Goal: Communication & Community: Ask a question

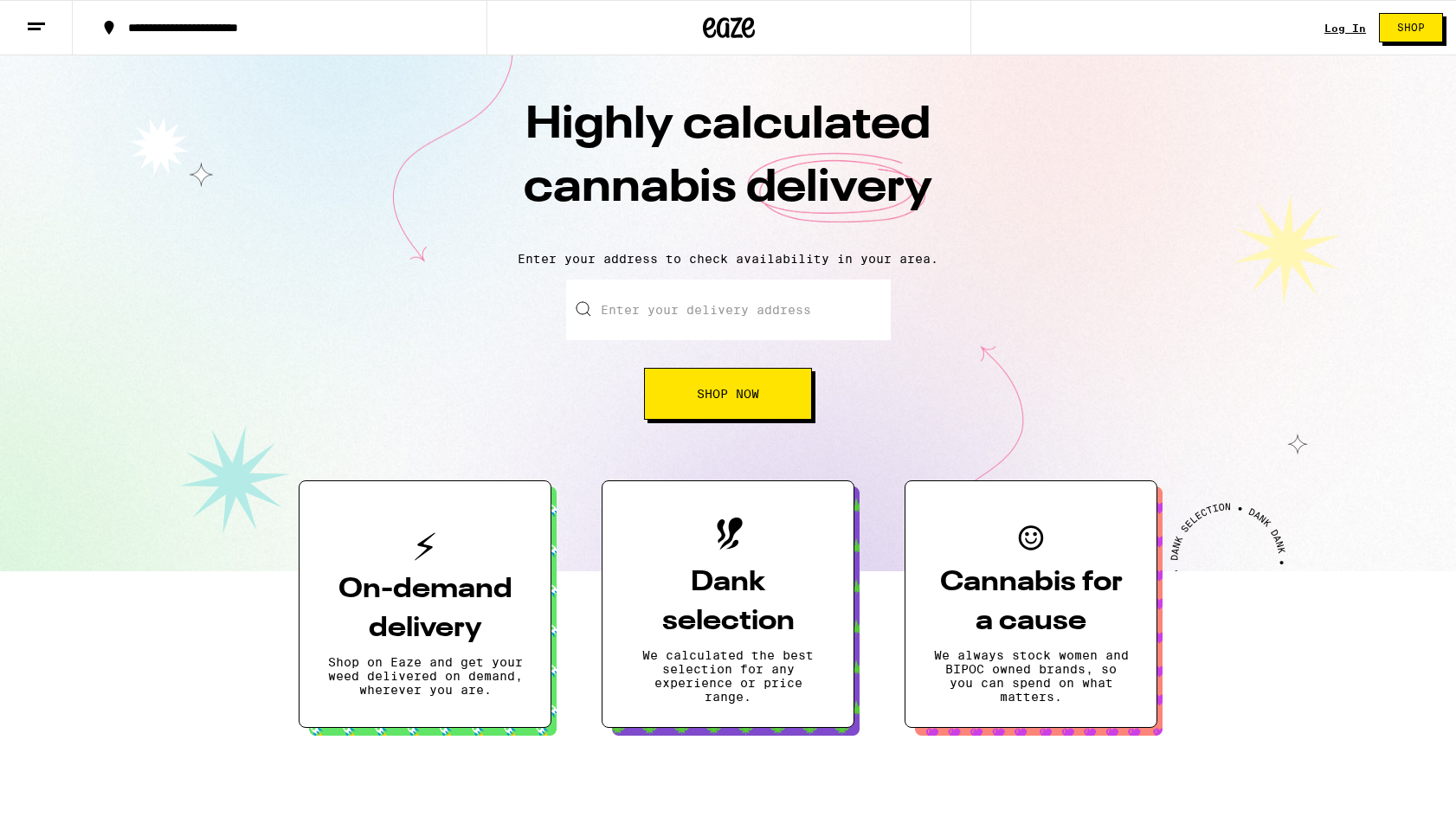
click at [1342, 29] on link "Log In" at bounding box center [1346, 28] width 42 height 11
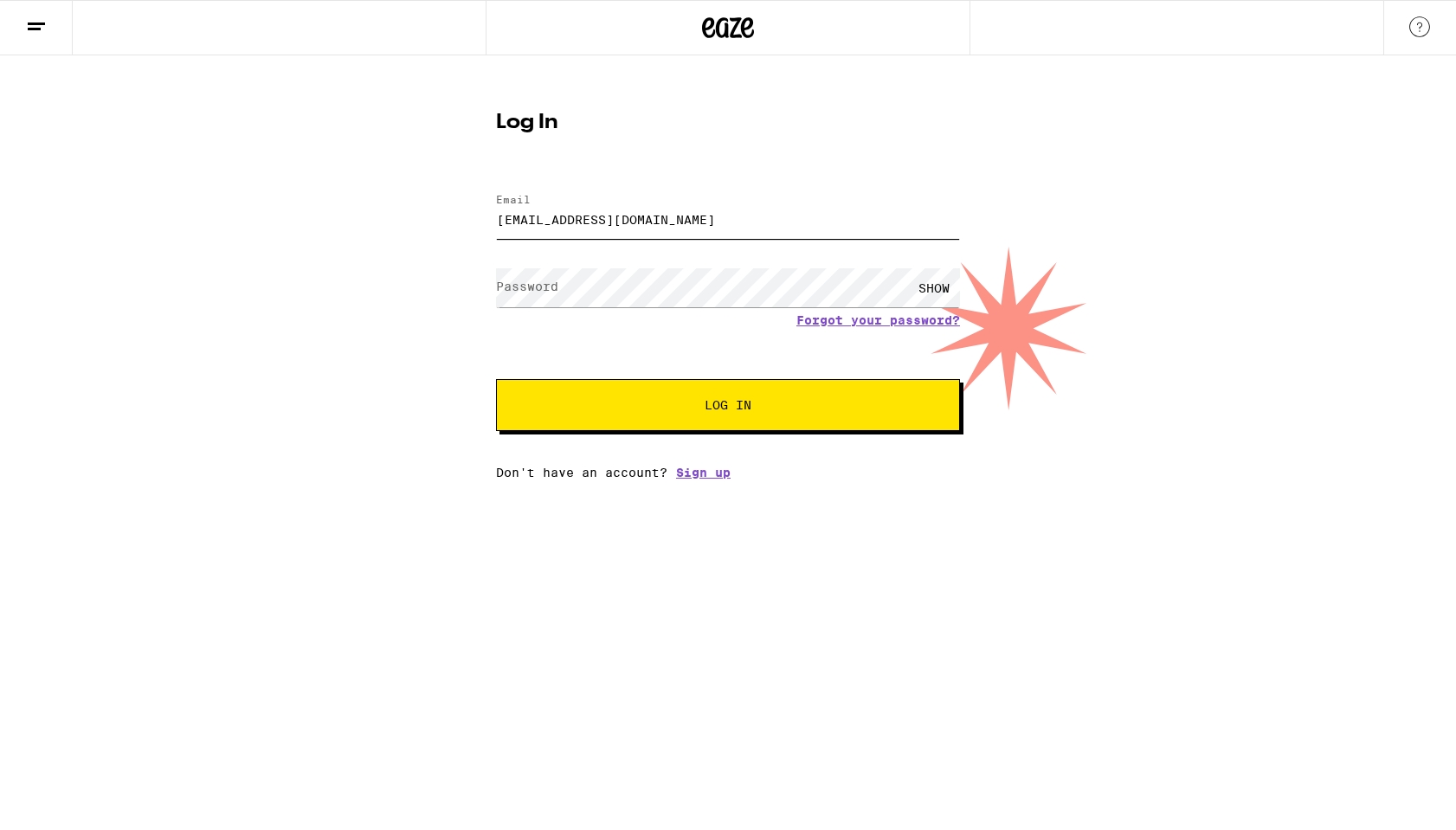
type input "[EMAIL_ADDRESS][DOMAIN_NAME]"
click at [728, 407] on button "Log In" at bounding box center [728, 405] width 464 height 52
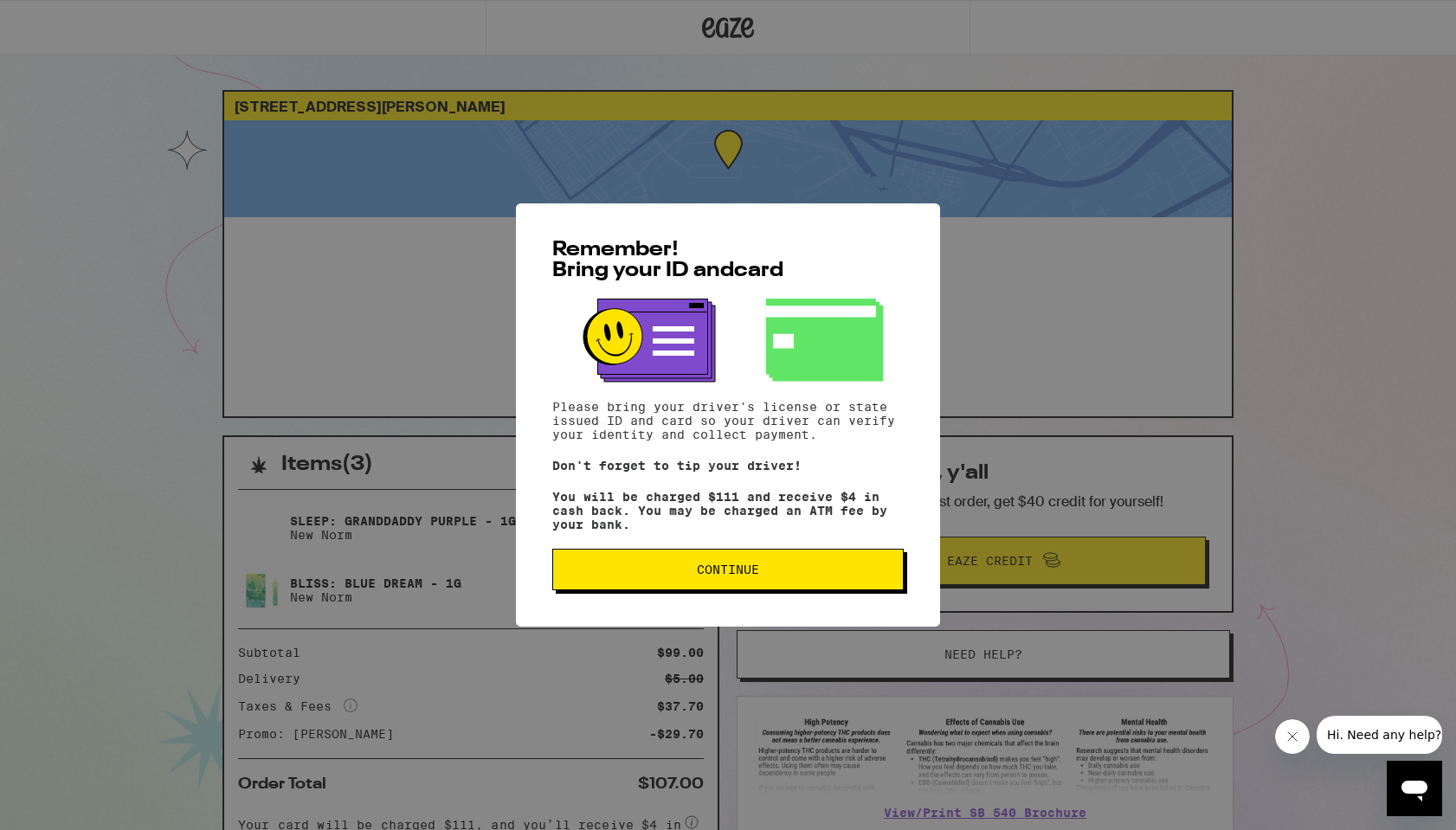
click at [712, 590] on button "Continue" at bounding box center [728, 570] width 352 height 42
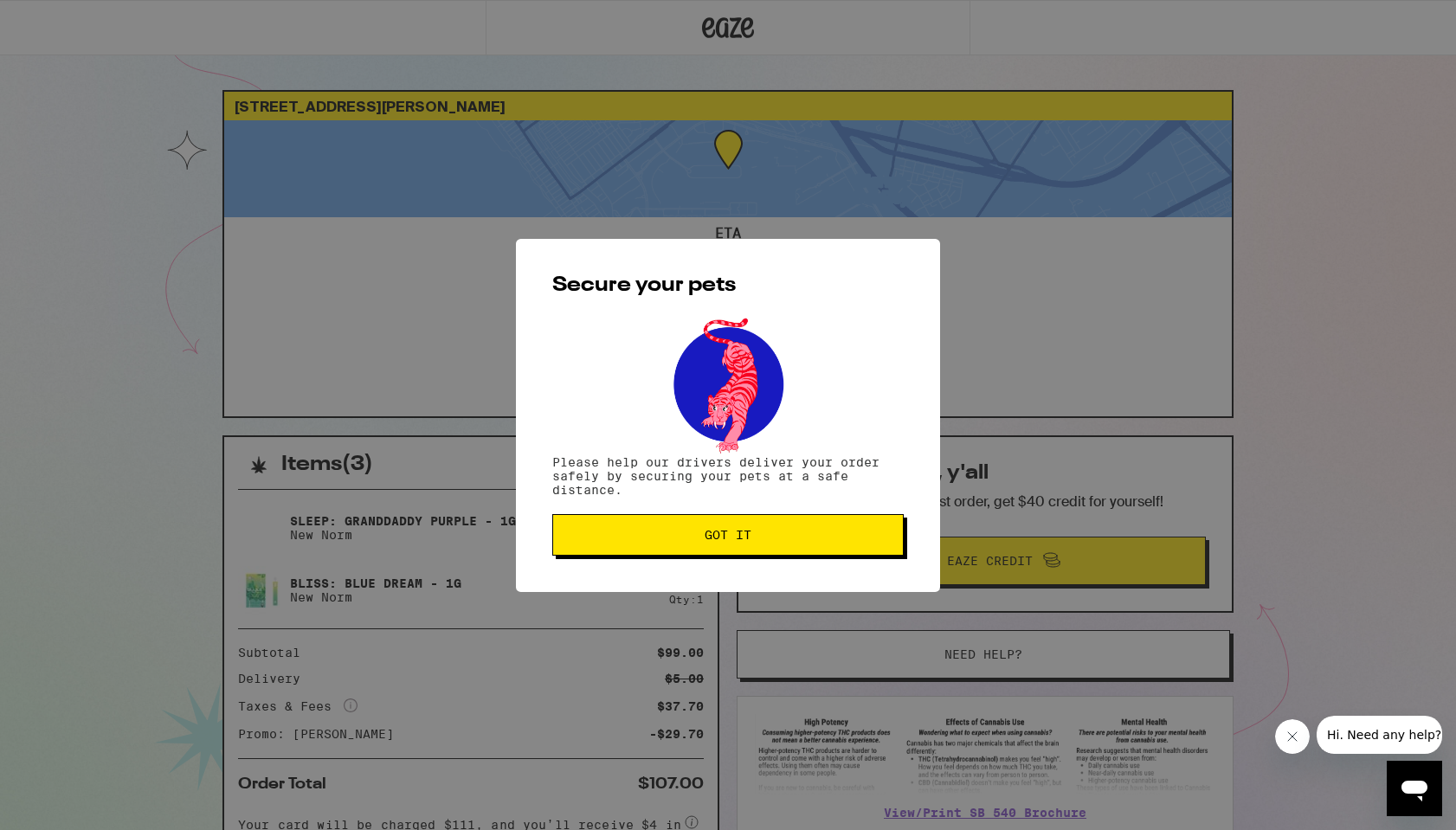
click at [721, 552] on button "Got it" at bounding box center [728, 535] width 352 height 42
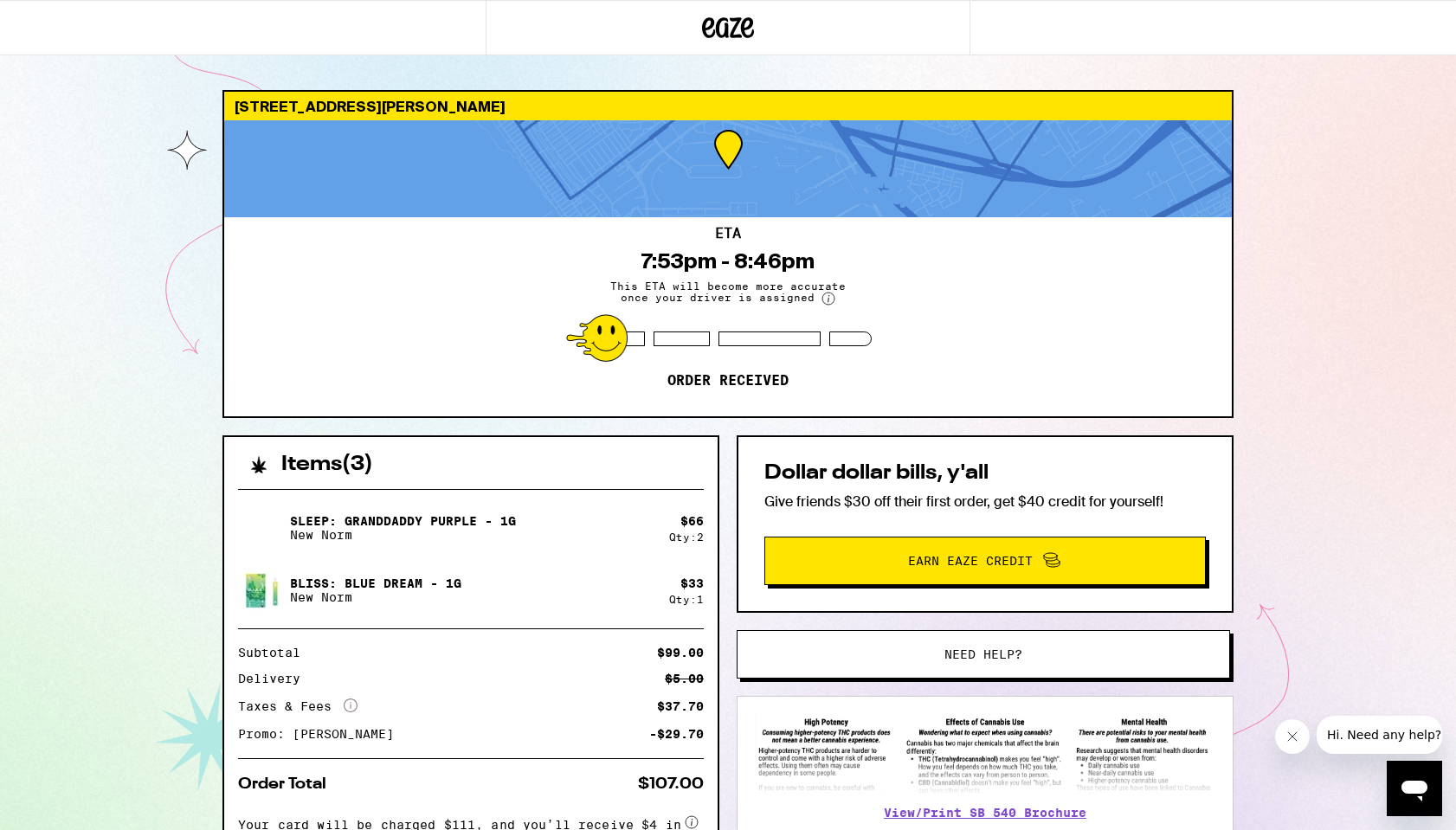
click at [1318, 616] on div "[STREET_ADDRESS][PERSON_NAME] ETA 7:53pm - 8:46pm This ETA will become more acc…" at bounding box center [728, 478] width 1456 height 955
click at [1041, 657] on span "Need help?" at bounding box center [983, 655] width 374 height 12
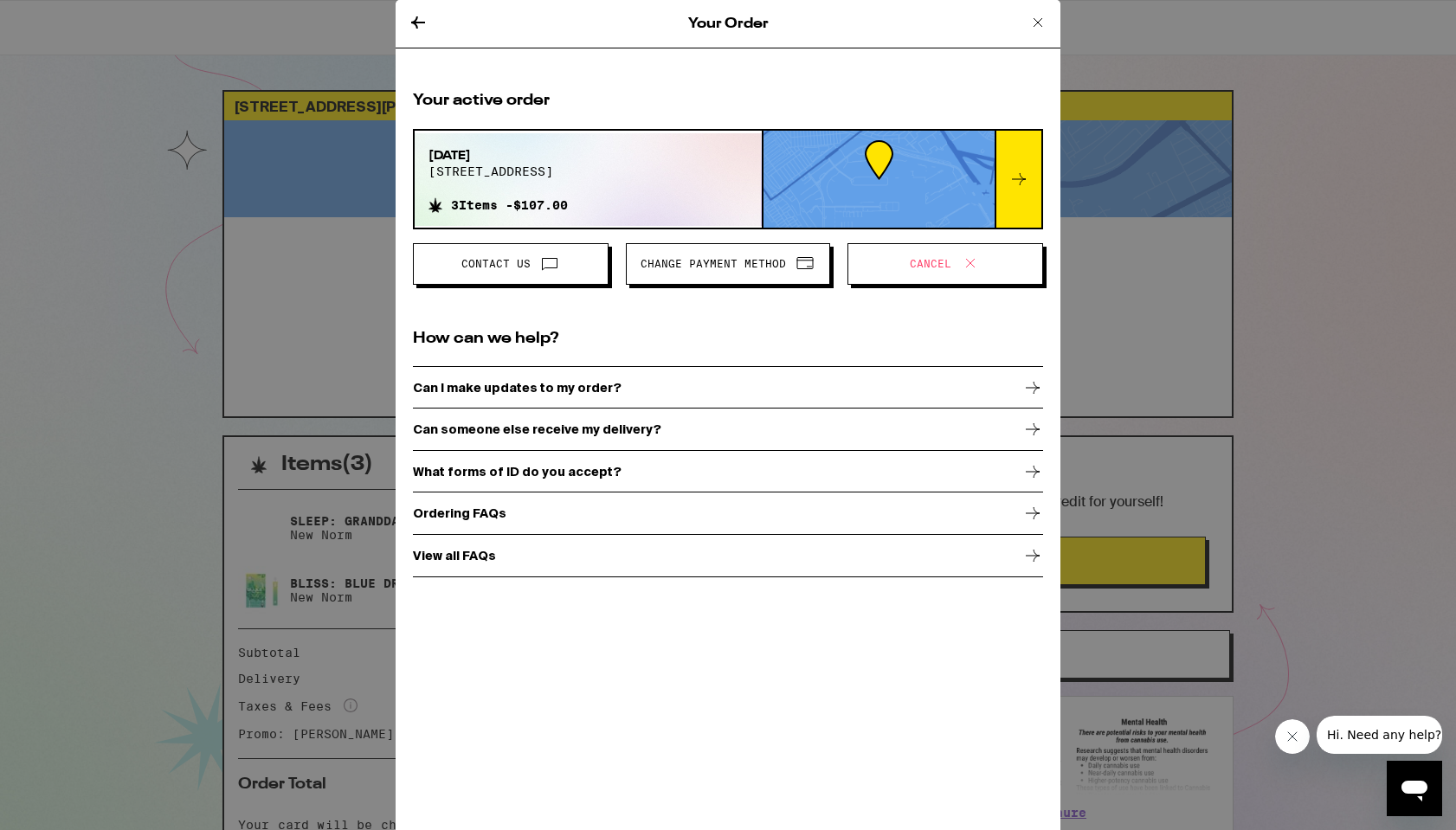
click at [717, 276] on button "Change Payment Method" at bounding box center [728, 264] width 204 height 42
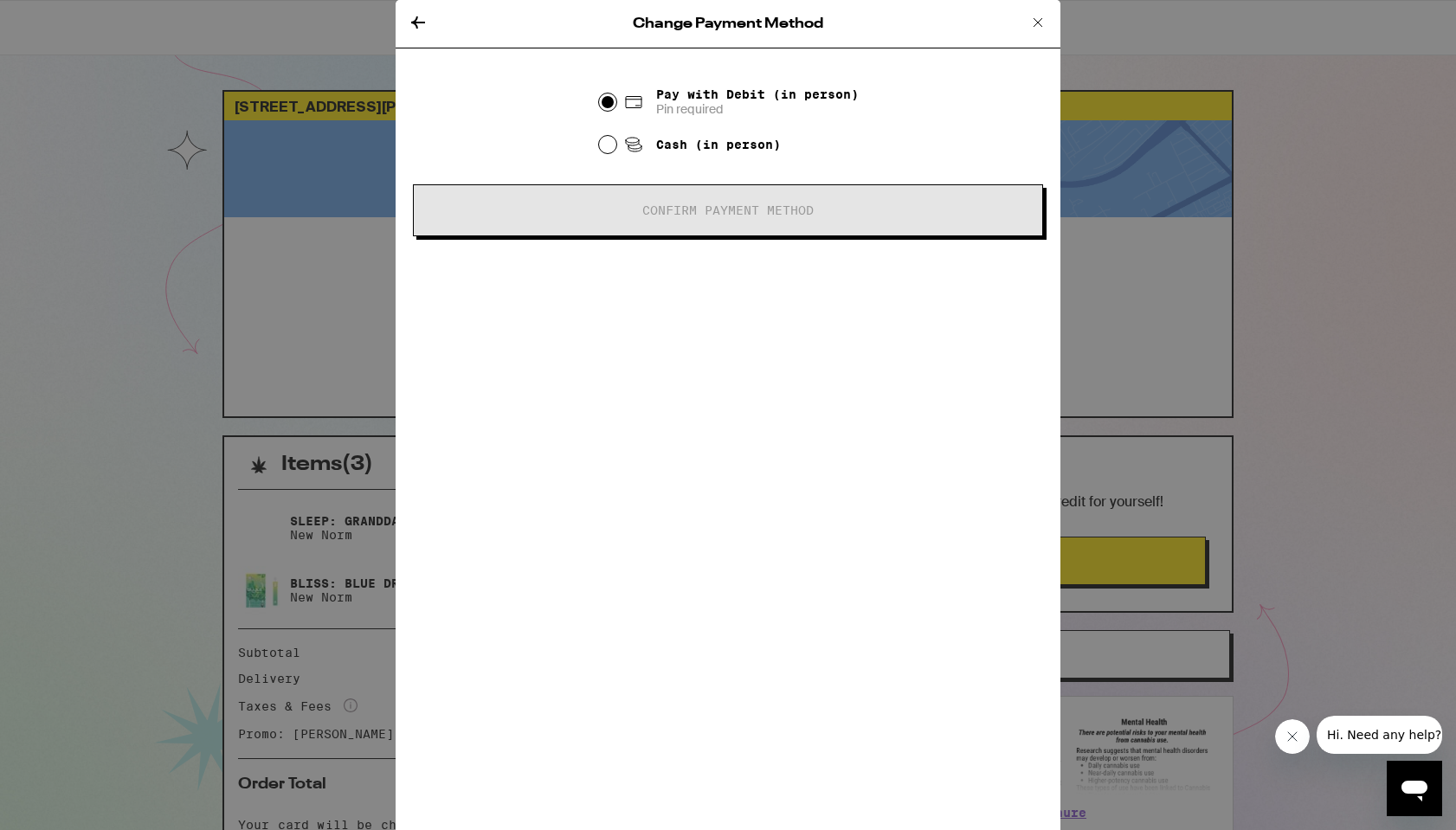
click at [682, 151] on span "Cash (in person)" at bounding box center [719, 145] width 125 height 14
click at [616, 152] on input "Cash (in person)" at bounding box center [608, 145] width 17 height 17
radio input "true"
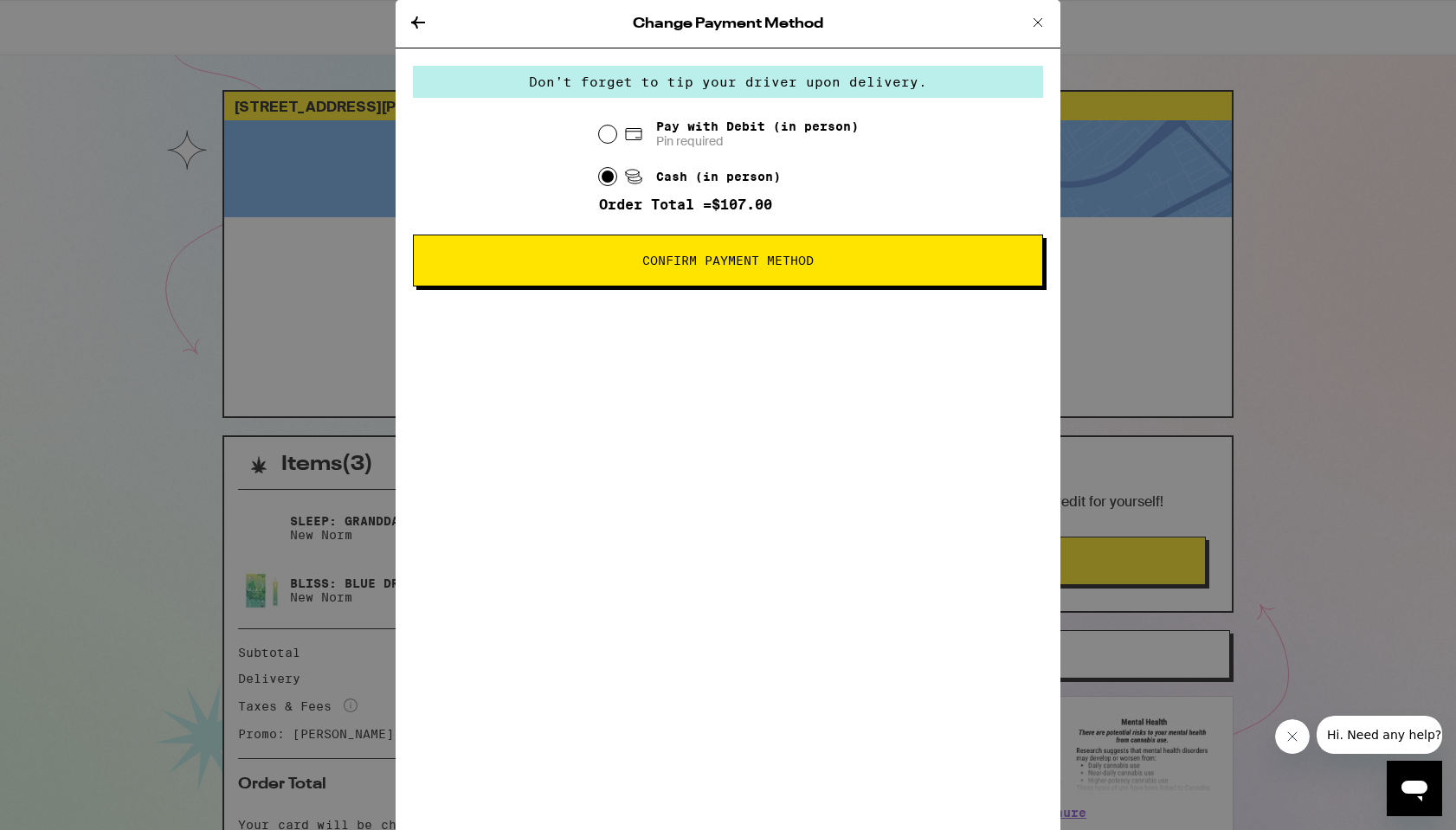
click at [674, 146] on span "Pin required" at bounding box center [757, 142] width 202 height 16
click at [616, 143] on input "Pay with Debit (in person) Pin required" at bounding box center [608, 135] width 17 height 17
radio input "true"
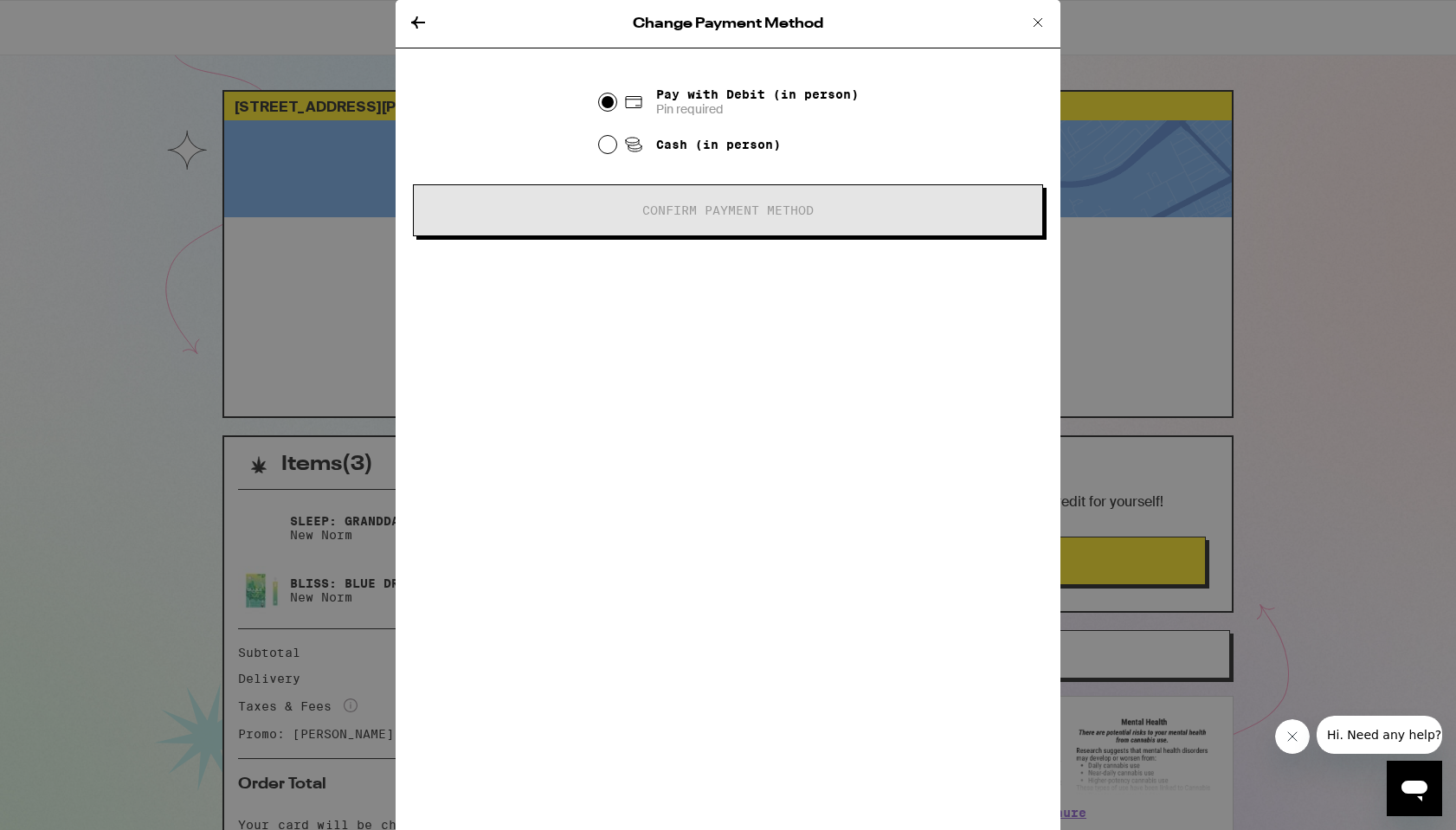
click at [418, 24] on icon at bounding box center [418, 23] width 21 height 21
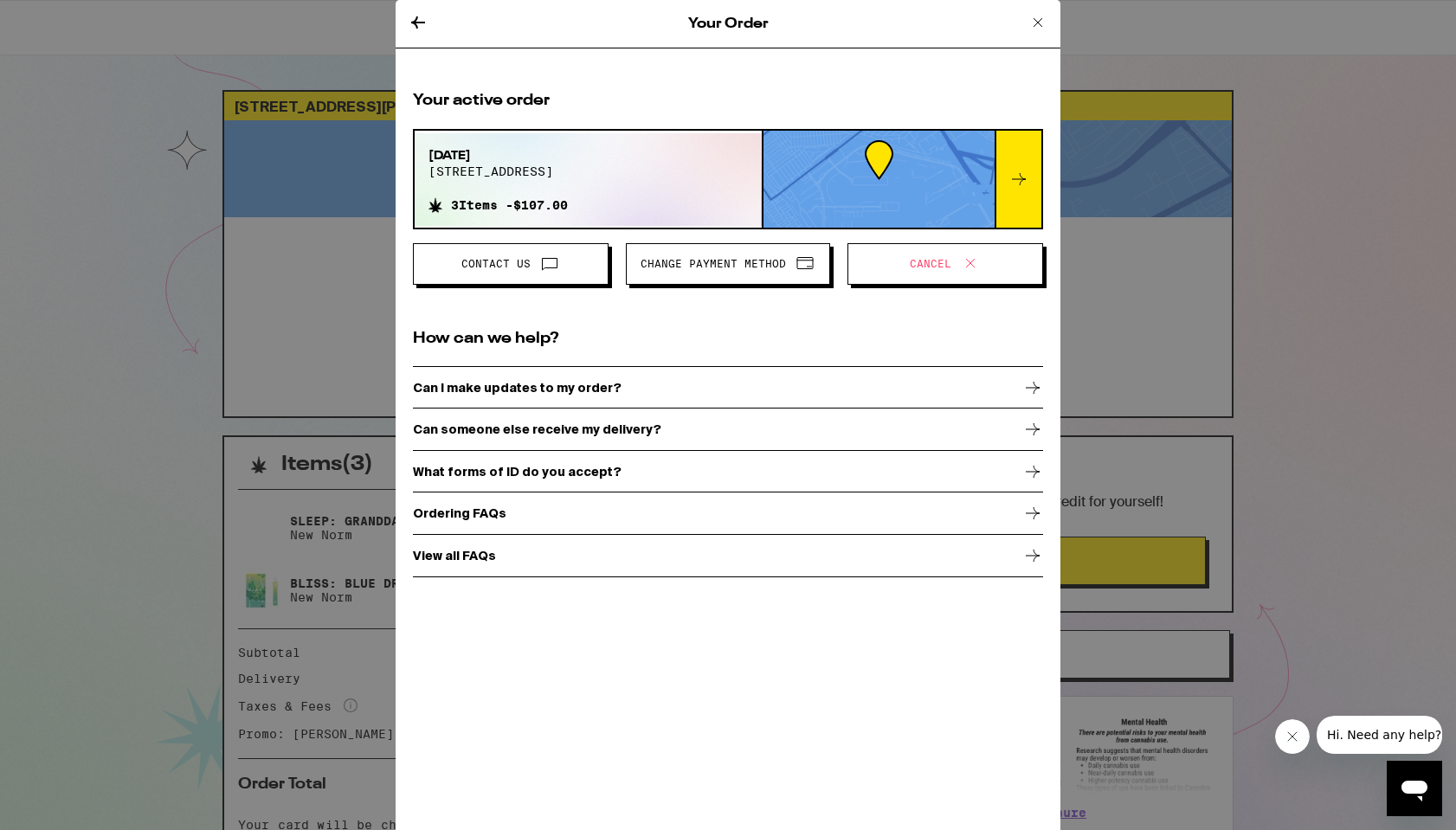
click at [542, 250] on button "Contact Us" at bounding box center [511, 264] width 195 height 42
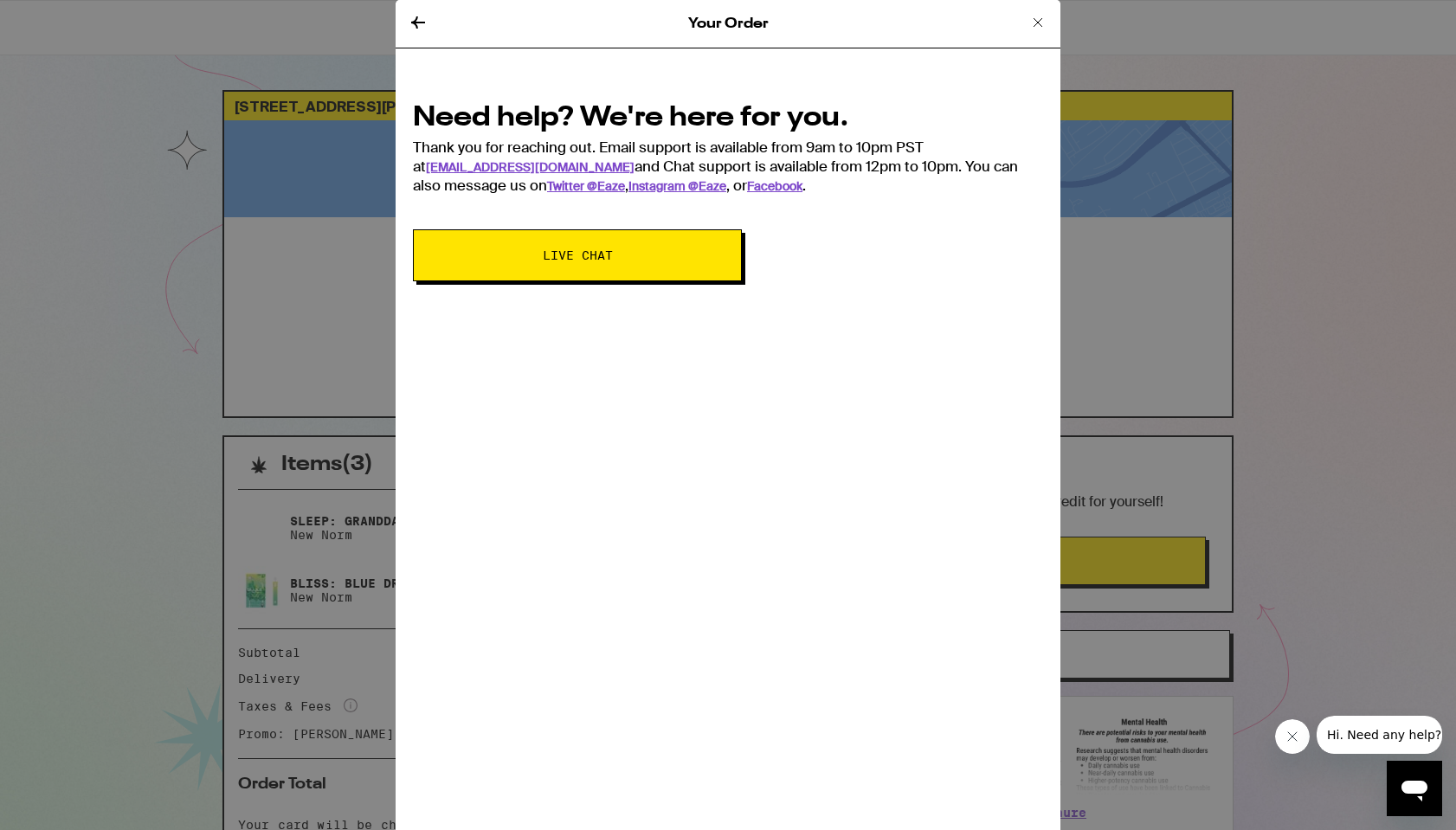
click at [550, 261] on span "Live Chat" at bounding box center [577, 255] width 70 height 12
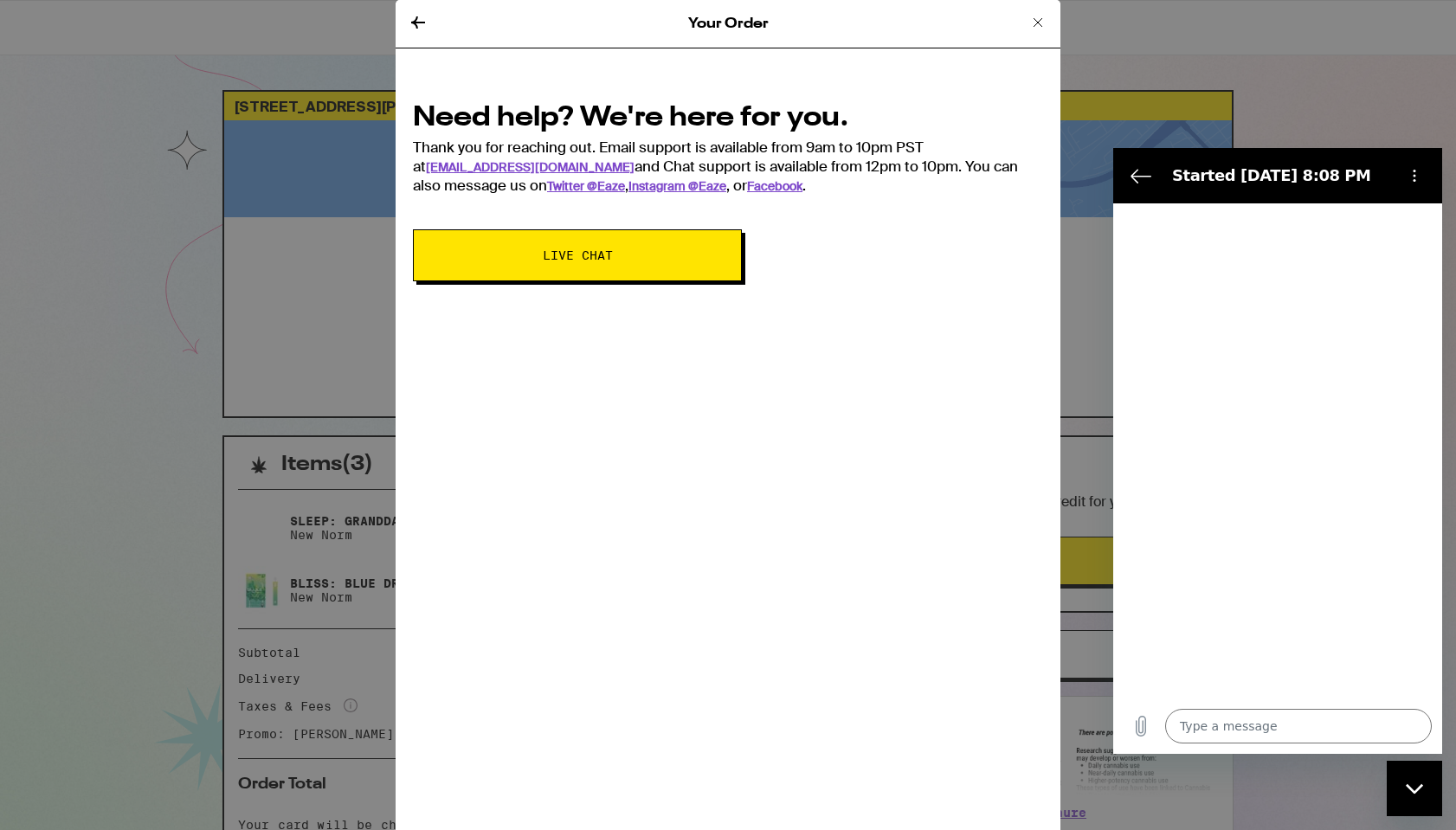
type textarea "x"
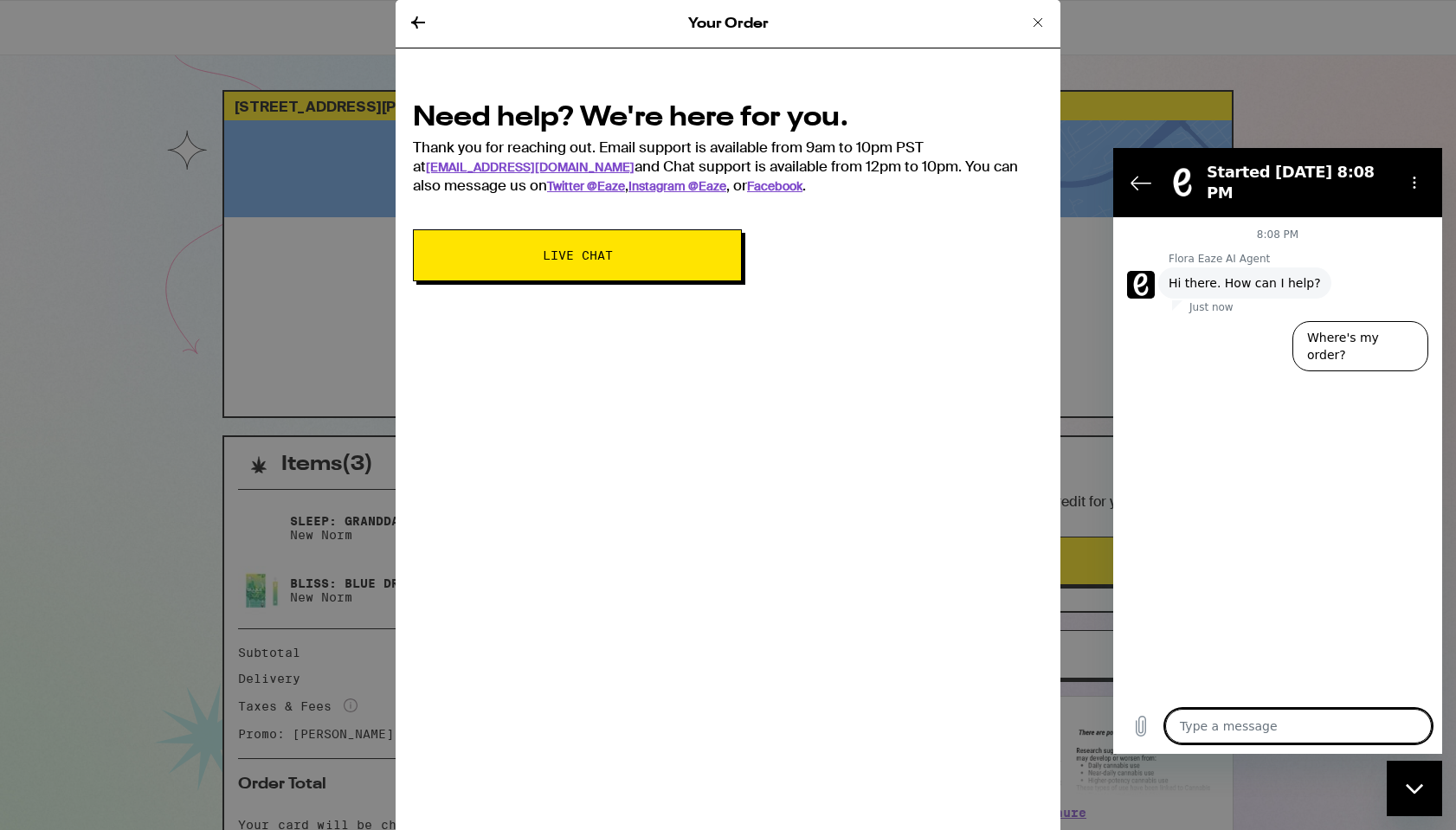
click at [1217, 729] on textarea at bounding box center [1298, 727] width 267 height 35
type textarea "P"
type textarea "x"
type textarea "Pa"
type textarea "x"
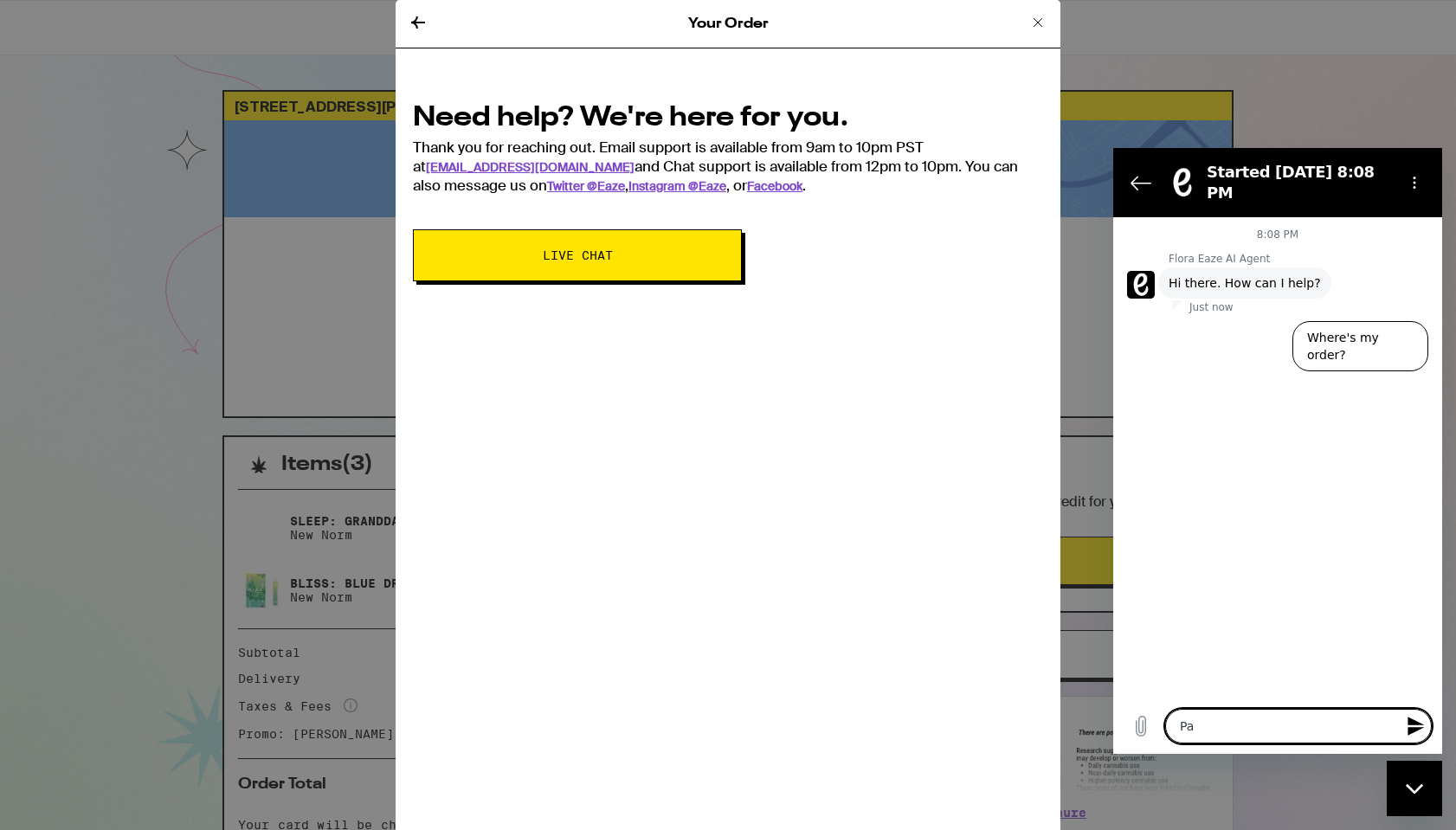
type textarea "Pay"
type textarea "x"
type textarea "Pa"
type textarea "x"
type textarea "P"
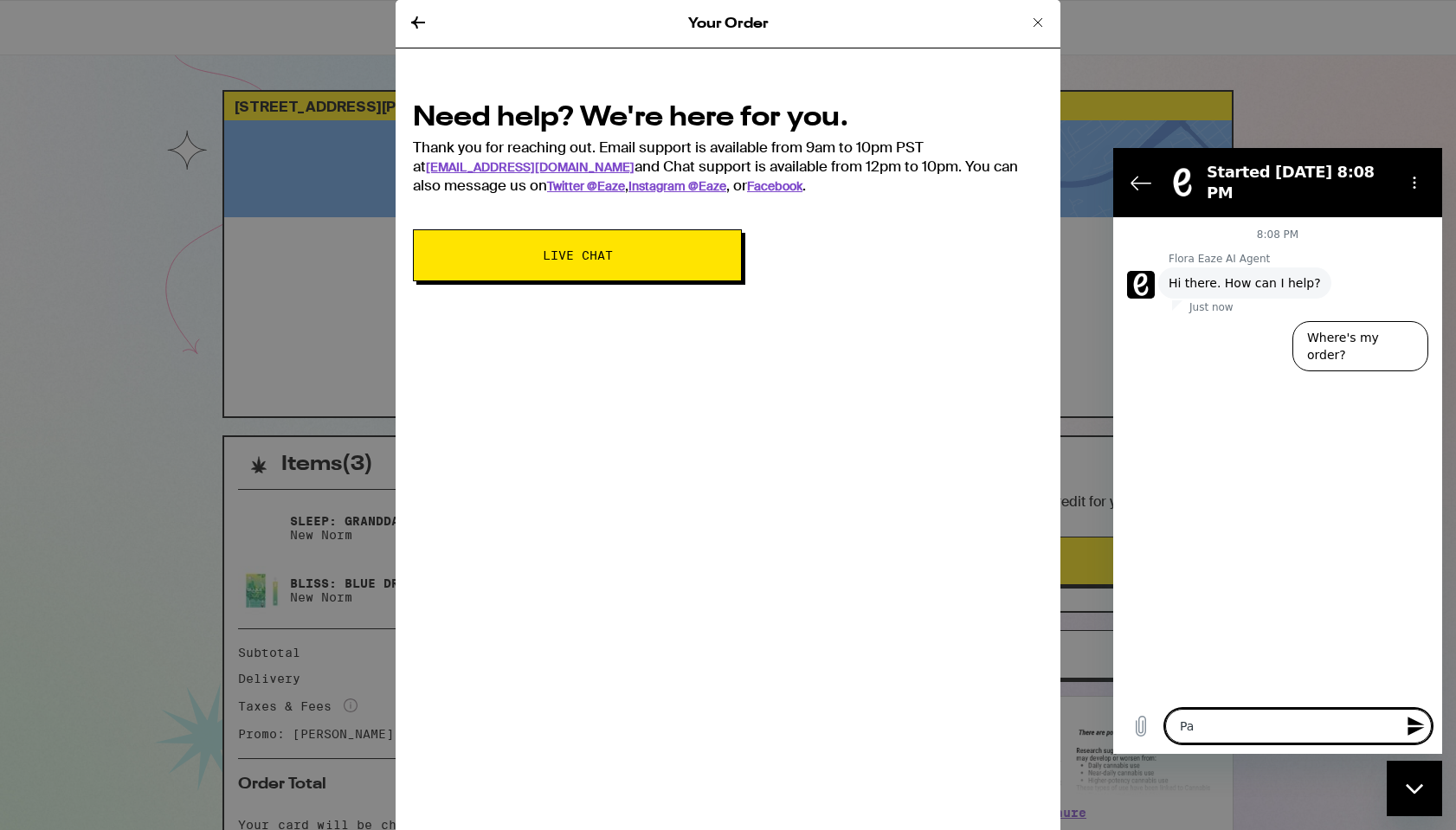
type textarea "x"
type textarea "C"
type textarea "x"
type textarea "Ch"
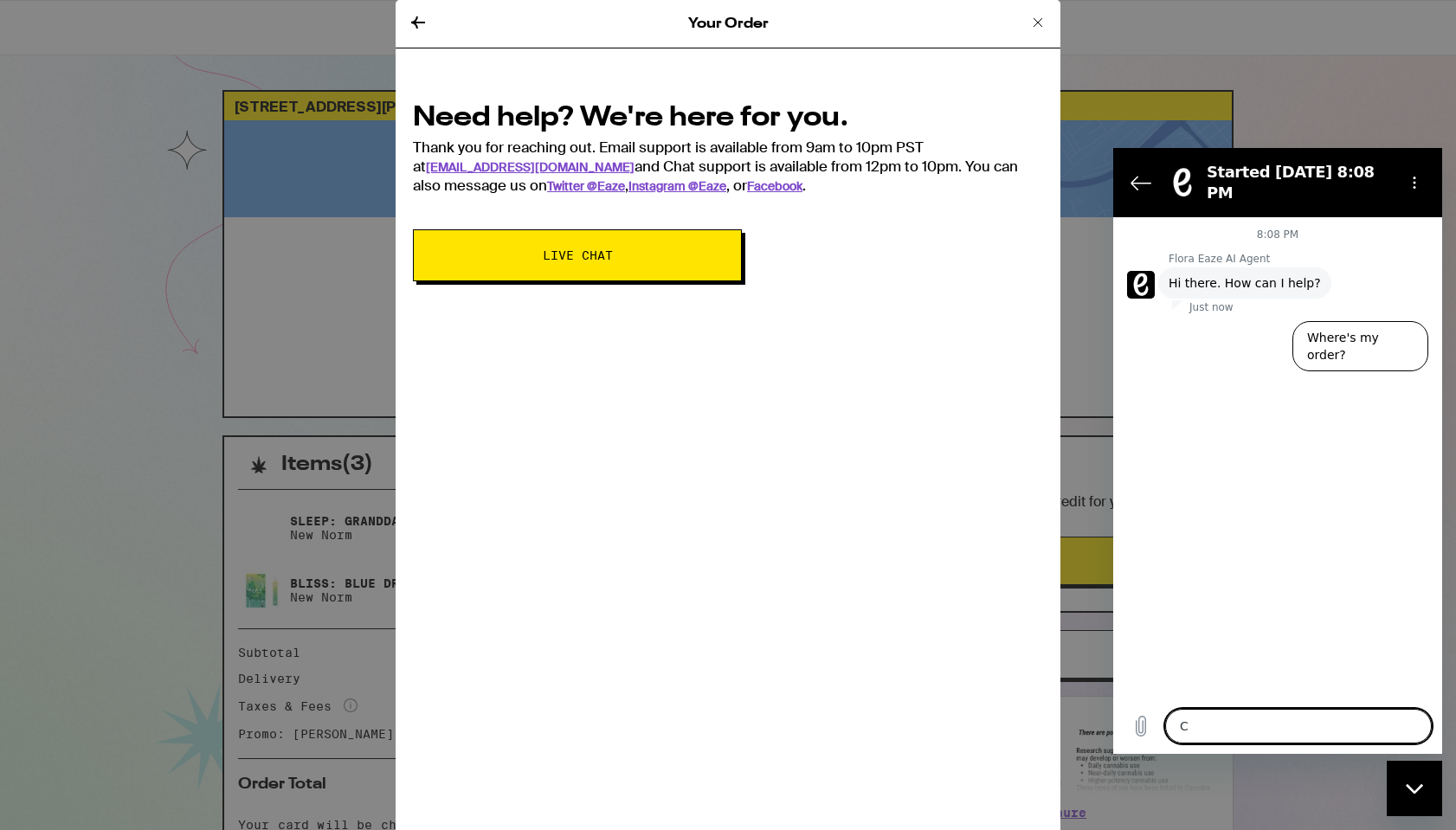
type textarea "x"
type textarea "Cha"
type textarea "x"
type textarea "[PERSON_NAME]"
type textarea "x"
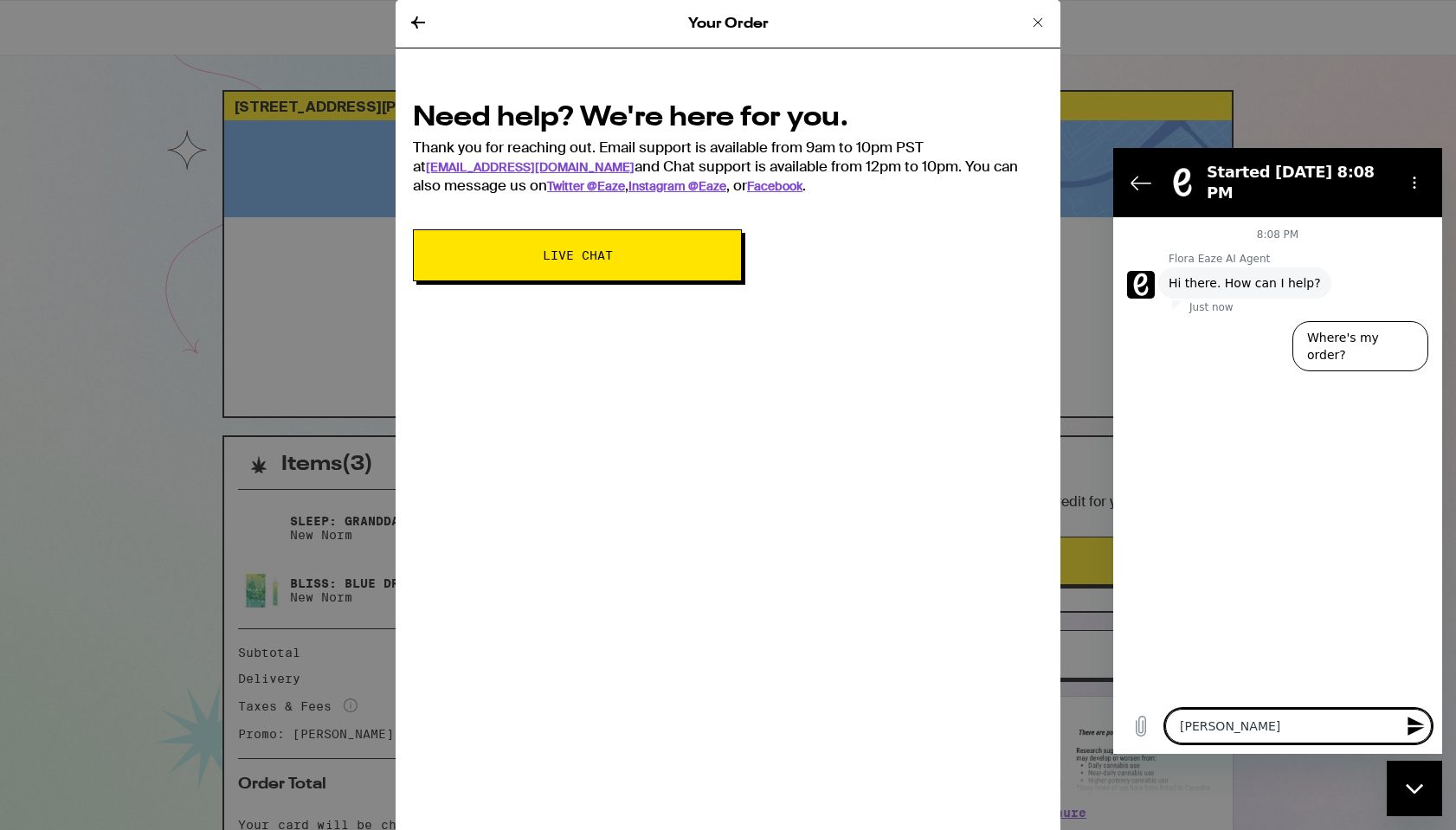
type textarea "[PERSON_NAME]"
type textarea "x"
type textarea "Change"
type textarea "x"
type textarea "Change"
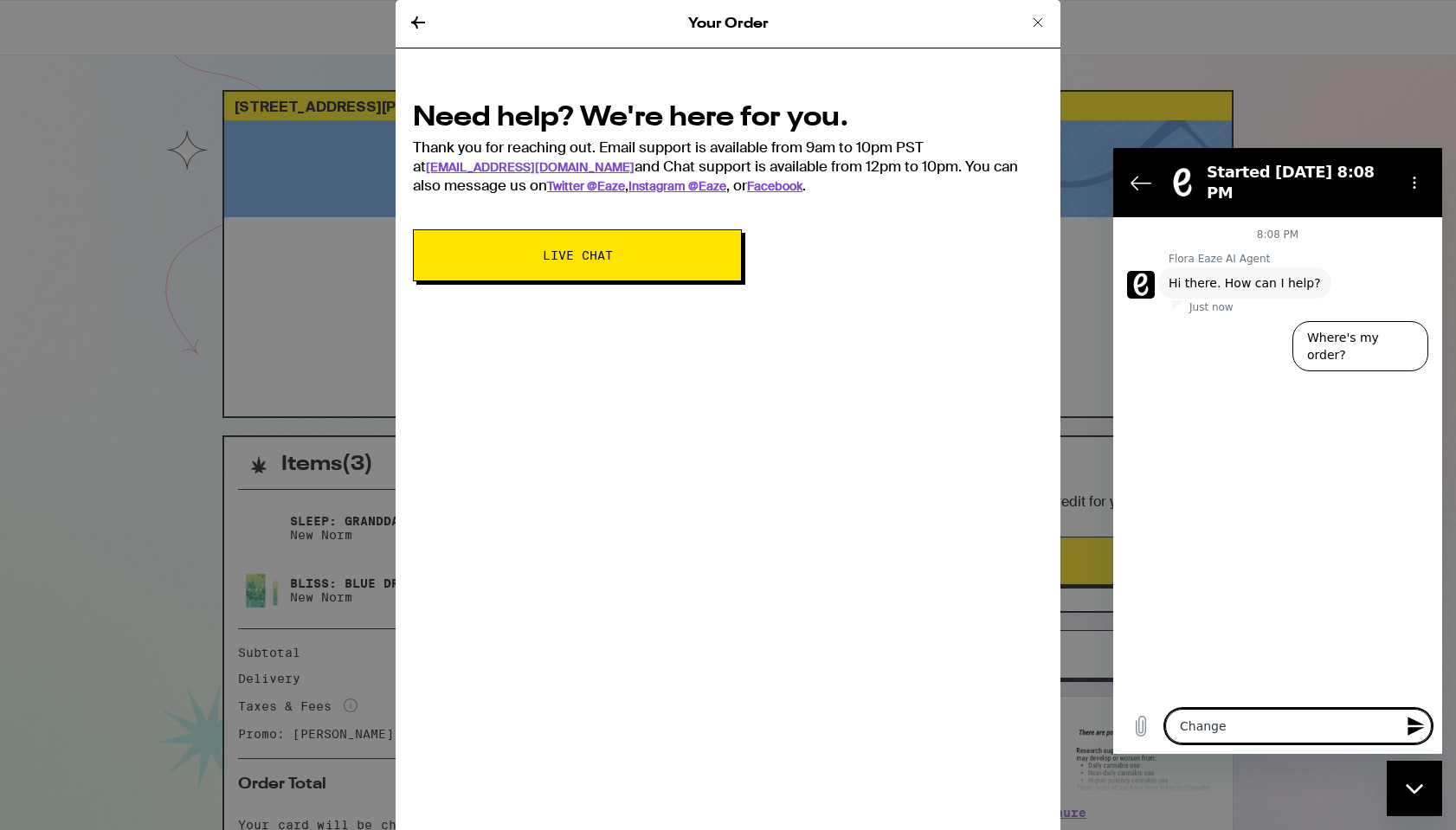
type textarea "x"
type textarea "Change p"
type textarea "x"
type textarea "Change pa"
type textarea "x"
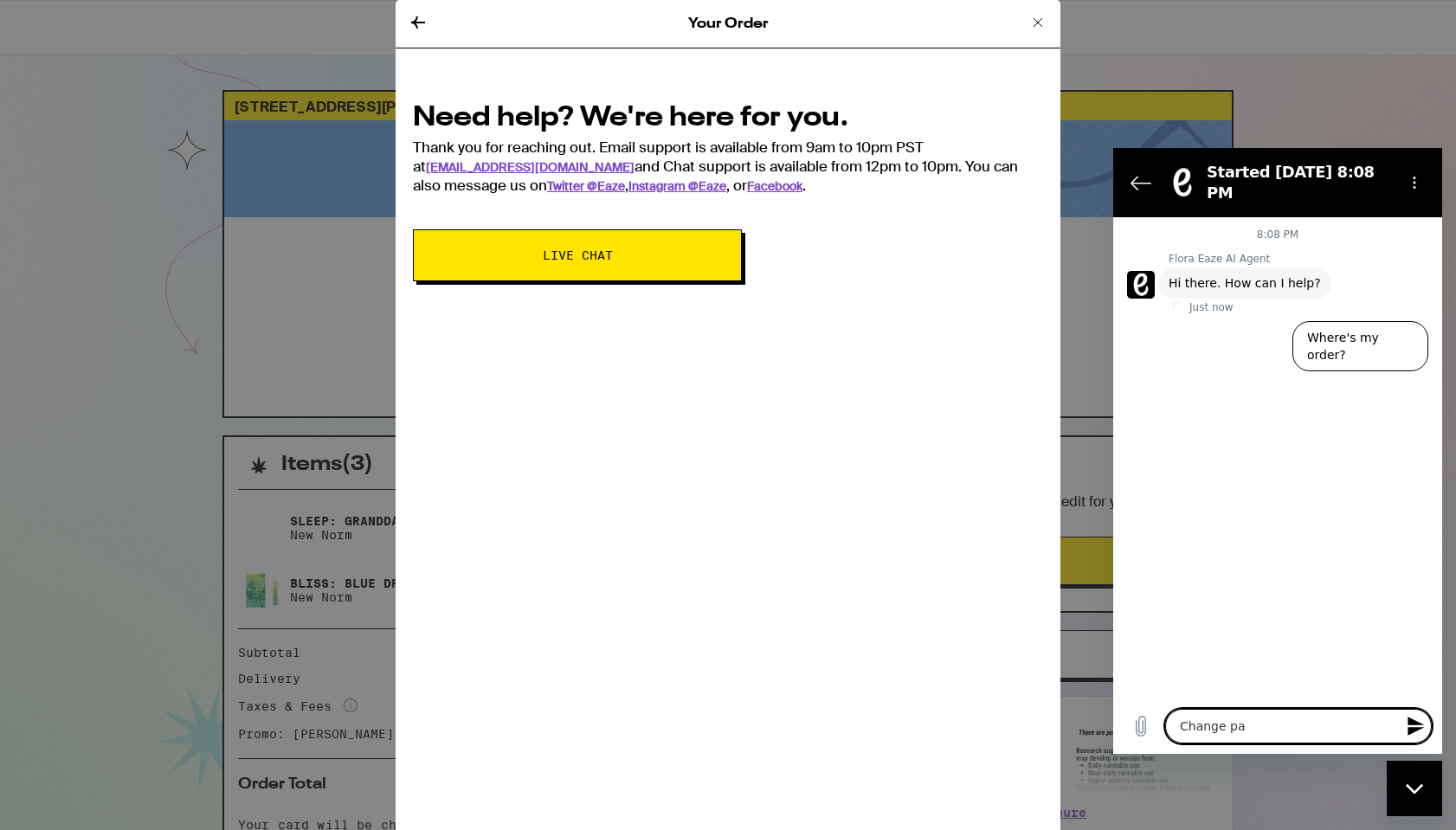
type textarea "Change pay"
type textarea "x"
type textarea "Change paym"
type textarea "x"
type textarea "Change payme"
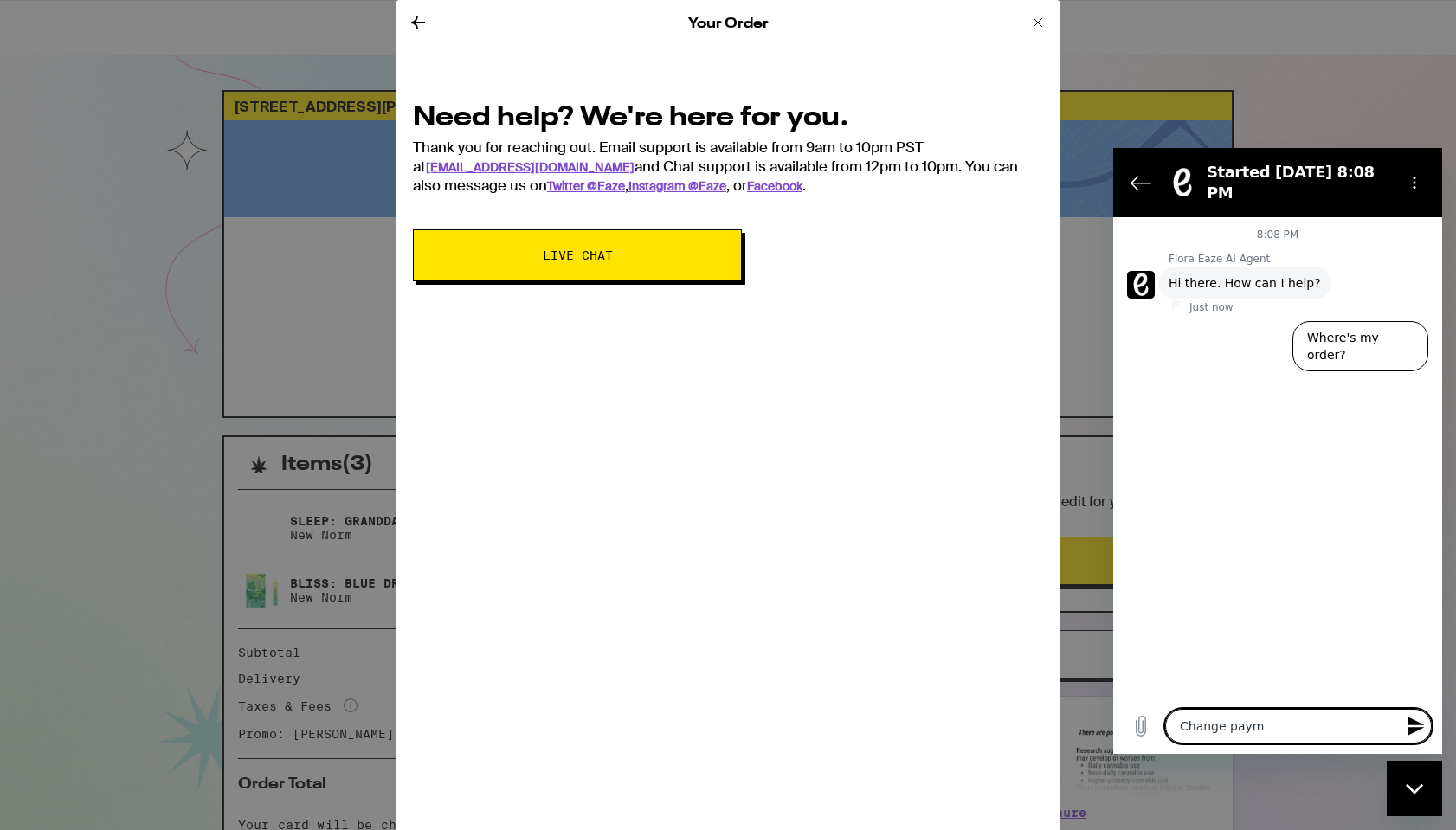
type textarea "x"
type textarea "Change paymen"
type textarea "x"
type textarea "Change payment"
type textarea "x"
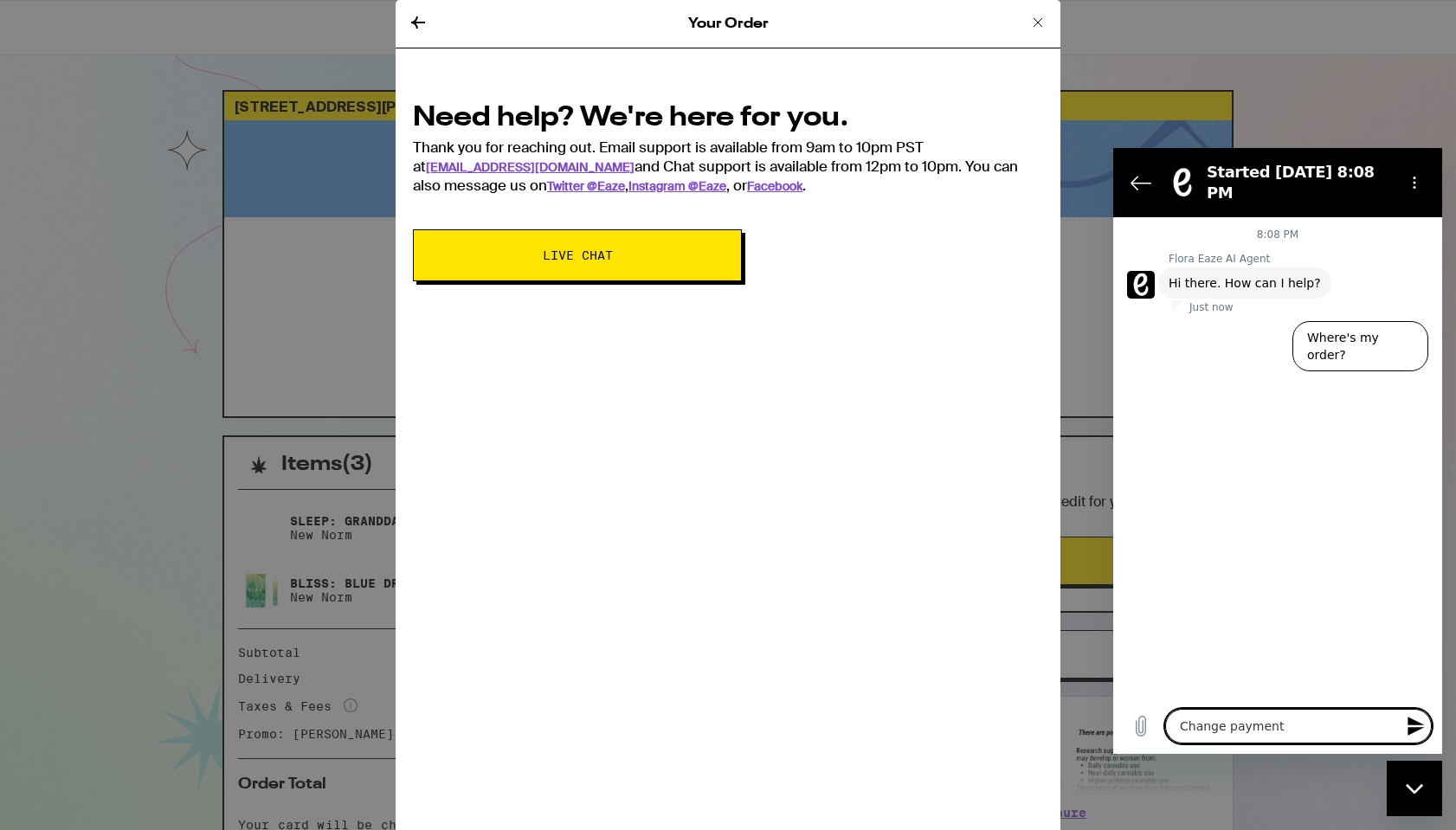
type textarea "Change payment"
type textarea "x"
type textarea "Change payment t"
type textarea "x"
type textarea "Change payment to"
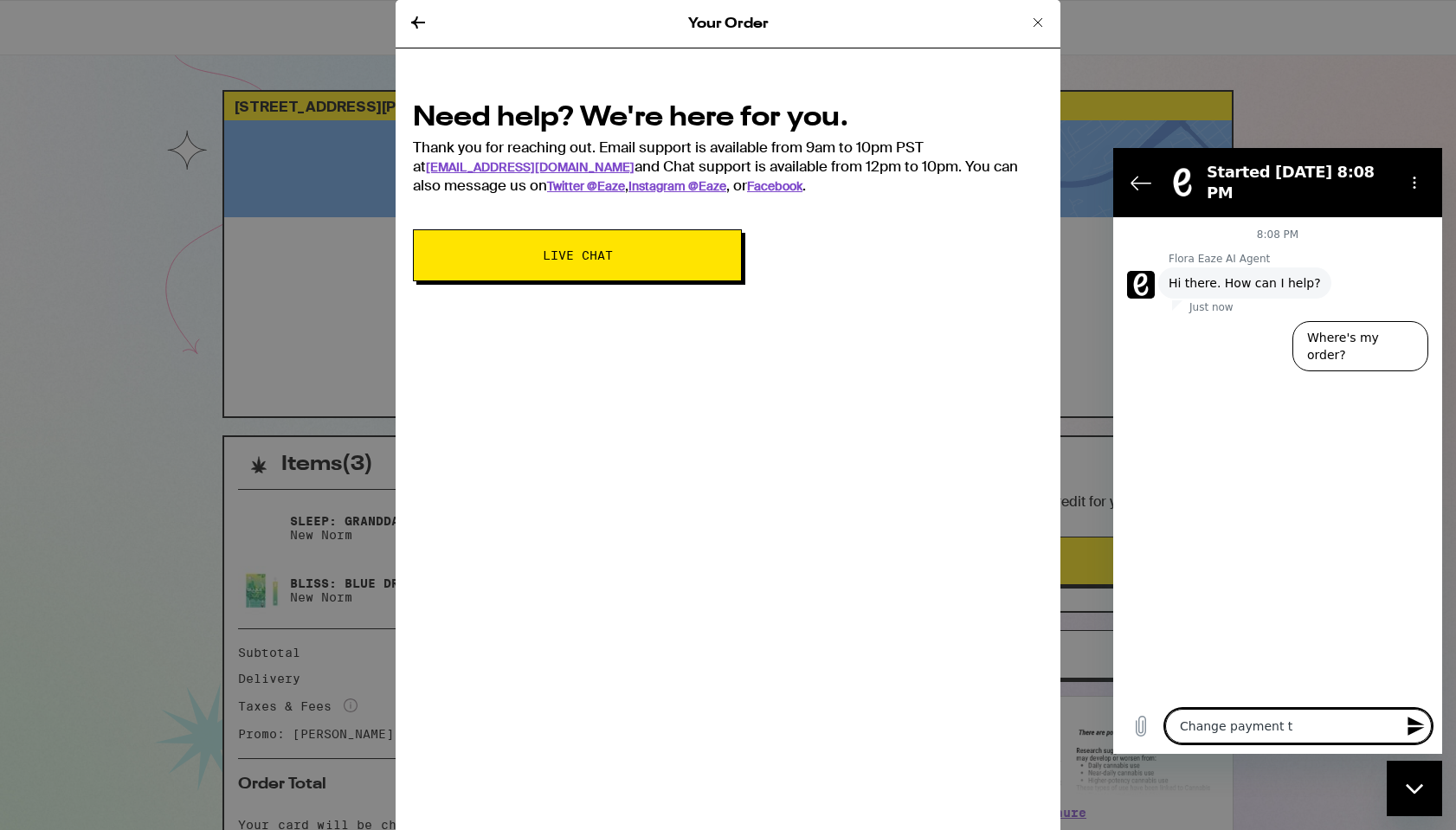
type textarea "x"
type textarea "Change payment to"
type textarea "x"
type textarea "Change payment to b"
type textarea "x"
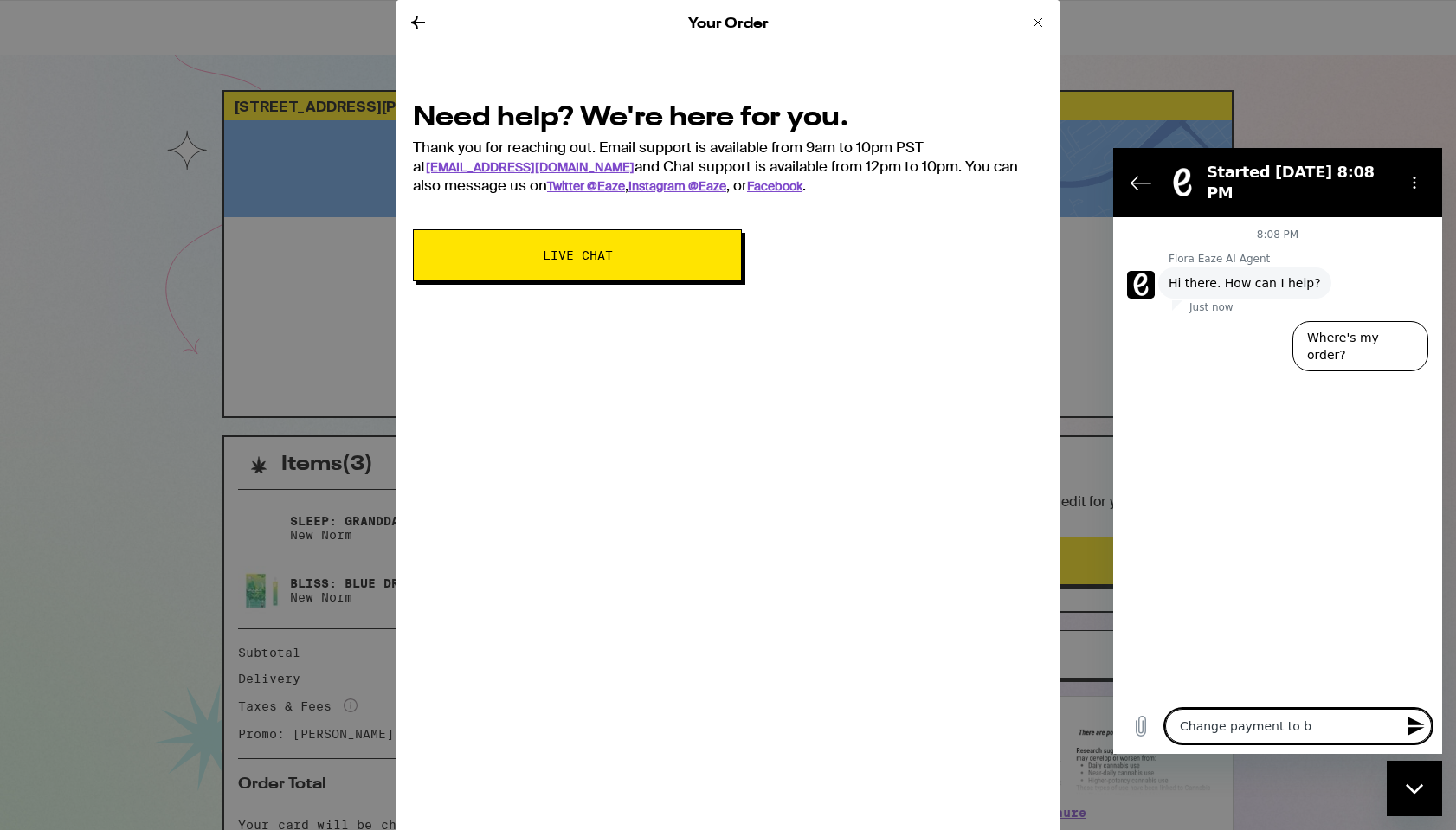
type textarea "Change payment to ba"
type textarea "x"
type textarea "Change payment to ban"
type textarea "x"
type textarea "Change payment to bank"
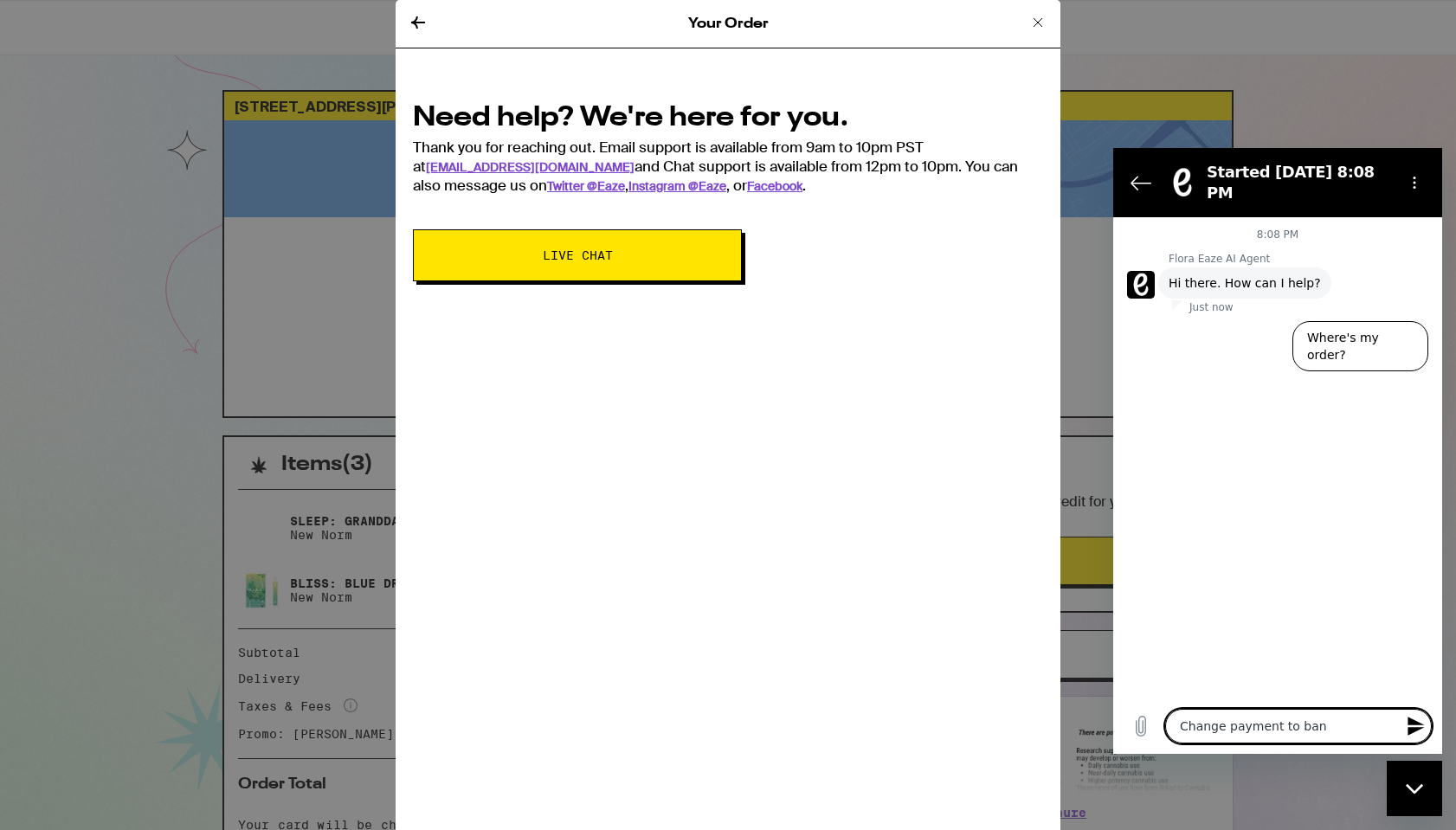
type textarea "x"
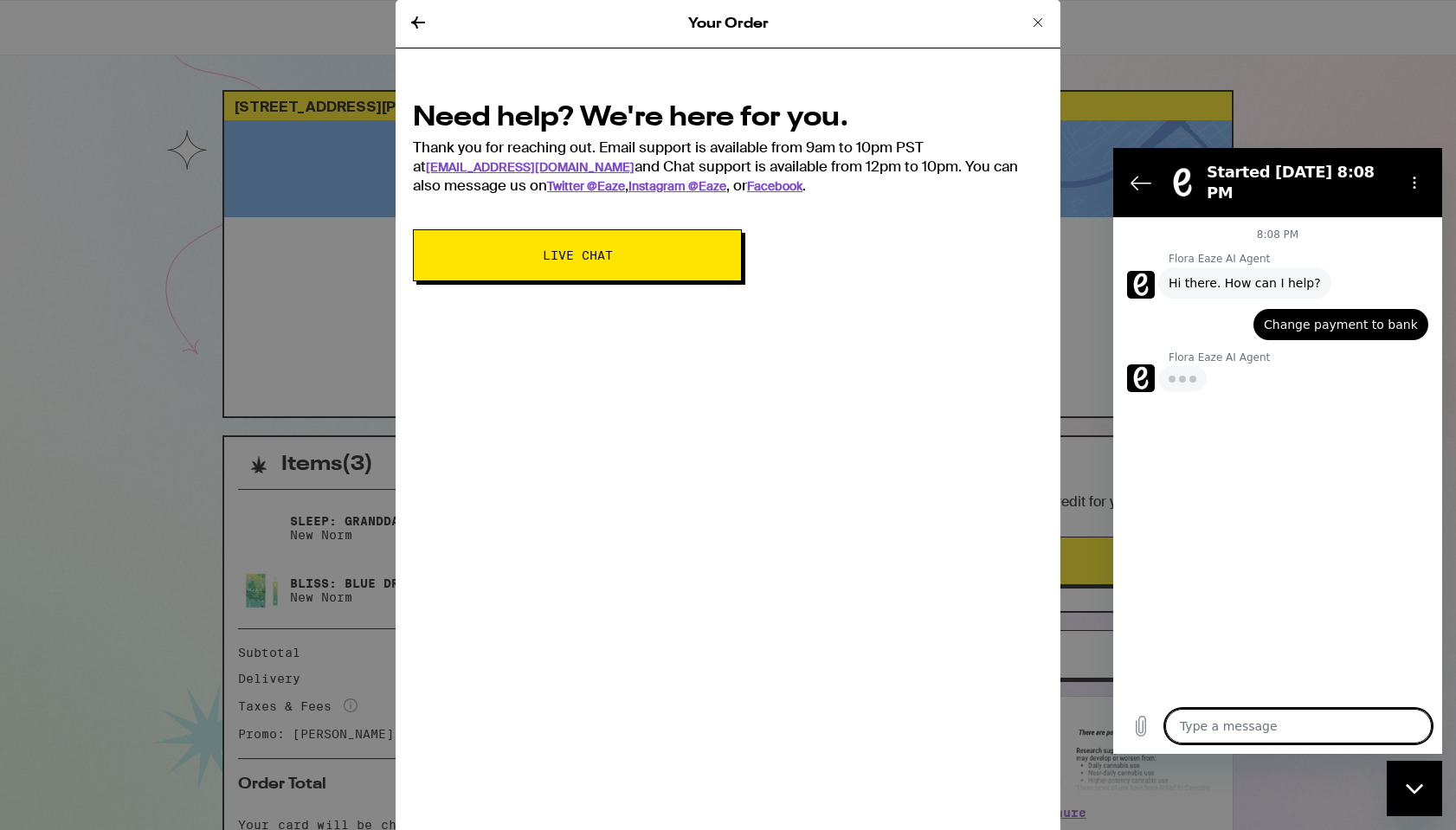
type textarea "x"
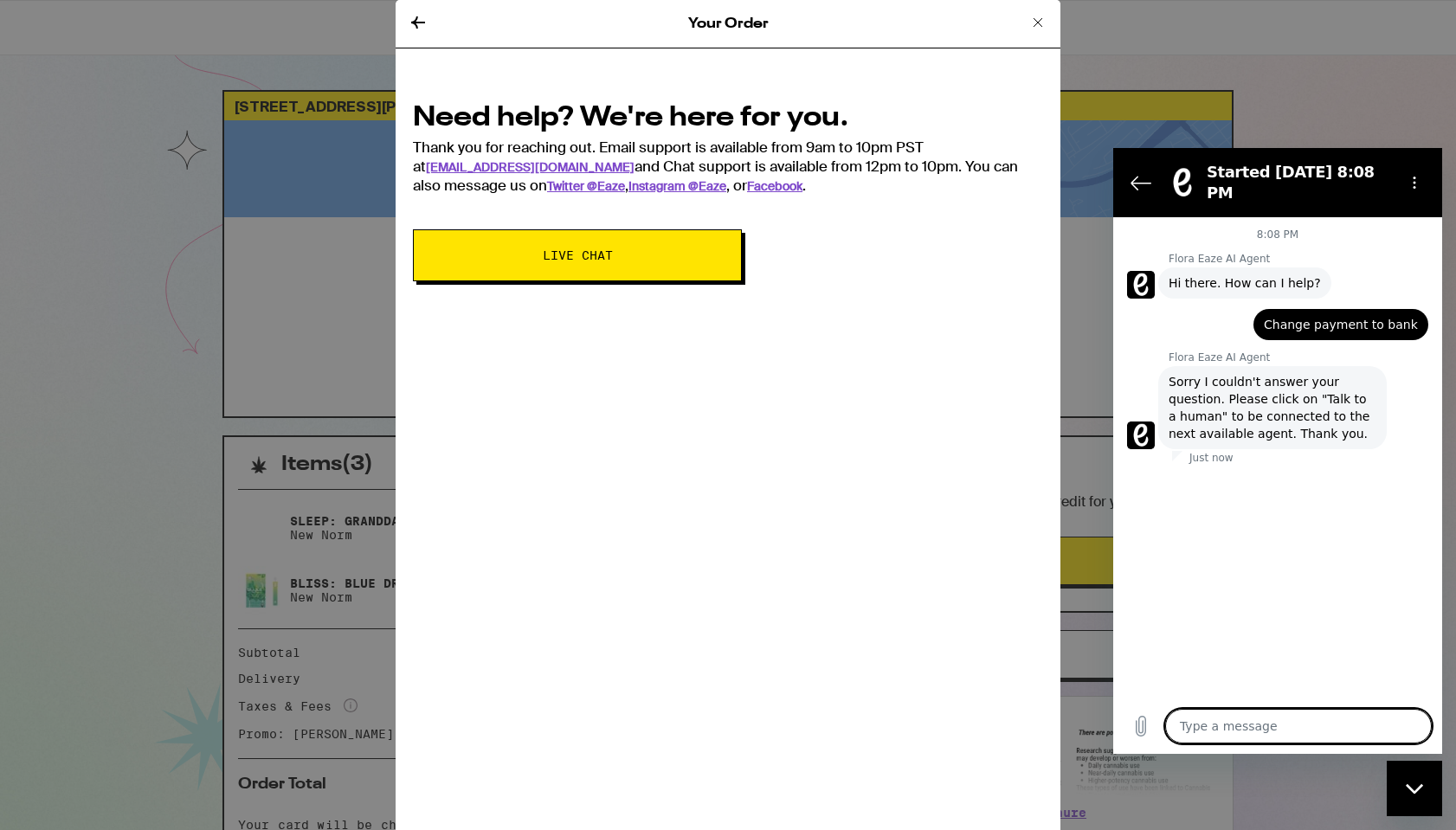
type textarea "T"
type textarea "x"
type textarea "Ta"
type textarea "x"
type textarea "Tal"
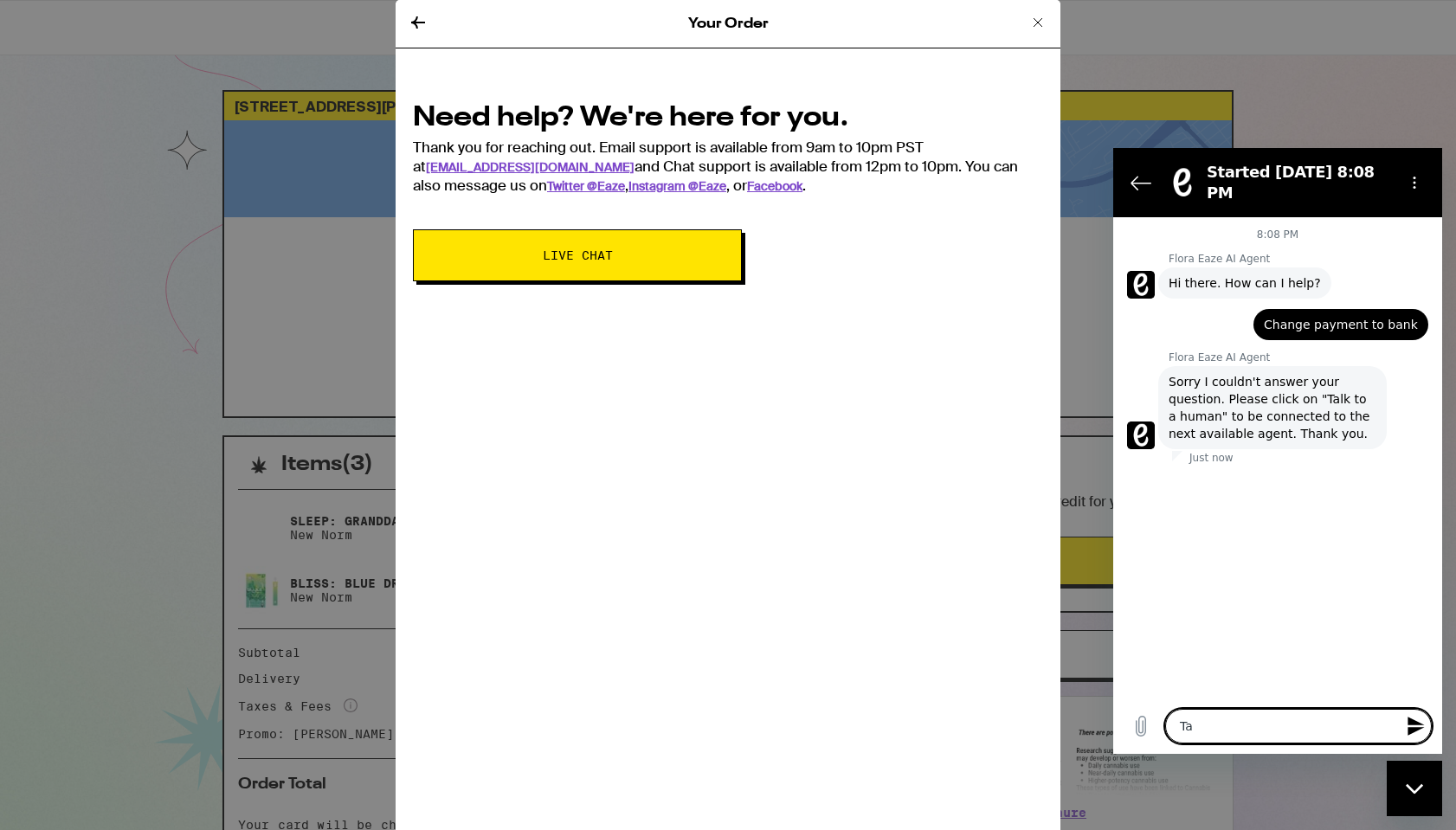
type textarea "x"
type textarea "Talk"
type textarea "x"
type textarea "Talk"
type textarea "x"
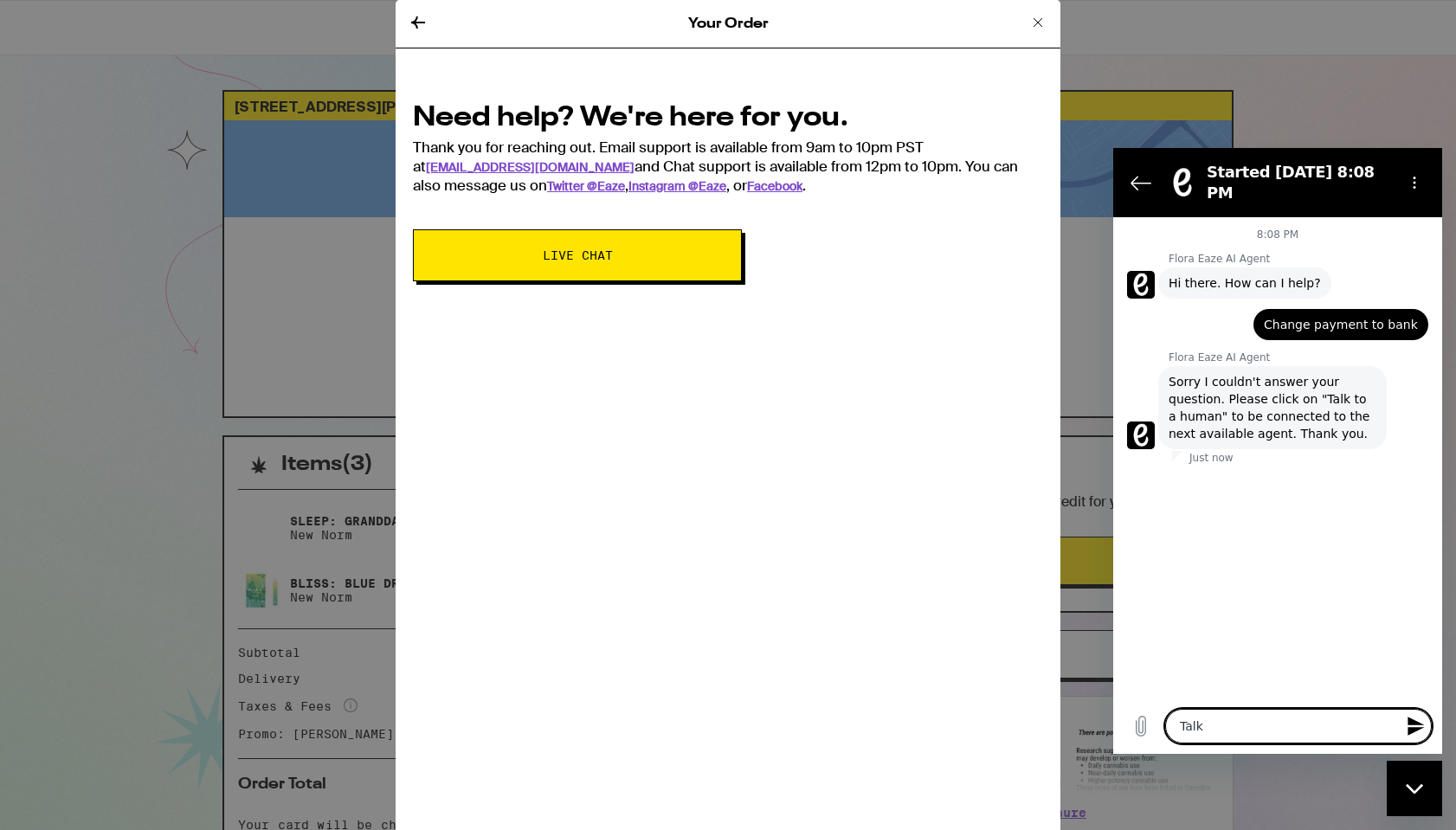
type textarea "Talk t"
type textarea "x"
type textarea "Talk to"
type textarea "x"
type textarea "Talk to"
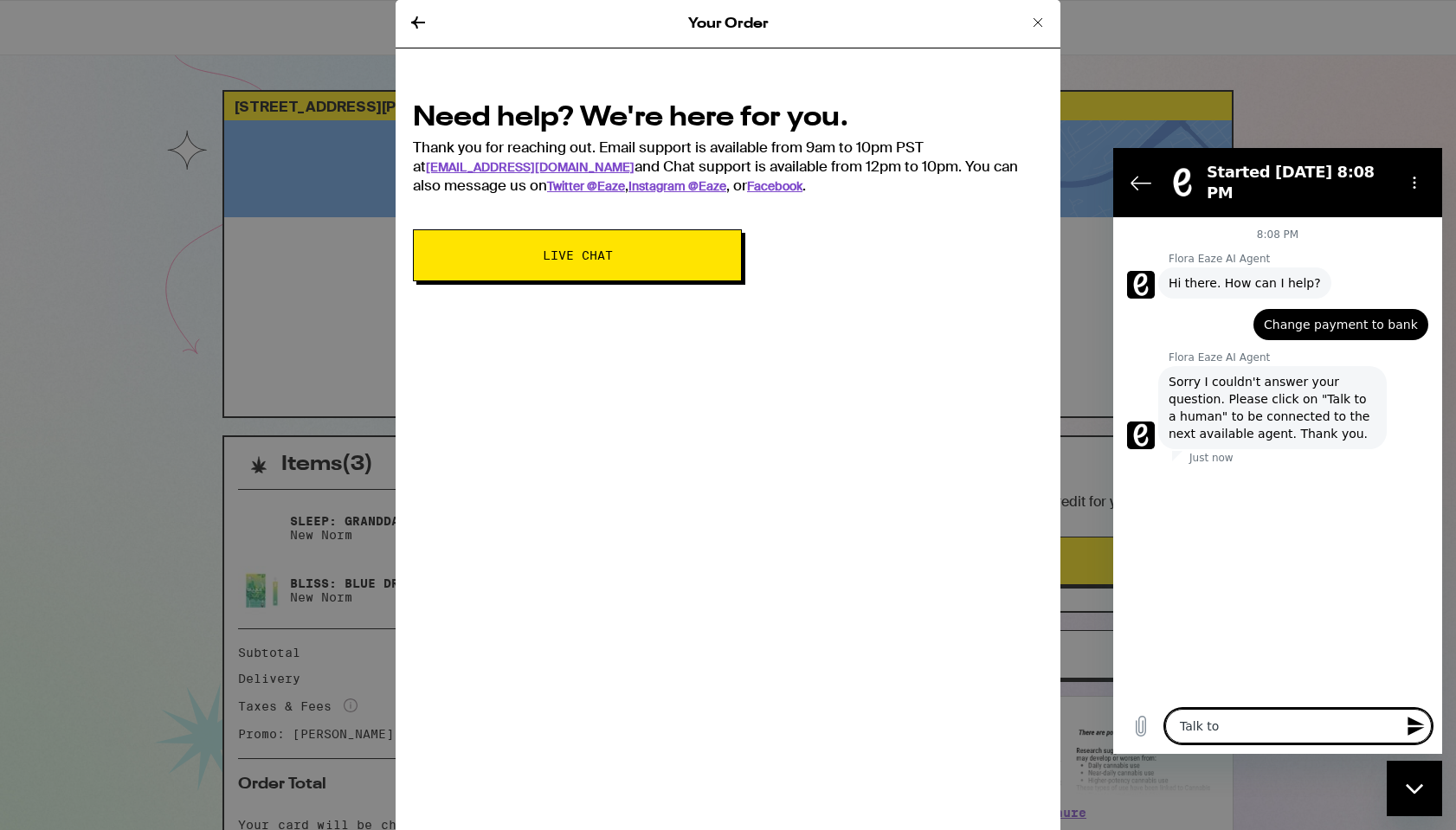
type textarea "x"
type textarea "Talk to h"
type textarea "x"
type textarea "Talk to hu"
type textarea "x"
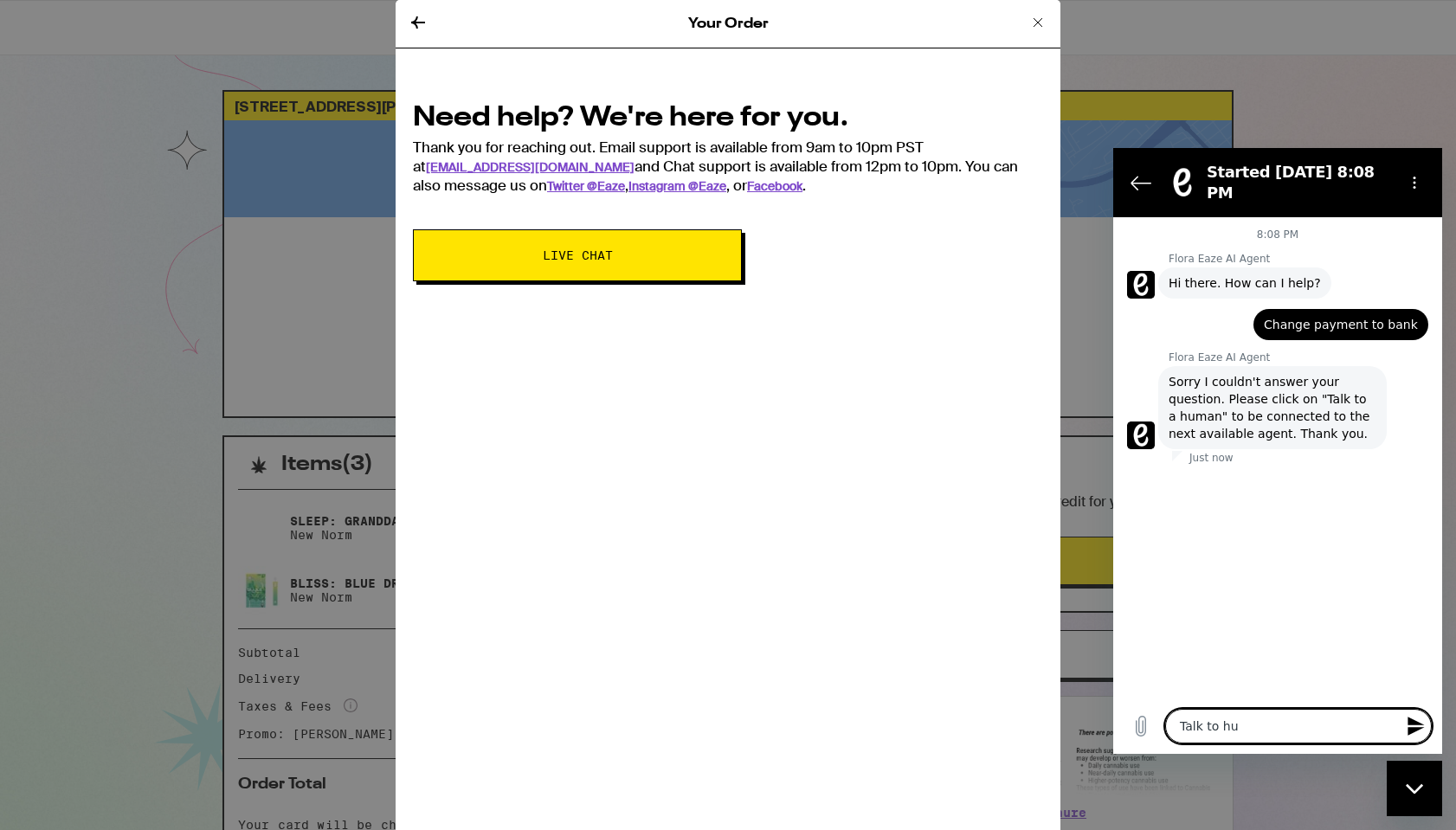
type textarea "Talk to hum"
type textarea "x"
type textarea "Talk to huma"
type textarea "x"
type textarea "Talk to human"
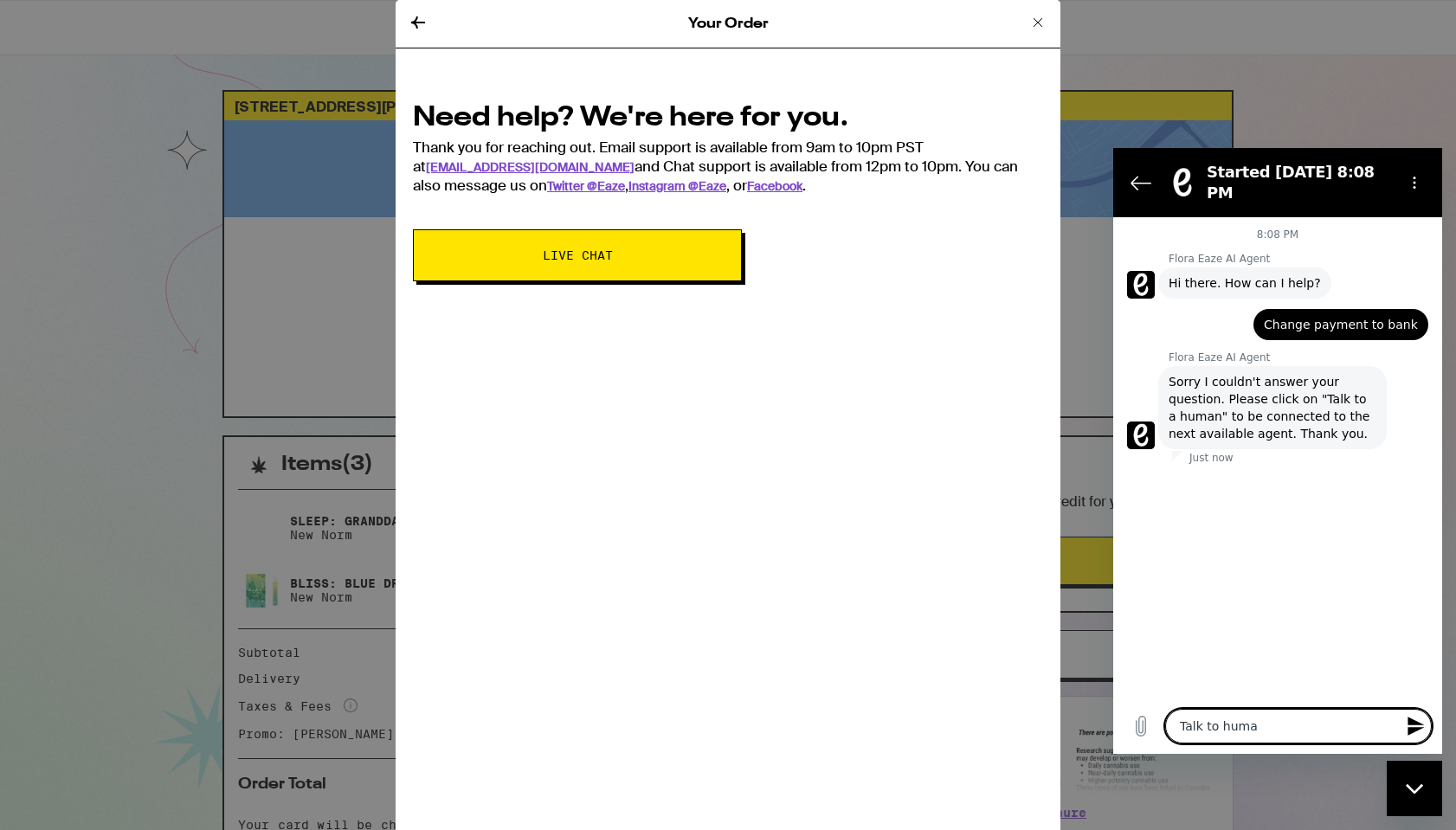
type textarea "x"
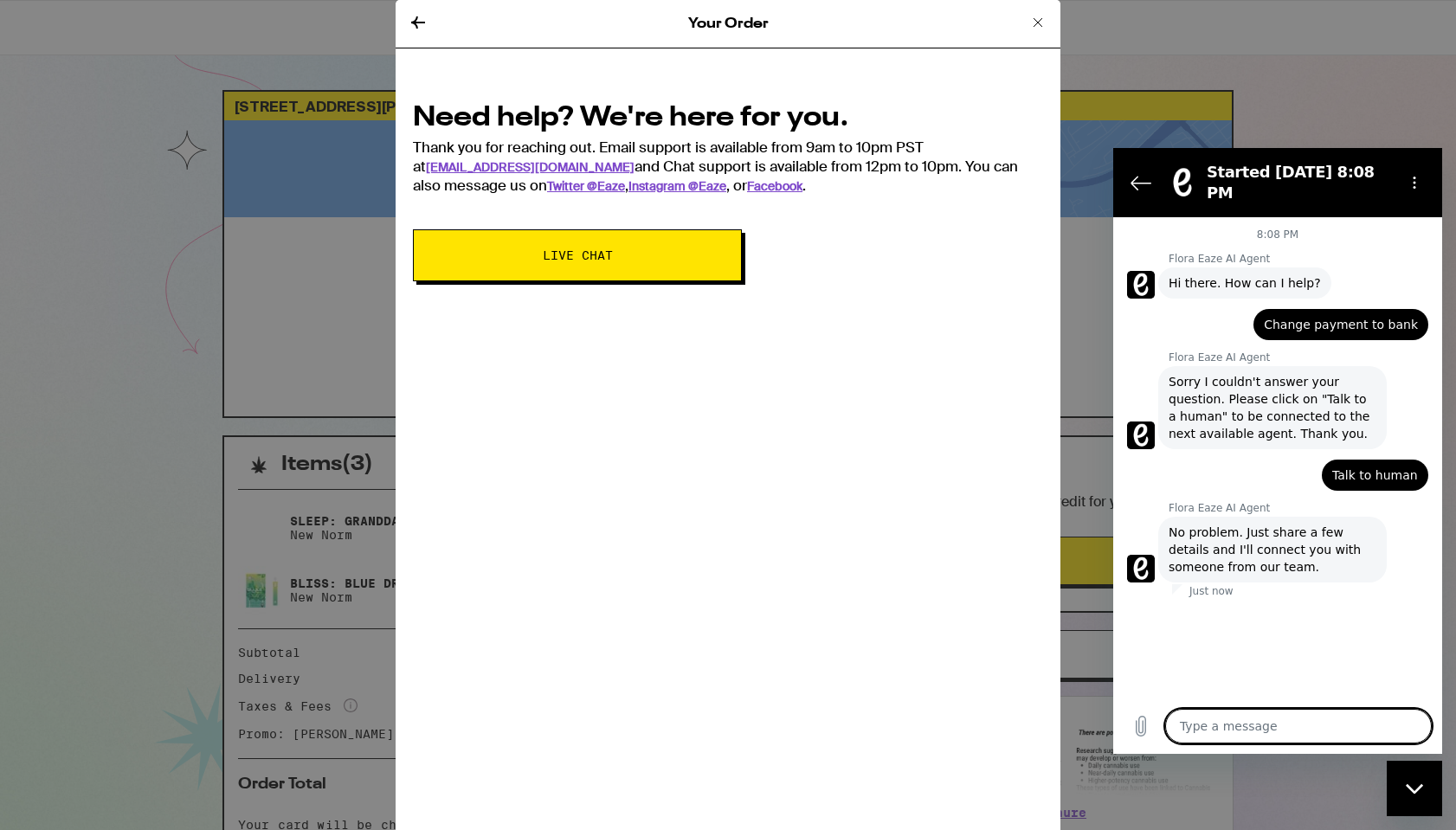
type textarea "x"
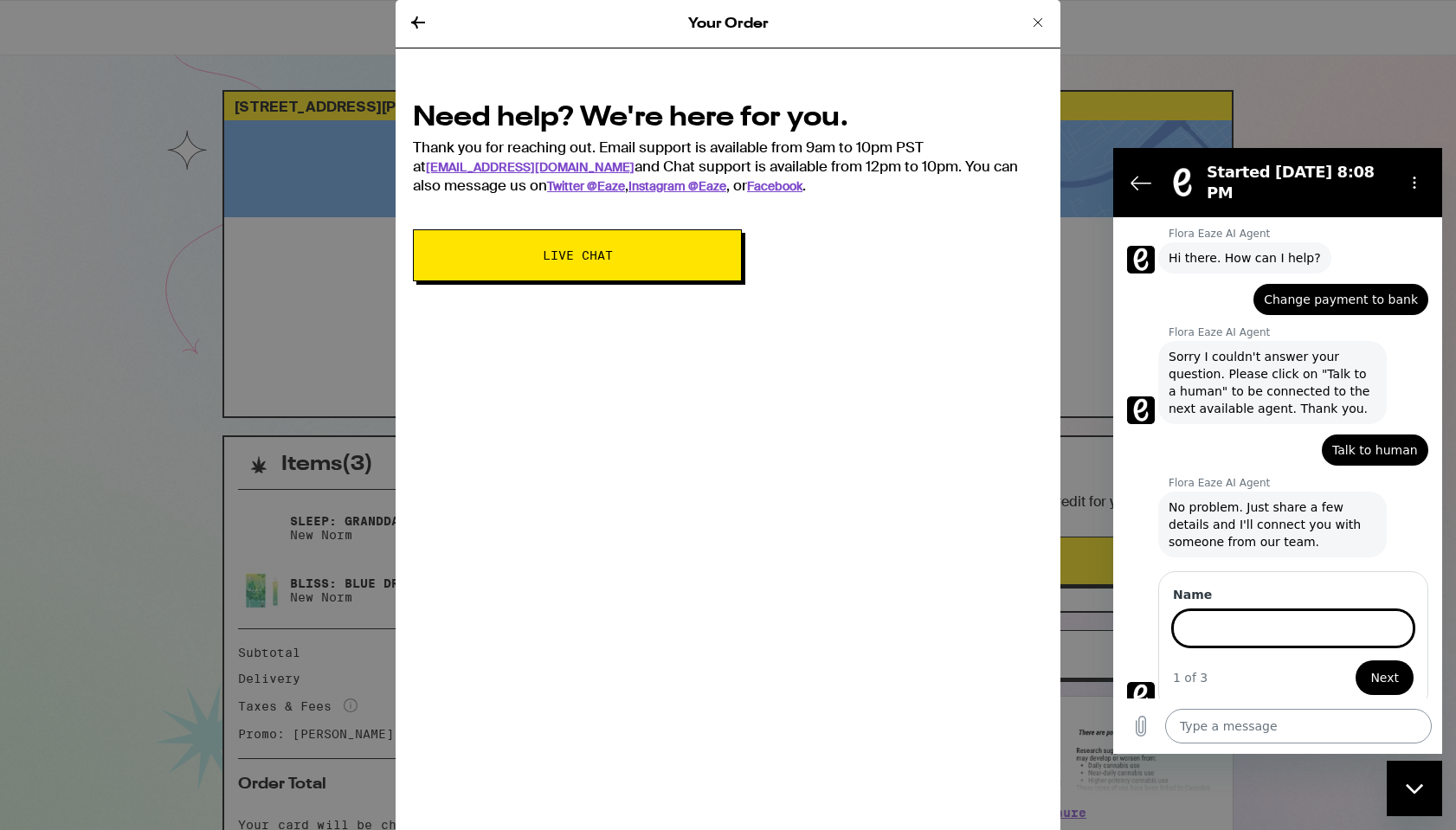
scroll to position [23, 0]
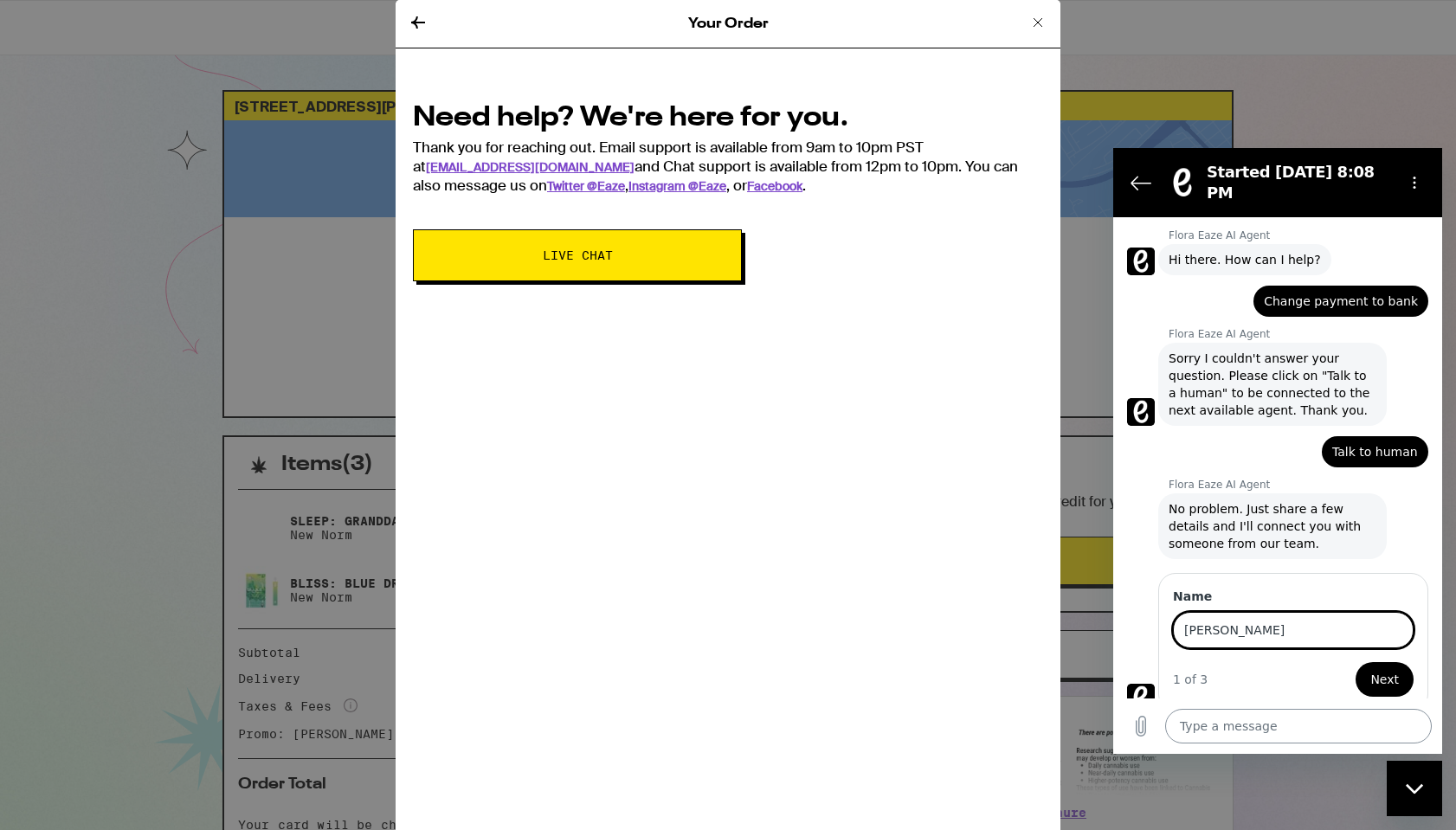
type input "[PERSON_NAME]"
click at [1386, 666] on button "Next" at bounding box center [1384, 680] width 58 height 35
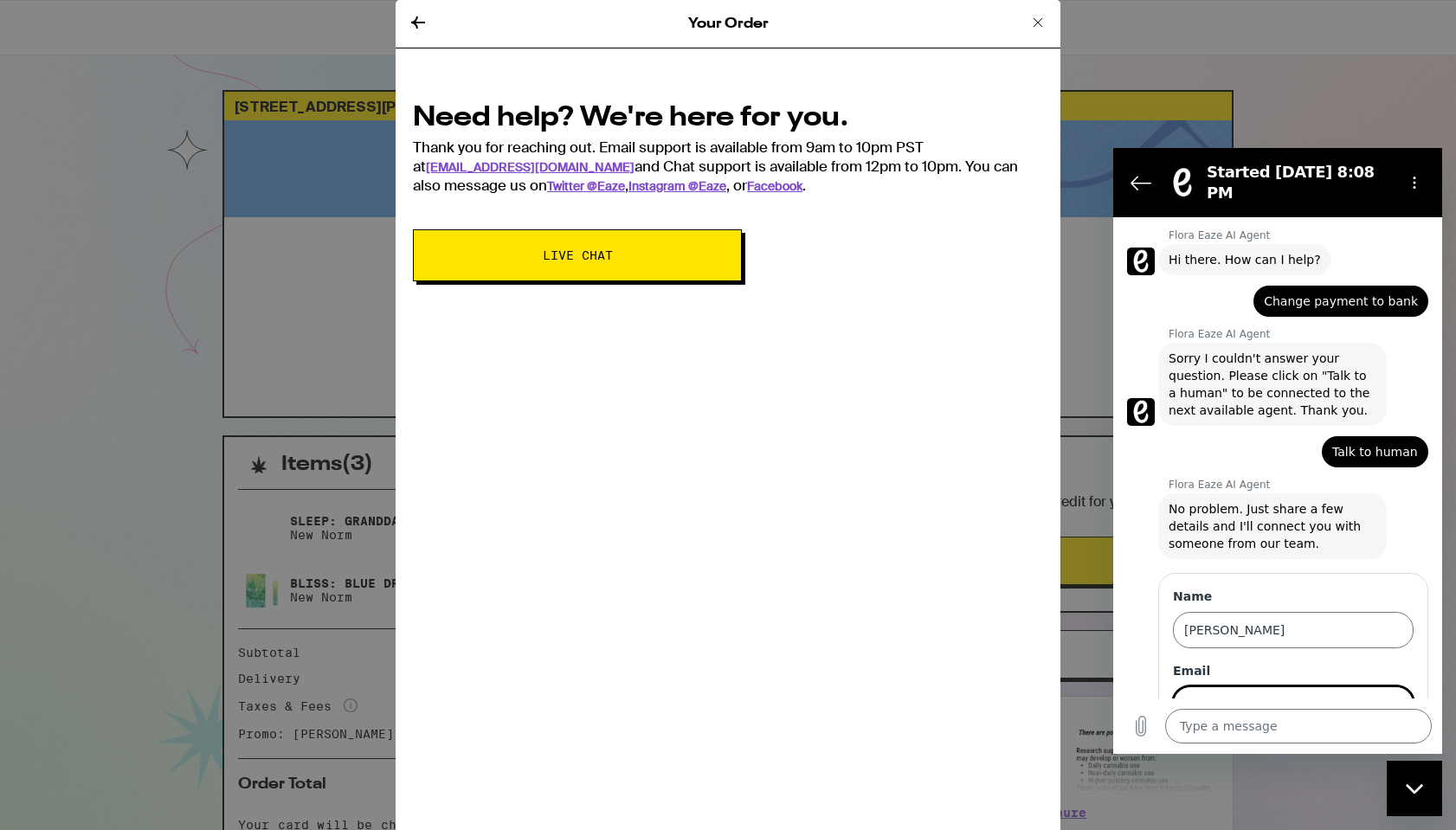
scroll to position [98, 0]
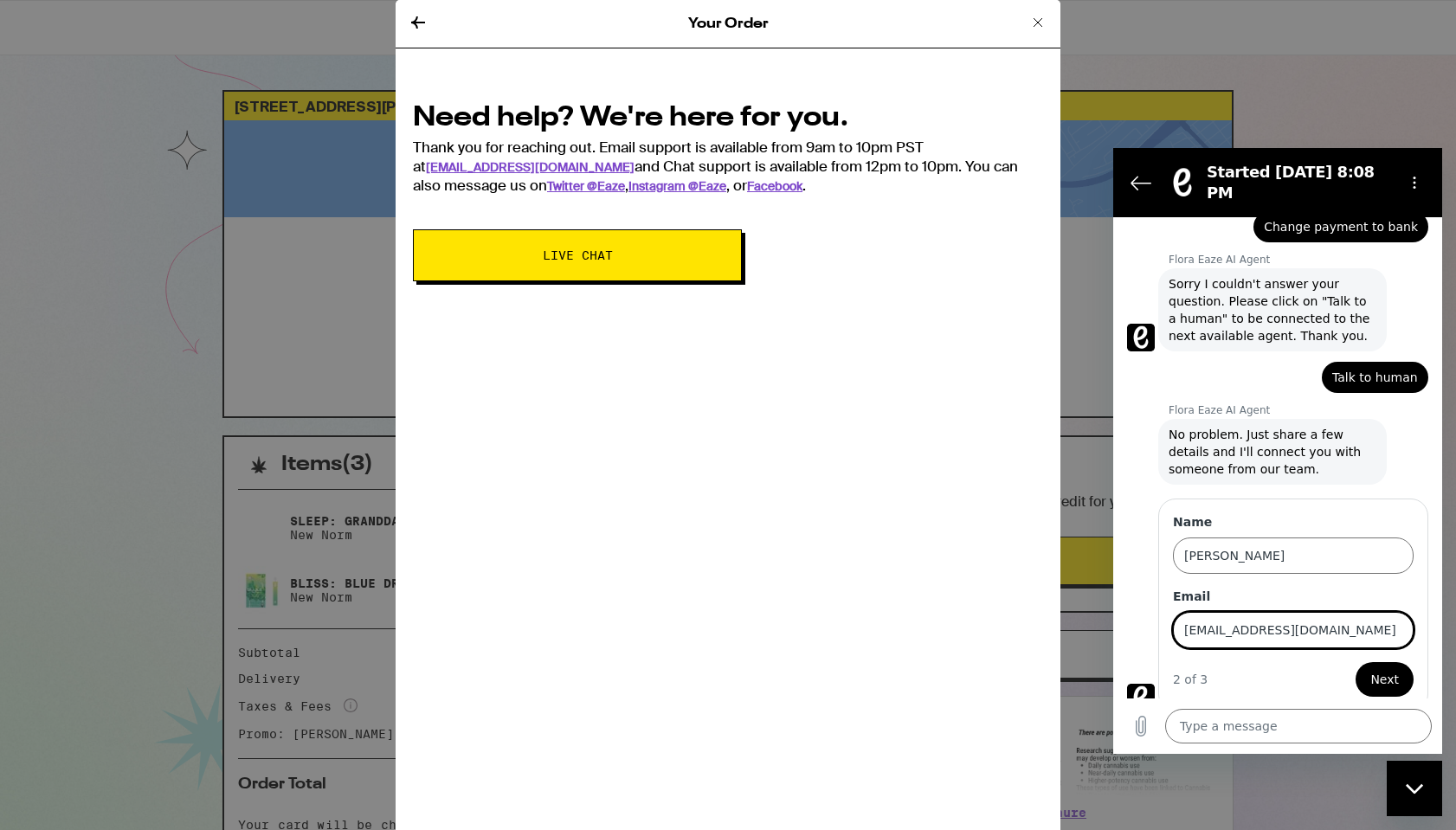
type input "[EMAIL_ADDRESS][DOMAIN_NAME]"
click at [1386, 666] on button "Next" at bounding box center [1384, 680] width 58 height 35
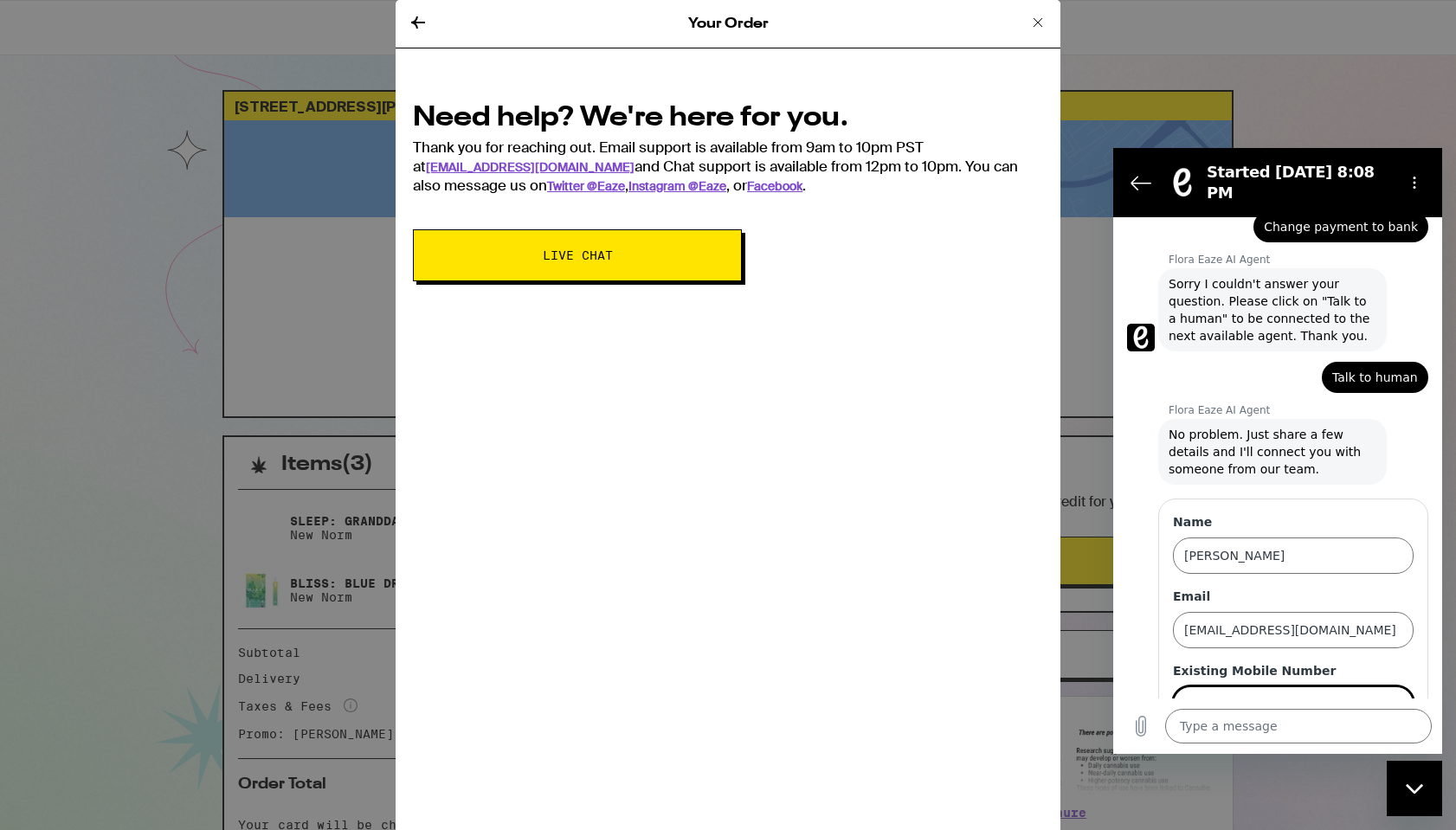
type input "8056301865"
click at [1384, 741] on button "Send" at bounding box center [1383, 754] width 60 height 35
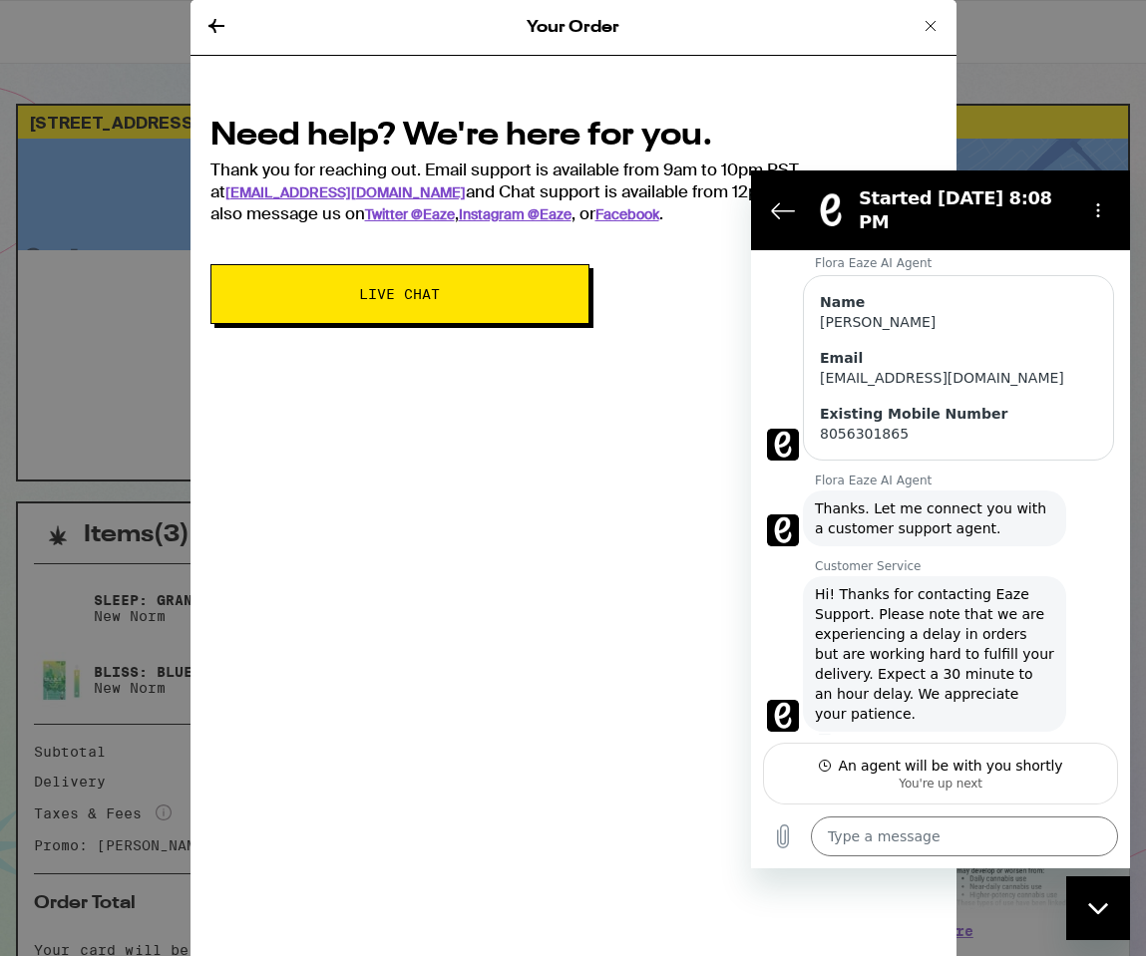
scroll to position [432, 0]
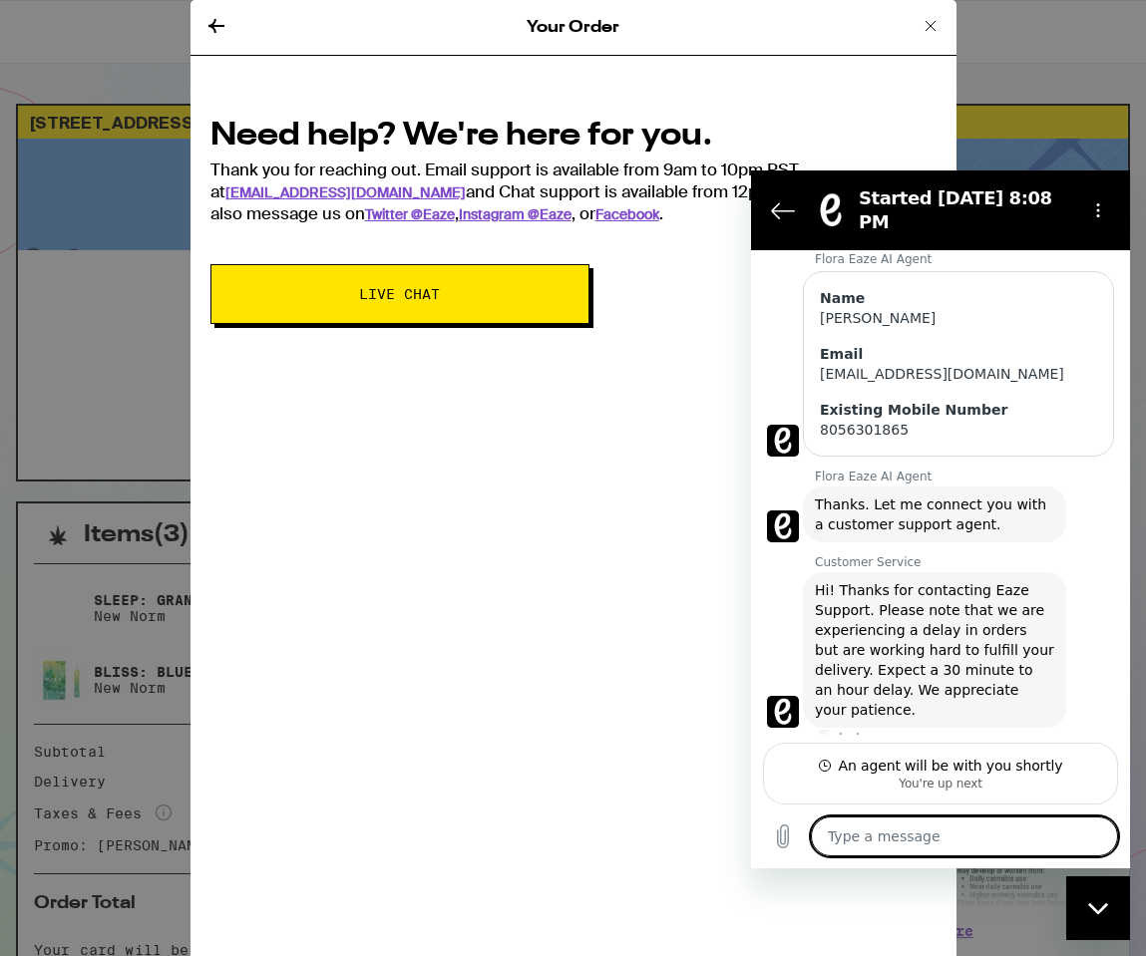
click at [983, 844] on textarea at bounding box center [964, 837] width 307 height 40
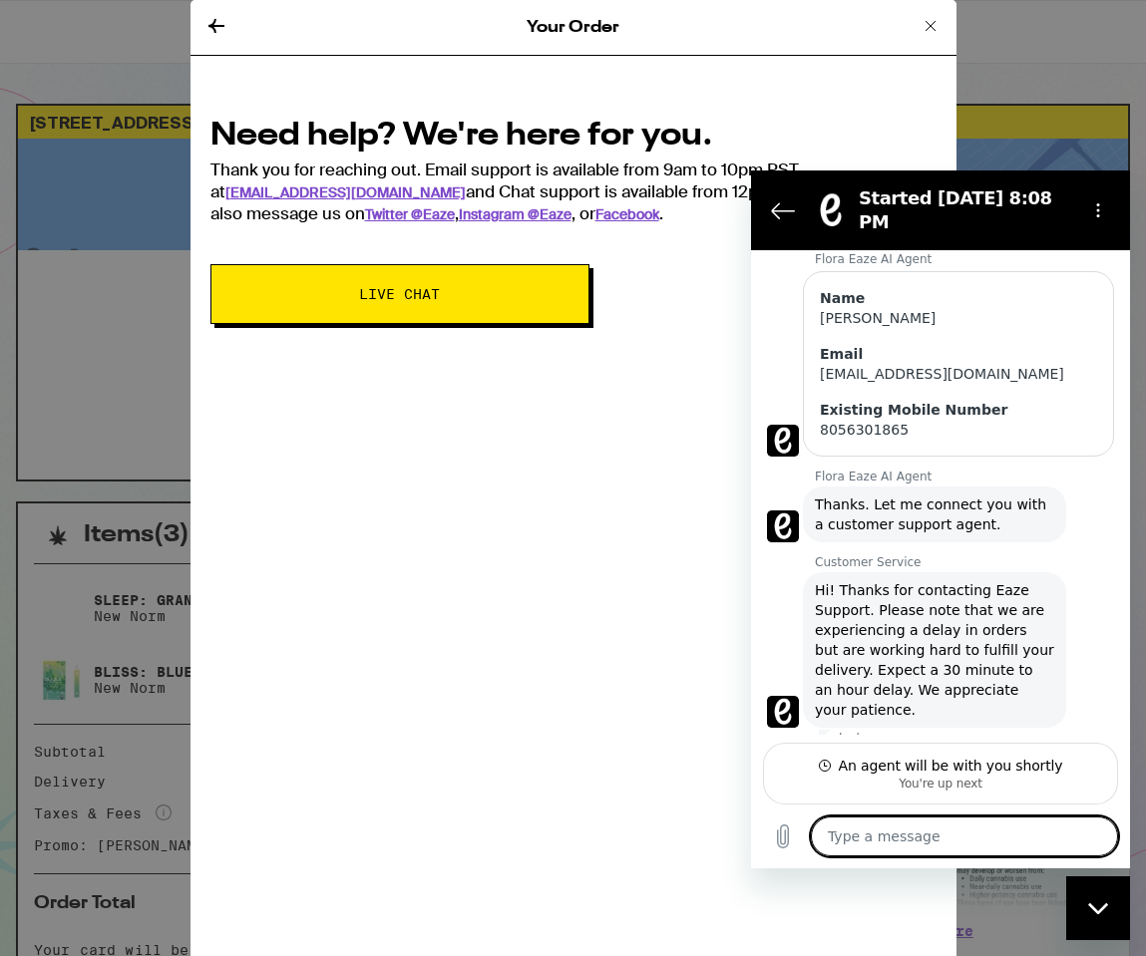
click at [983, 844] on textarea at bounding box center [964, 837] width 307 height 40
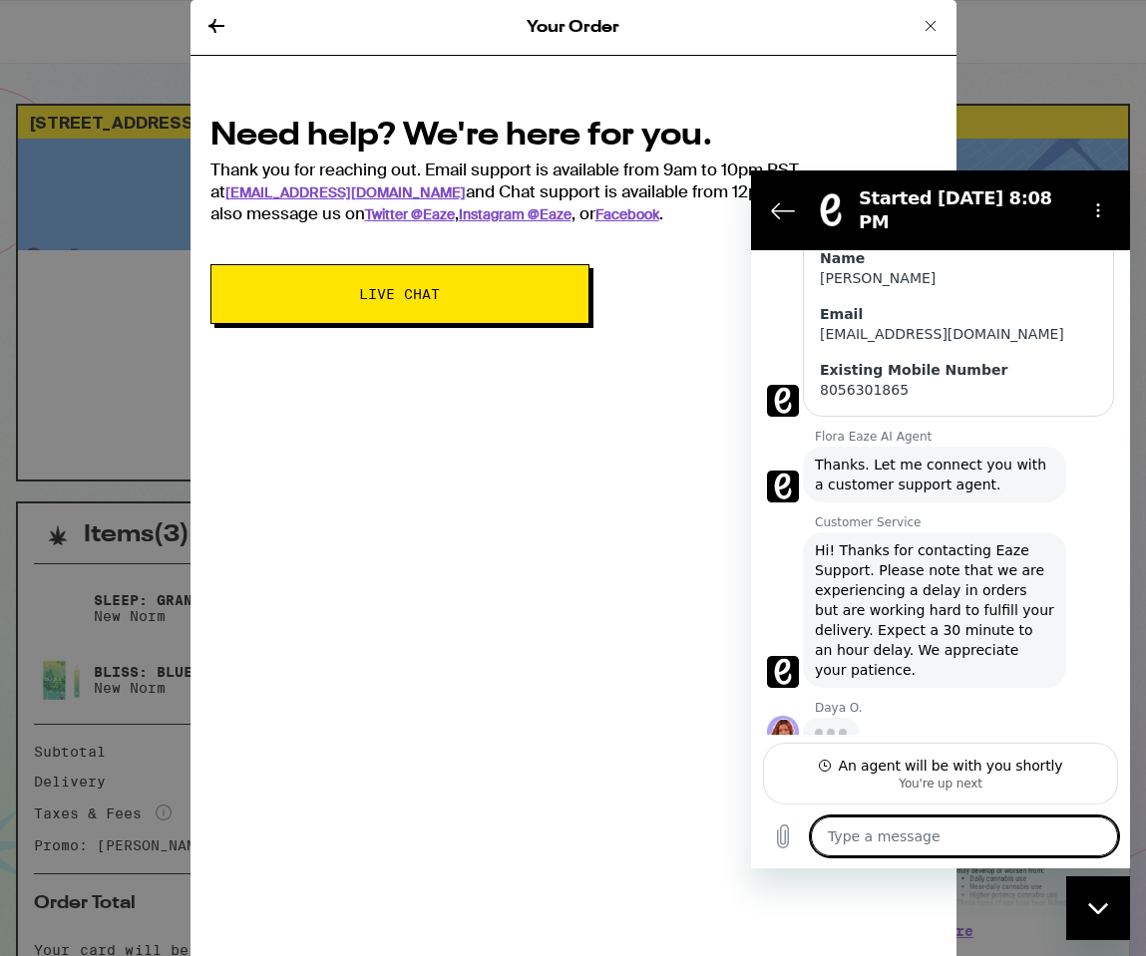
scroll to position [470, 0]
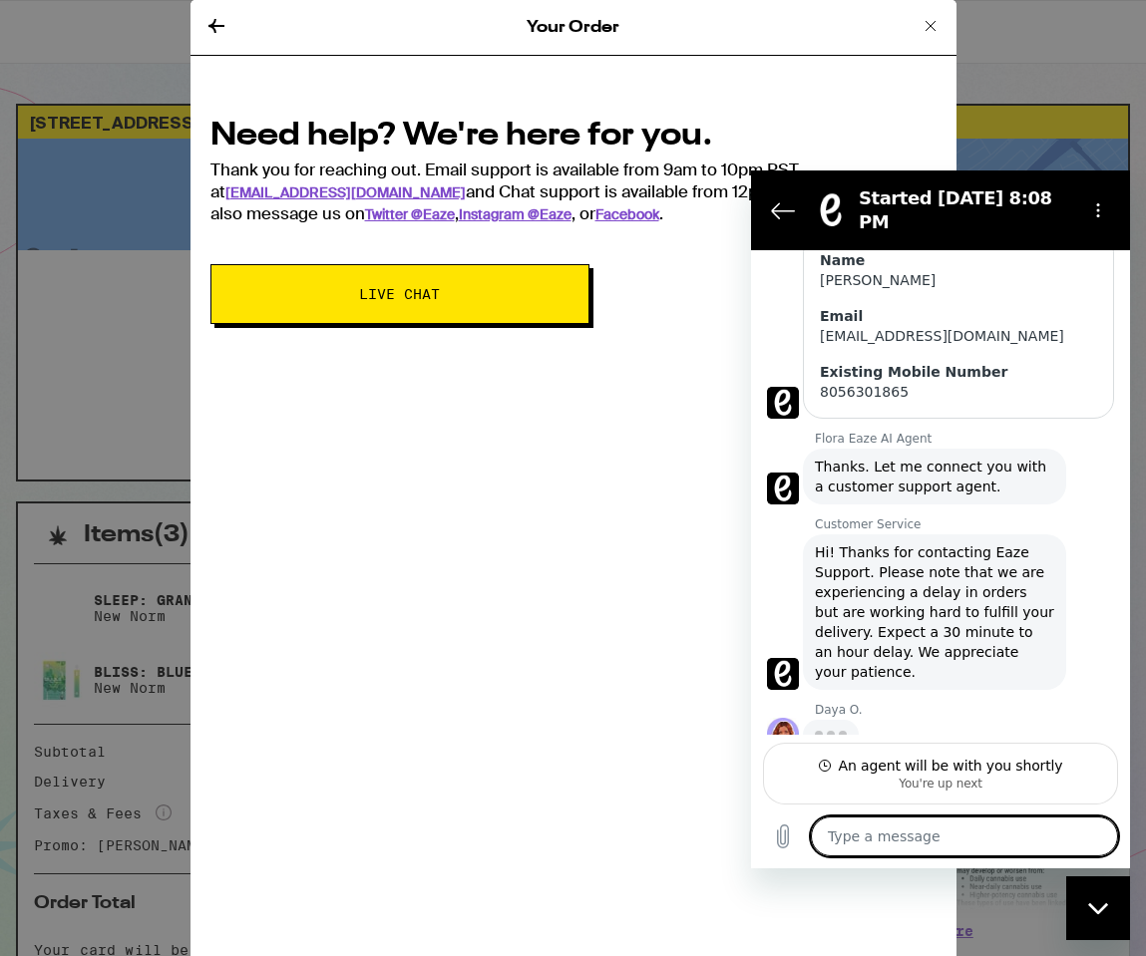
click at [983, 844] on textarea at bounding box center [964, 837] width 307 height 40
click at [937, 27] on icon at bounding box center [930, 26] width 24 height 24
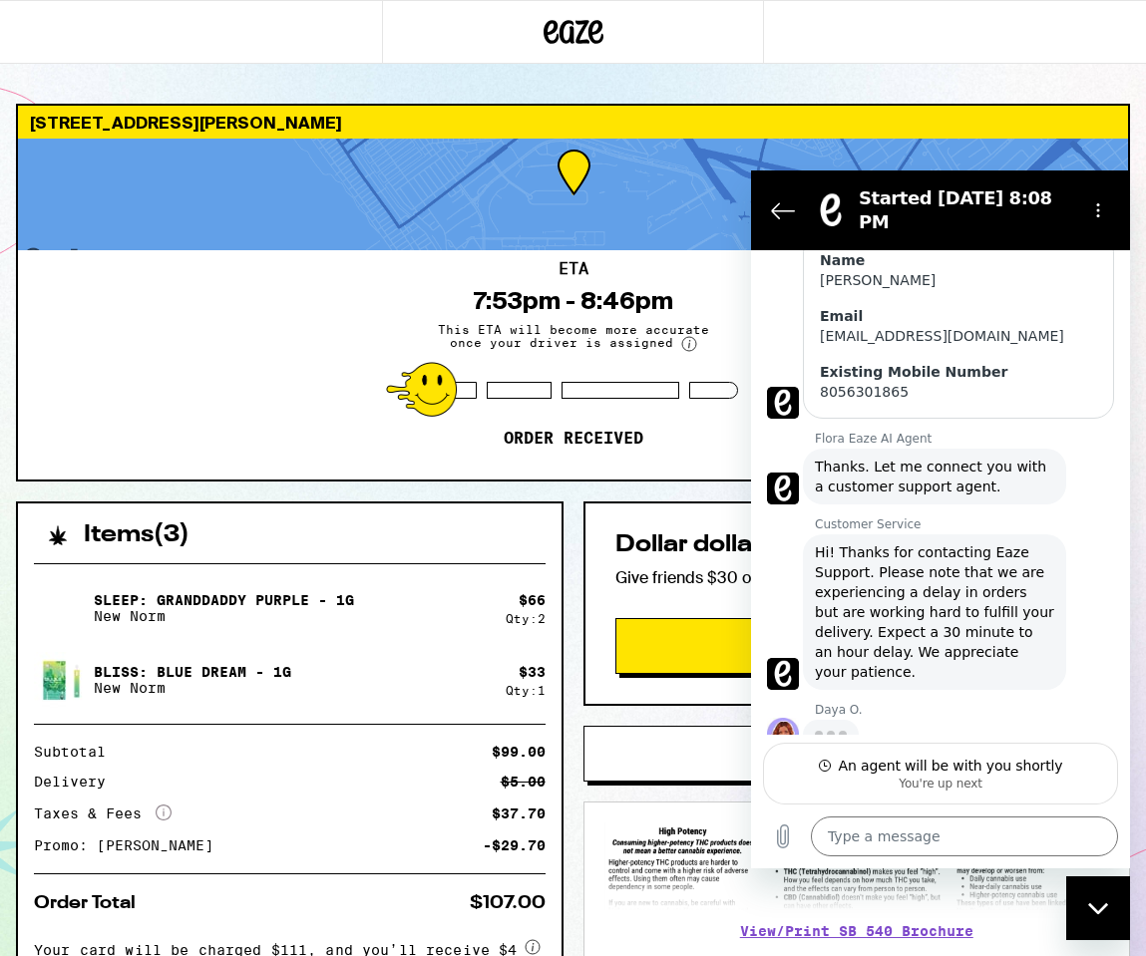
type textarea "x"
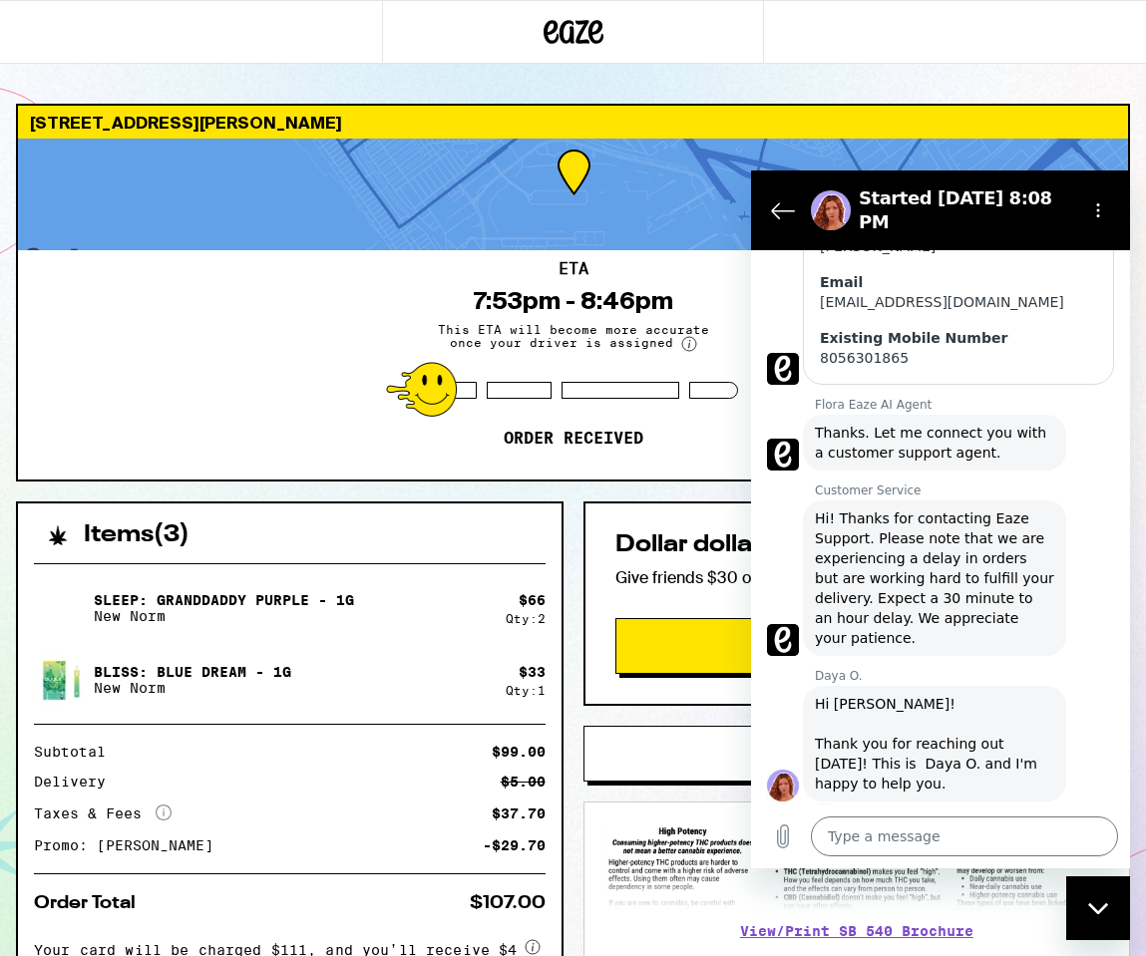
scroll to position [508, 0]
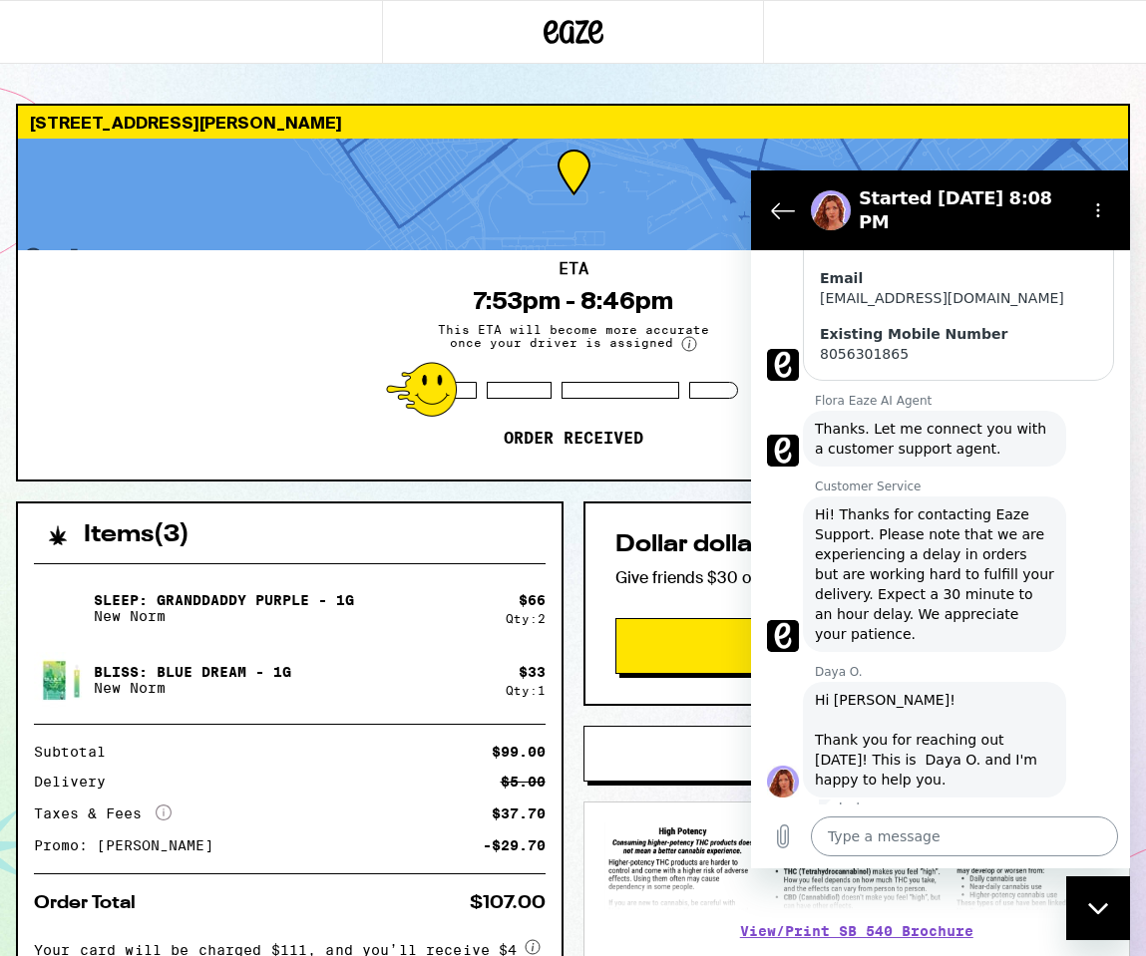
click at [880, 827] on textarea at bounding box center [964, 837] width 307 height 40
type textarea "H"
type textarea "x"
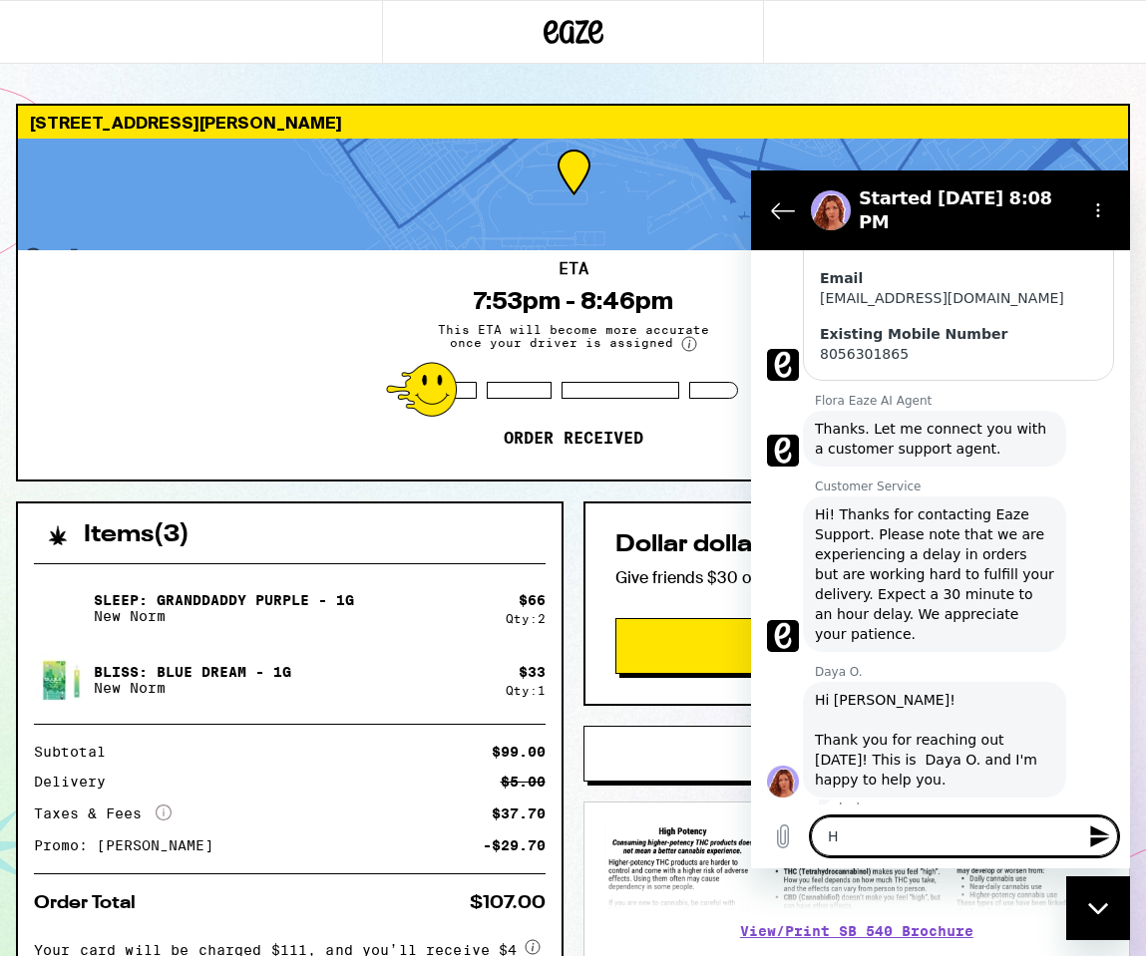
type textarea "Hi"
type textarea "x"
type textarea "Hi"
type textarea "x"
type textarea "Hi D"
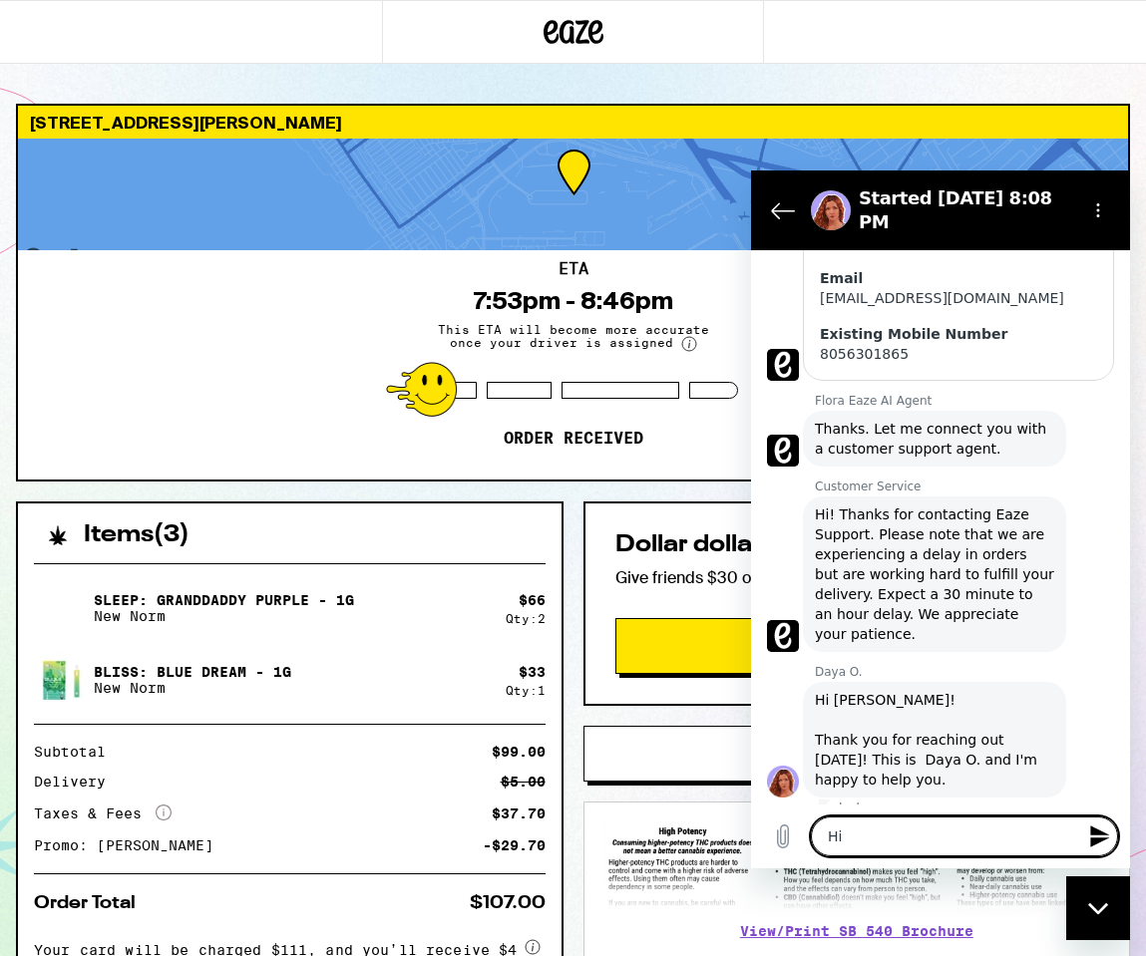
type textarea "x"
type textarea "Hi Da"
type textarea "x"
type textarea "Hi Day"
type textarea "x"
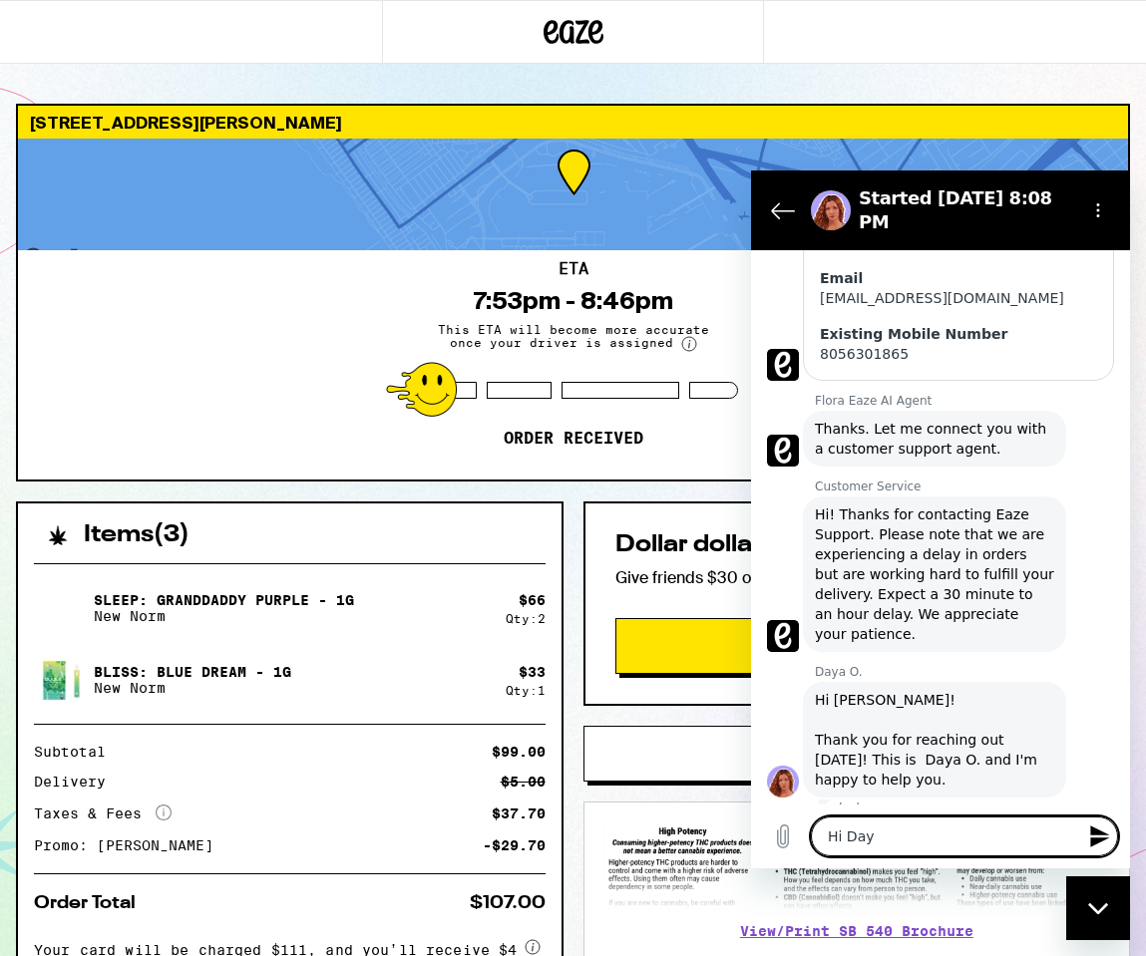
type textarea "Hi Day!"
type textarea "x"
type textarea "Hi Day!"
type textarea "x"
type textarea "Hi Day!"
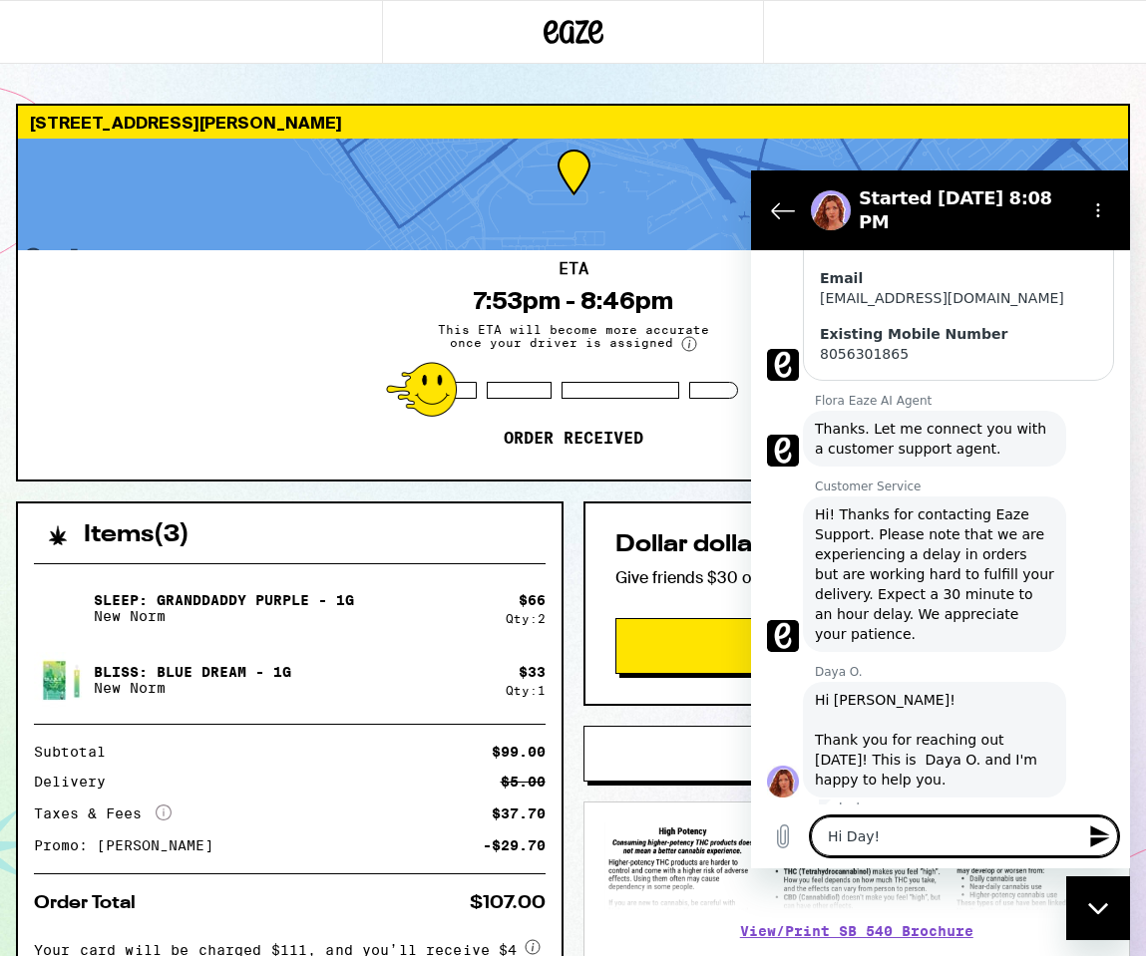
type textarea "x"
type textarea "Hi Day"
type textarea "x"
type textarea "Hi [PERSON_NAME]"
type textarea "x"
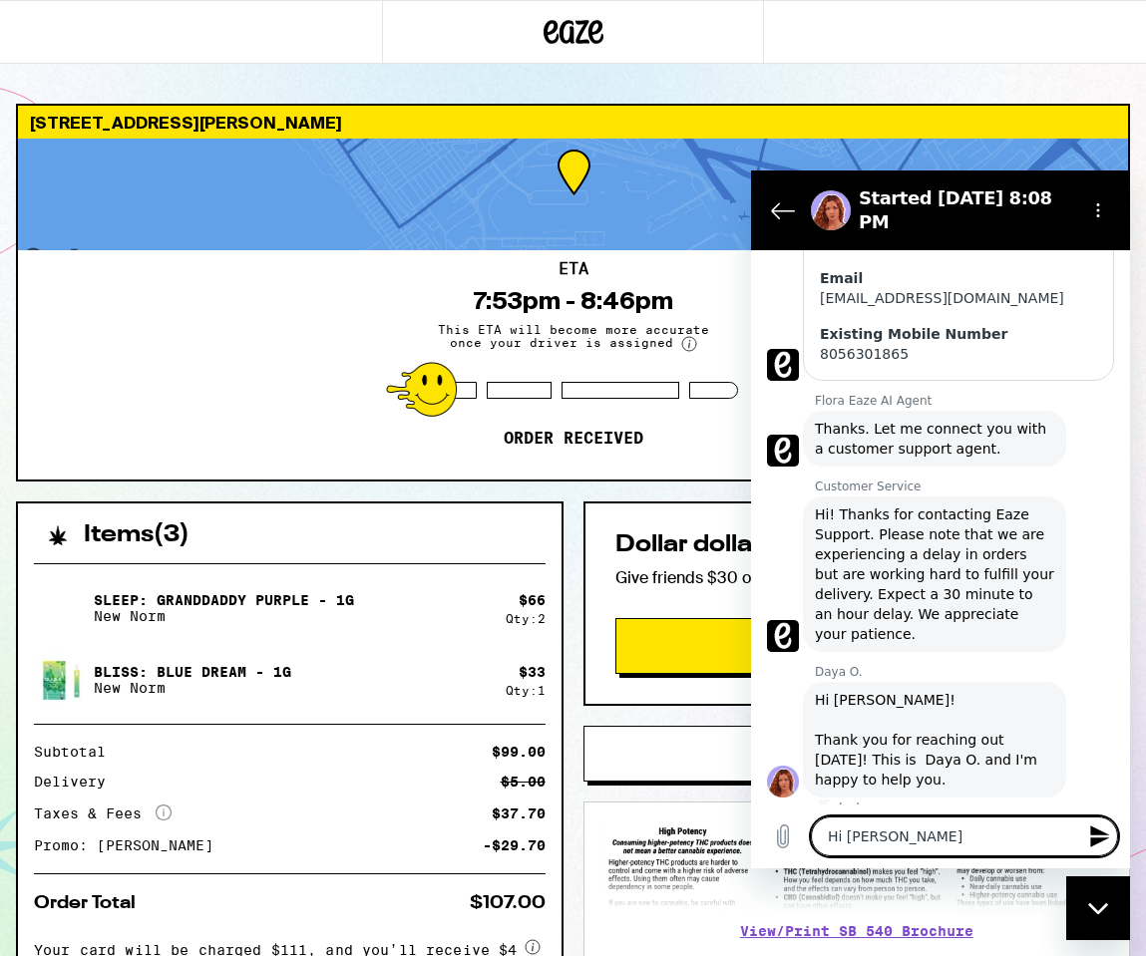
type textarea "Hi [PERSON_NAME]!"
type textarea "x"
type textarea "Hi [PERSON_NAME]!"
type textarea "x"
type textarea "Hi [PERSON_NAME]! I"
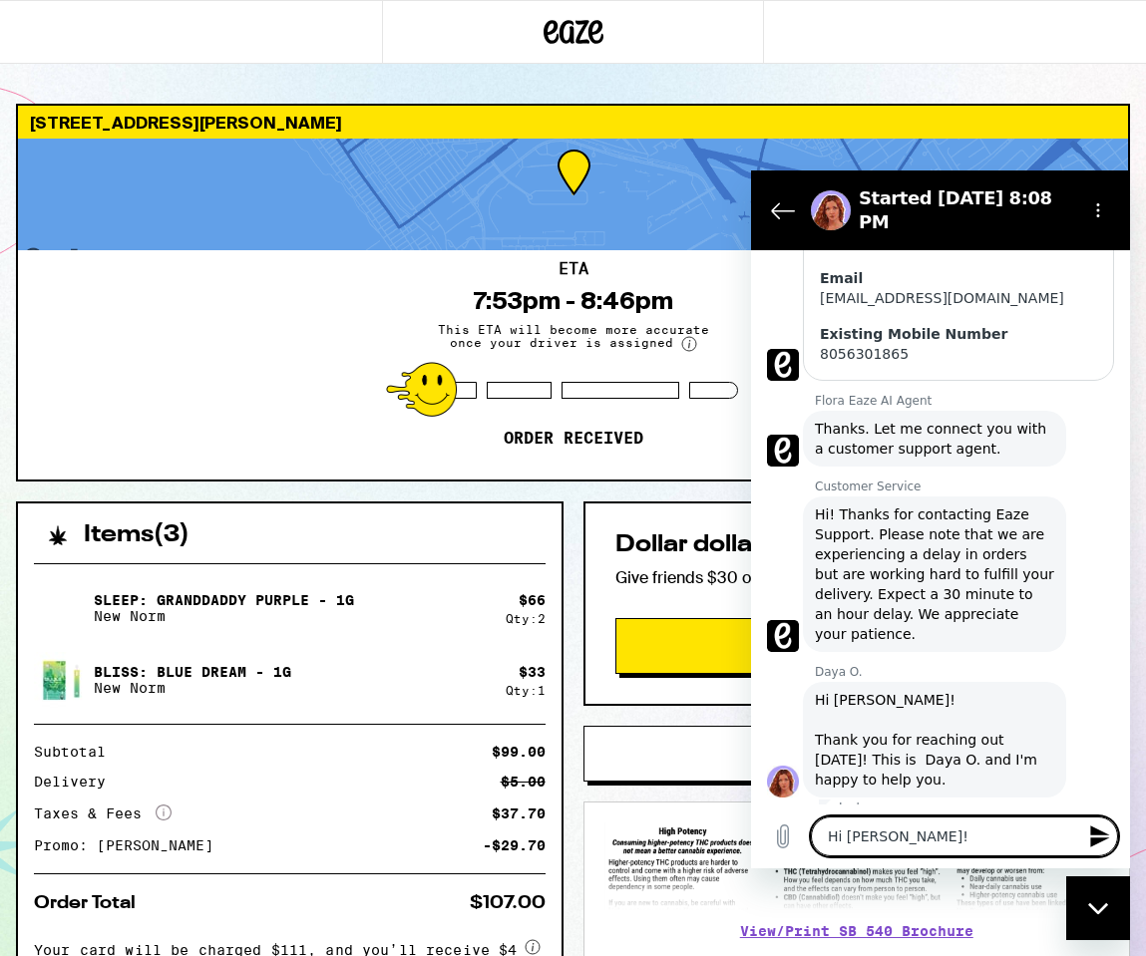
type textarea "x"
type textarea "Hi [PERSON_NAME]! I"
type textarea "x"
type textarea "Hi [PERSON_NAME]! I w"
type textarea "x"
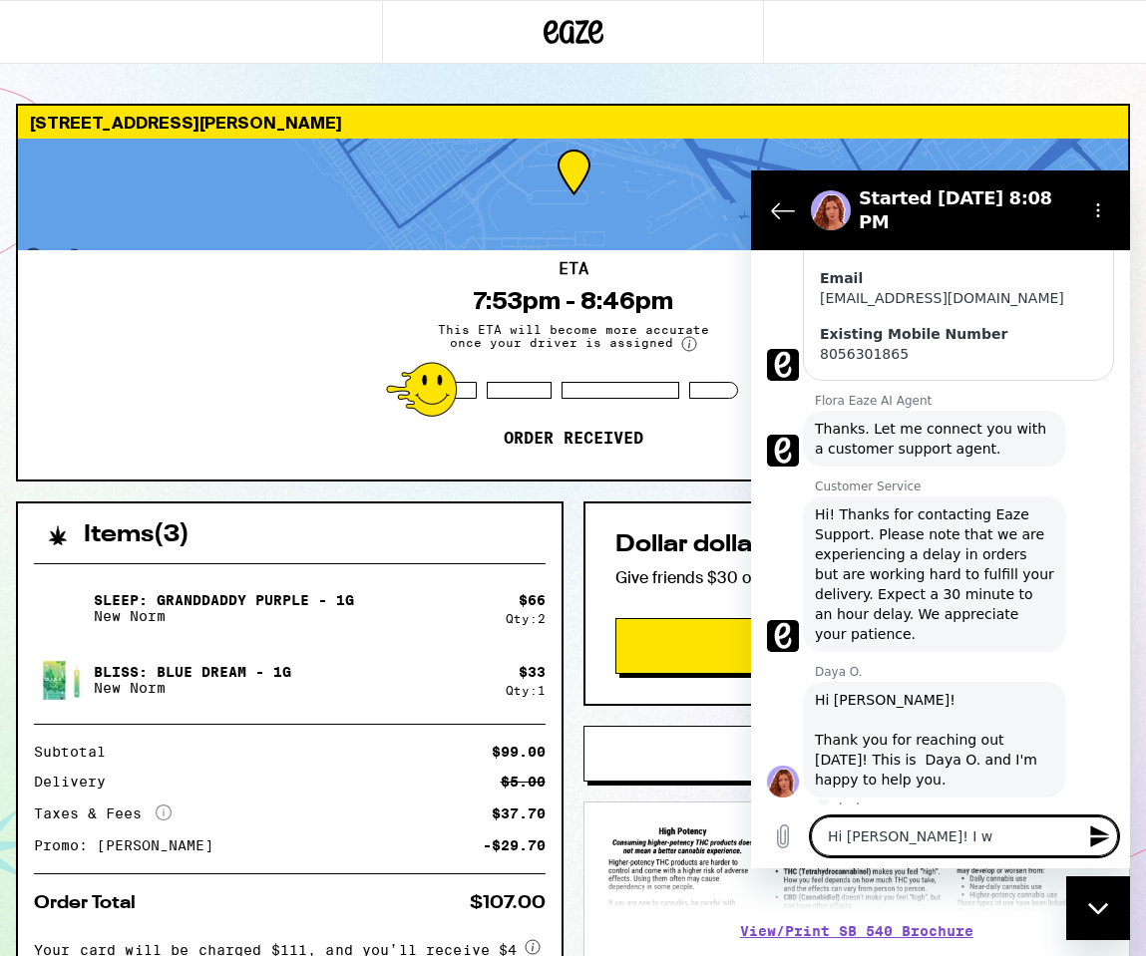
type textarea "Hi [PERSON_NAME]! I wa"
type textarea "x"
type textarea "Hi [PERSON_NAME]! I was"
type textarea "x"
type textarea "Hi [PERSON_NAME]! I was"
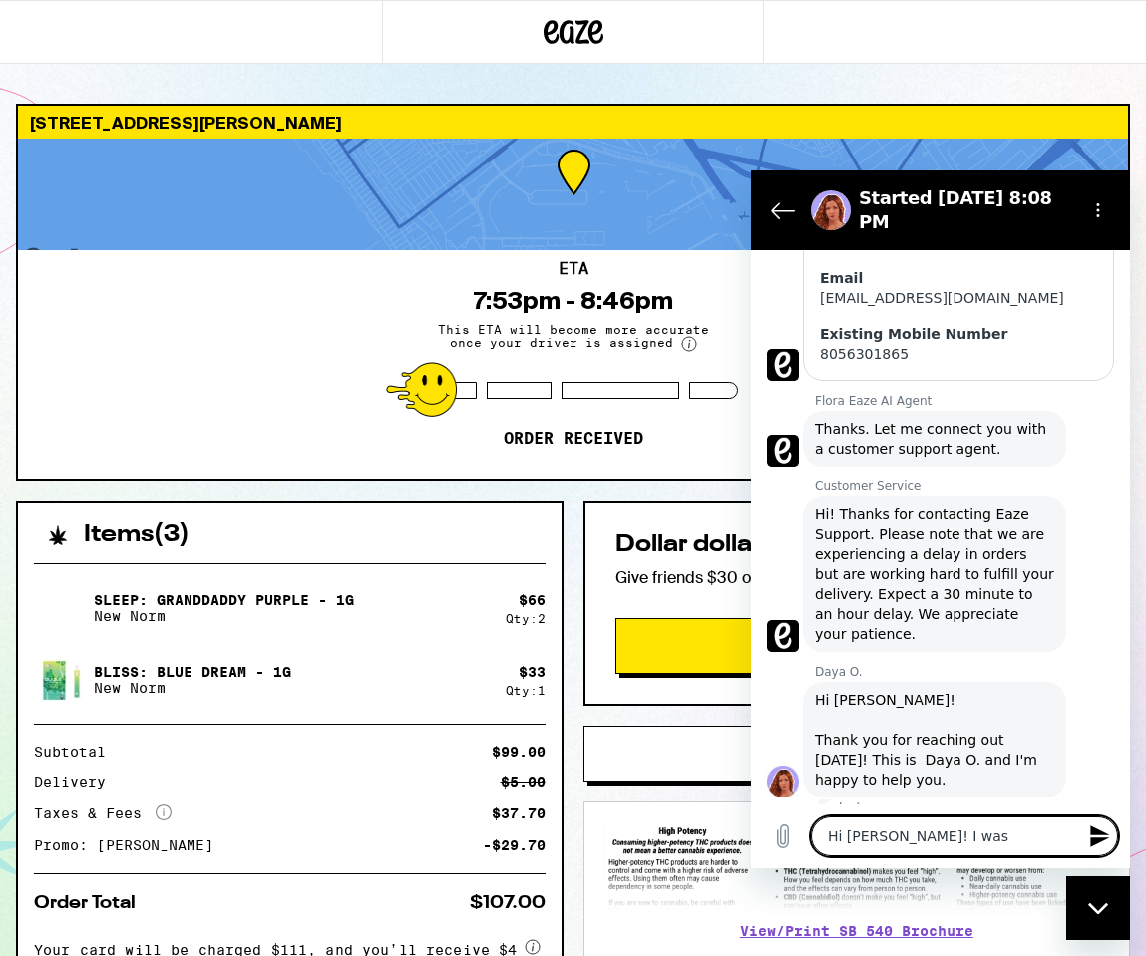
type textarea "x"
type textarea "Hi [PERSON_NAME]! I was w"
type textarea "x"
type textarea "Hi [PERSON_NAME]! I was wo"
type textarea "x"
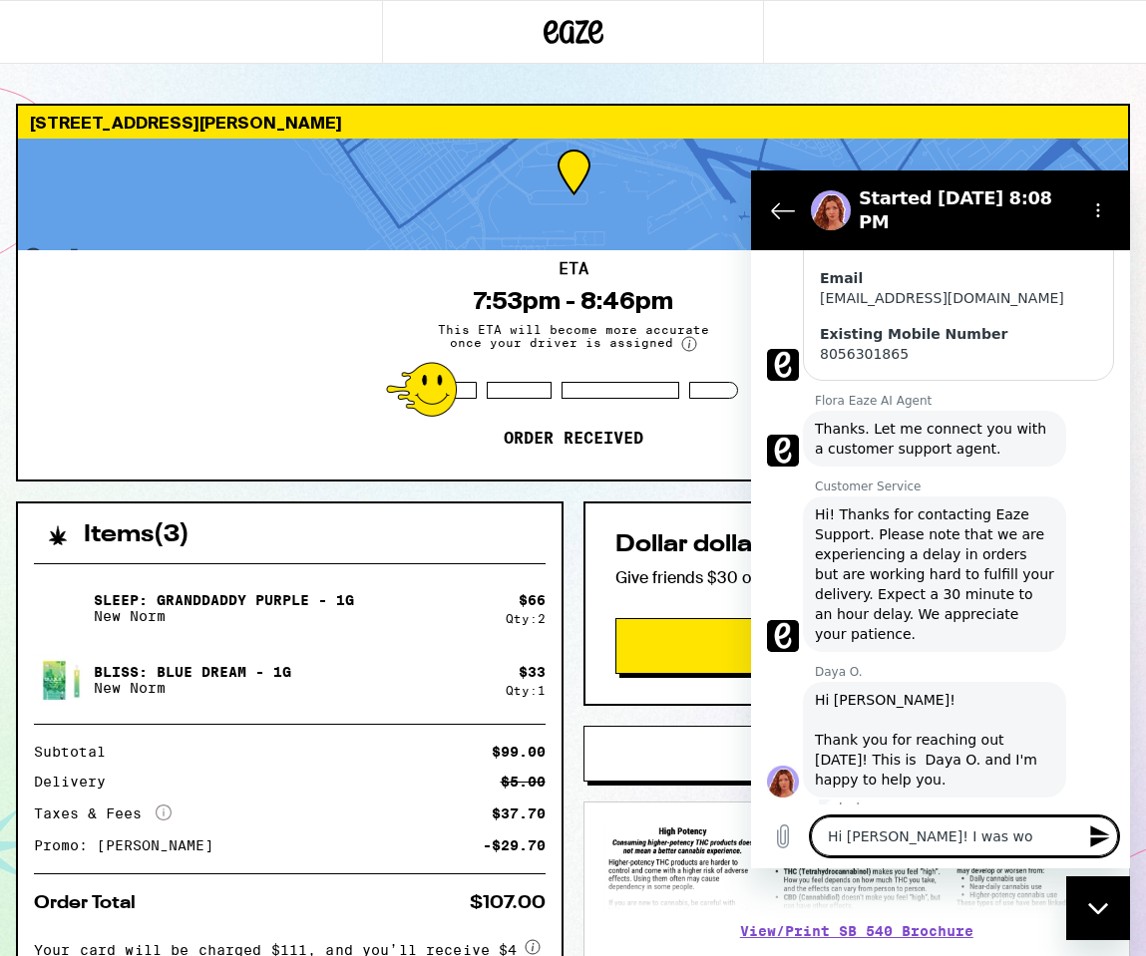
type textarea "Hi [PERSON_NAME]! I was won"
type textarea "x"
type textarea "Hi [PERSON_NAME]! I was wond"
type textarea "x"
type textarea "Hi [PERSON_NAME]! I was wonde"
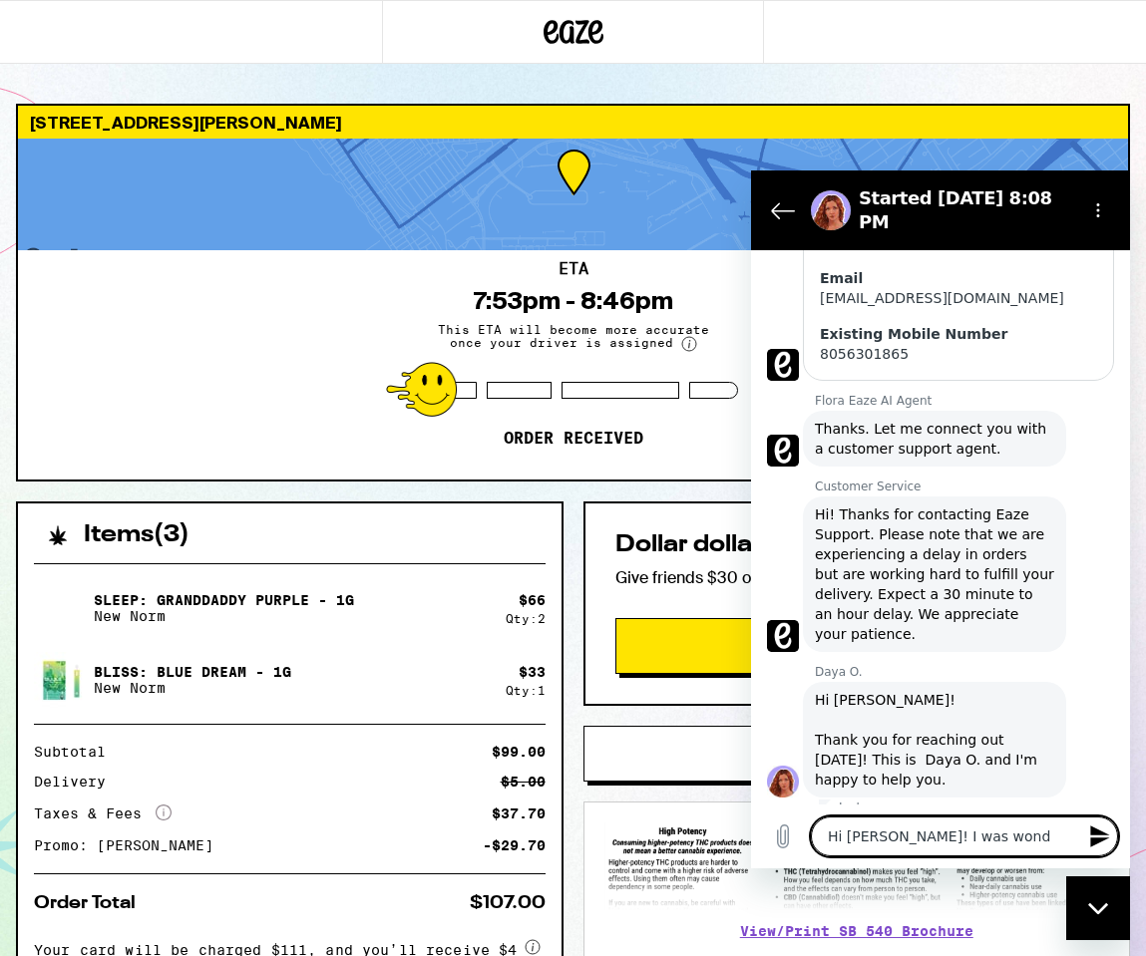
type textarea "x"
type textarea "Hi [PERSON_NAME]! I was wonder"
type textarea "x"
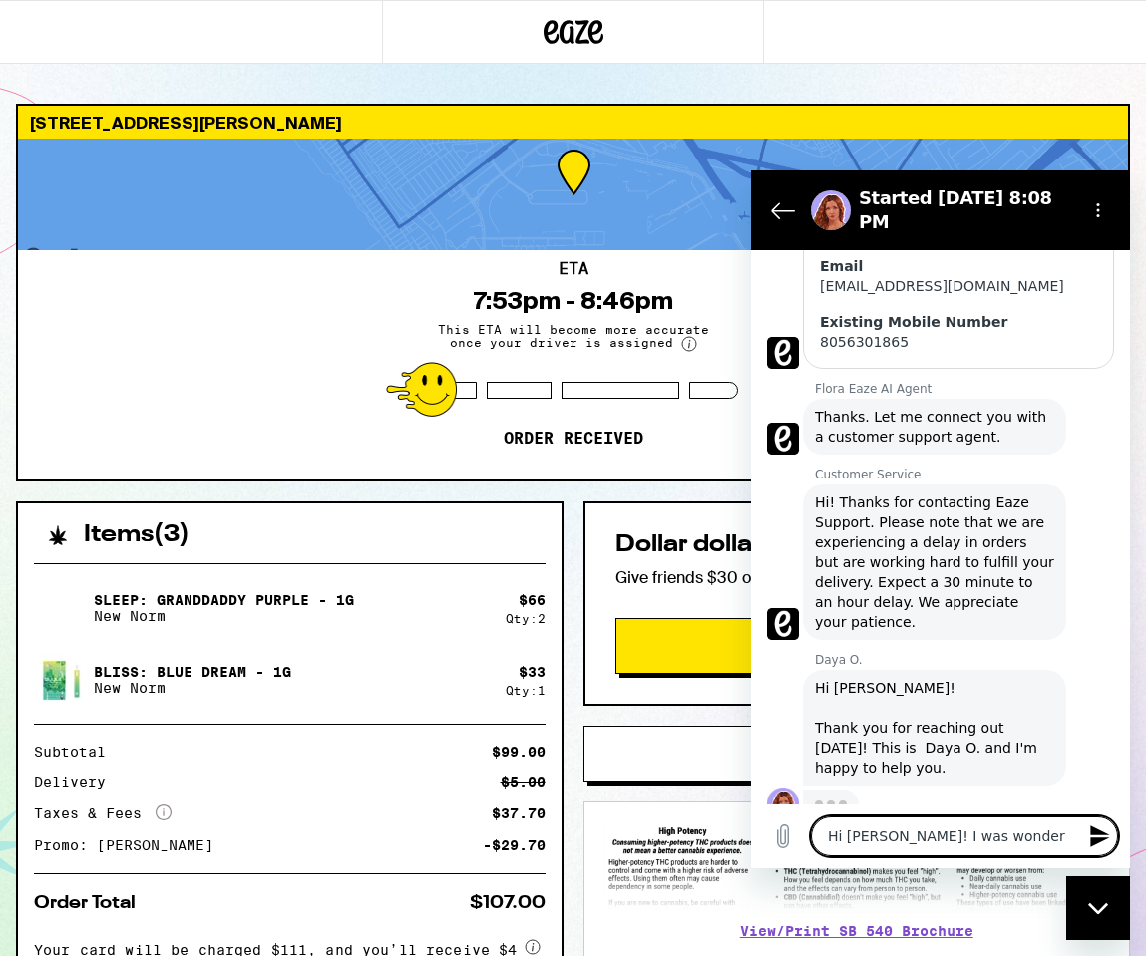
type textarea "Hi [PERSON_NAME]! I was wonderi"
type textarea "x"
type textarea "Hi [PERSON_NAME]! I was wonderin"
type textarea "x"
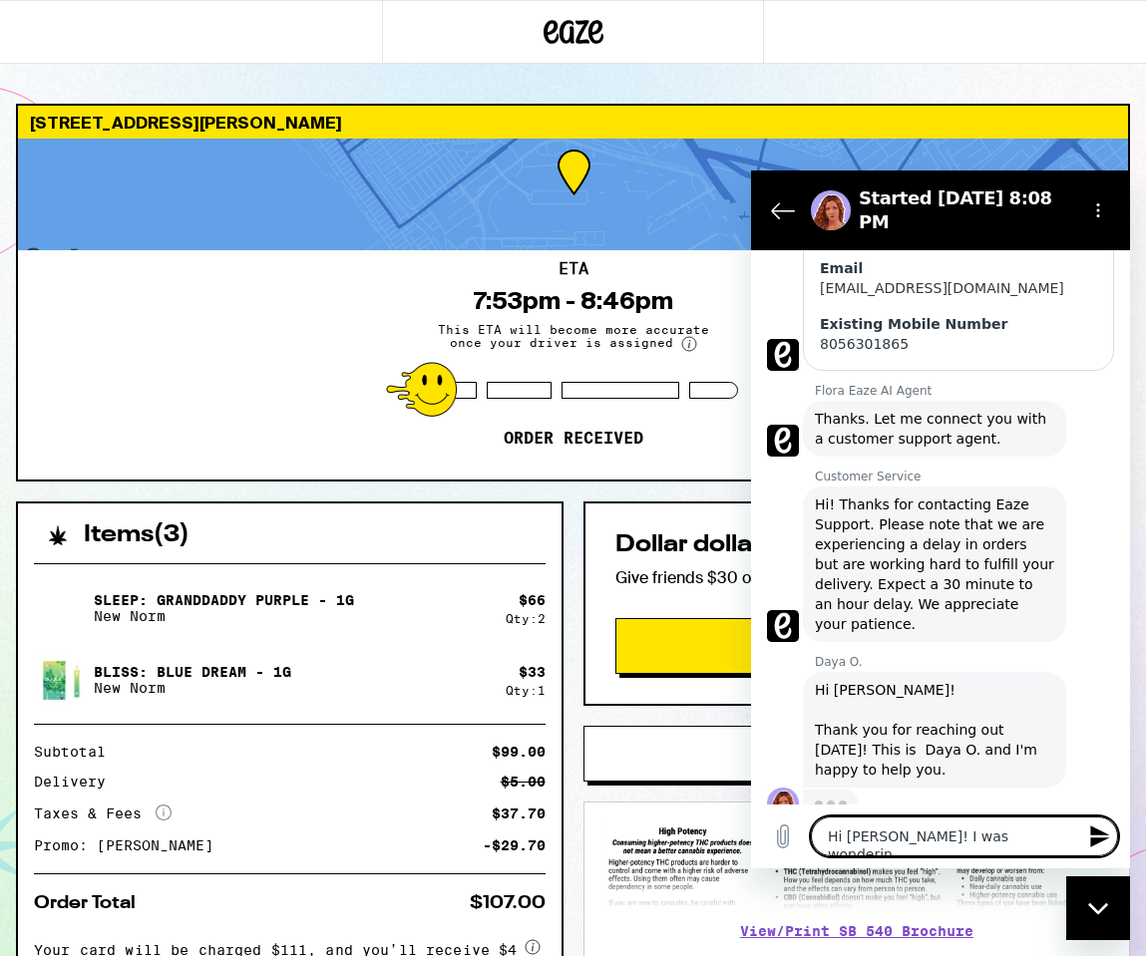
type textarea "Hi [PERSON_NAME]! I was wondering"
type textarea "x"
type textarea "Hi [PERSON_NAME]! I was wondering"
type textarea "x"
type textarea "Hi [PERSON_NAME]! I was wondering i"
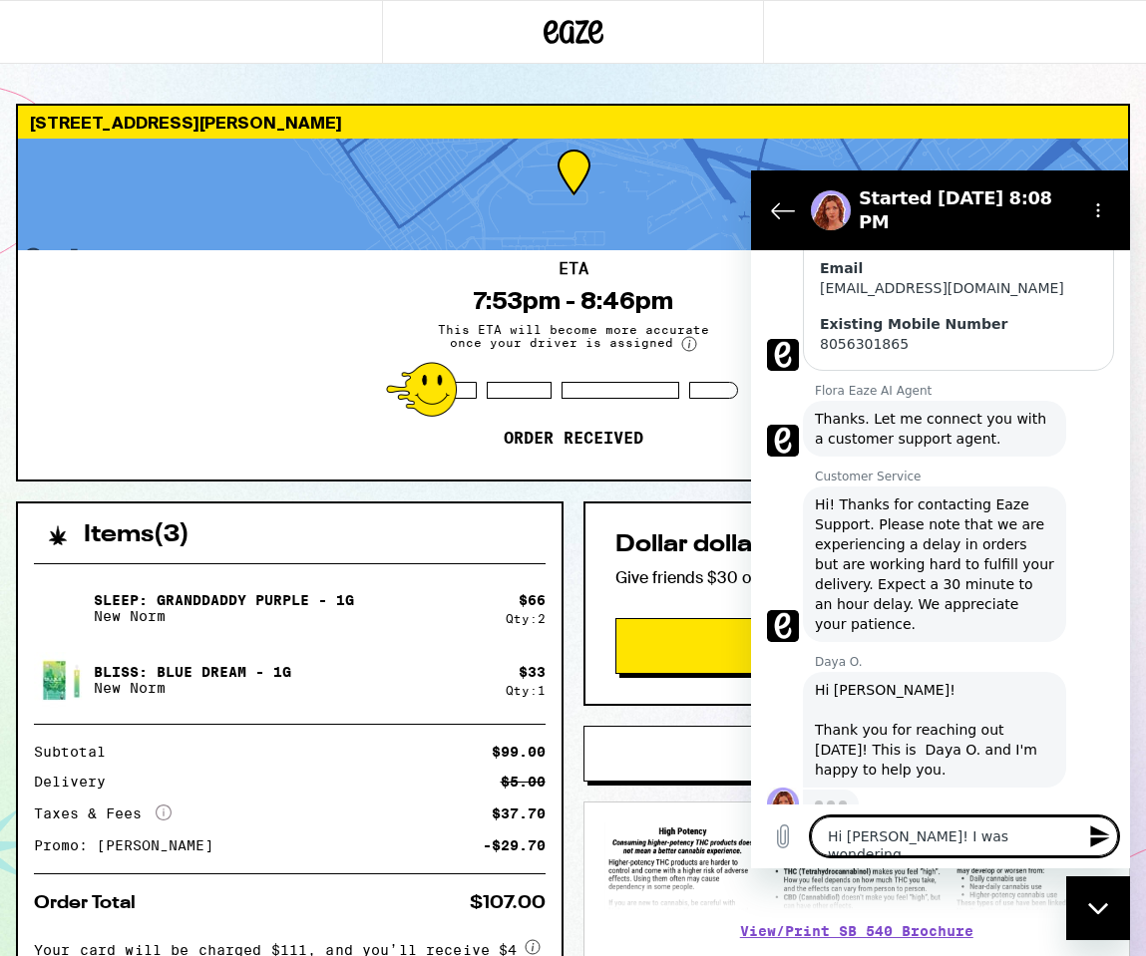
type textarea "x"
type textarea "Hi [PERSON_NAME]! I was wondering if"
type textarea "x"
type textarea "Hi [PERSON_NAME]! I was wondering if"
type textarea "x"
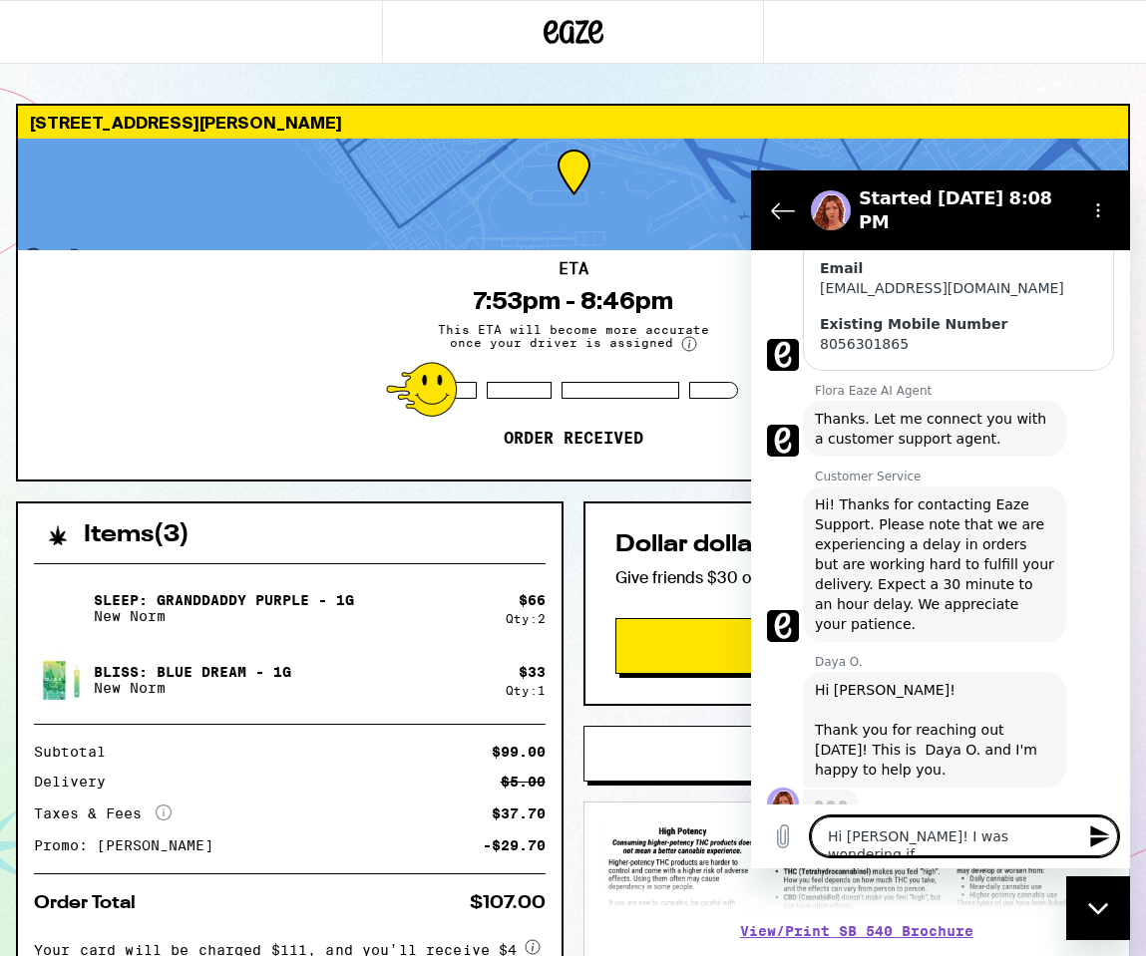
type textarea "Hi [PERSON_NAME]! I was wondering if t"
type textarea "x"
type textarea "Hi [PERSON_NAME]! I was wondering if th"
type textarea "x"
type textarea "Hi [PERSON_NAME]! I was wondering if the"
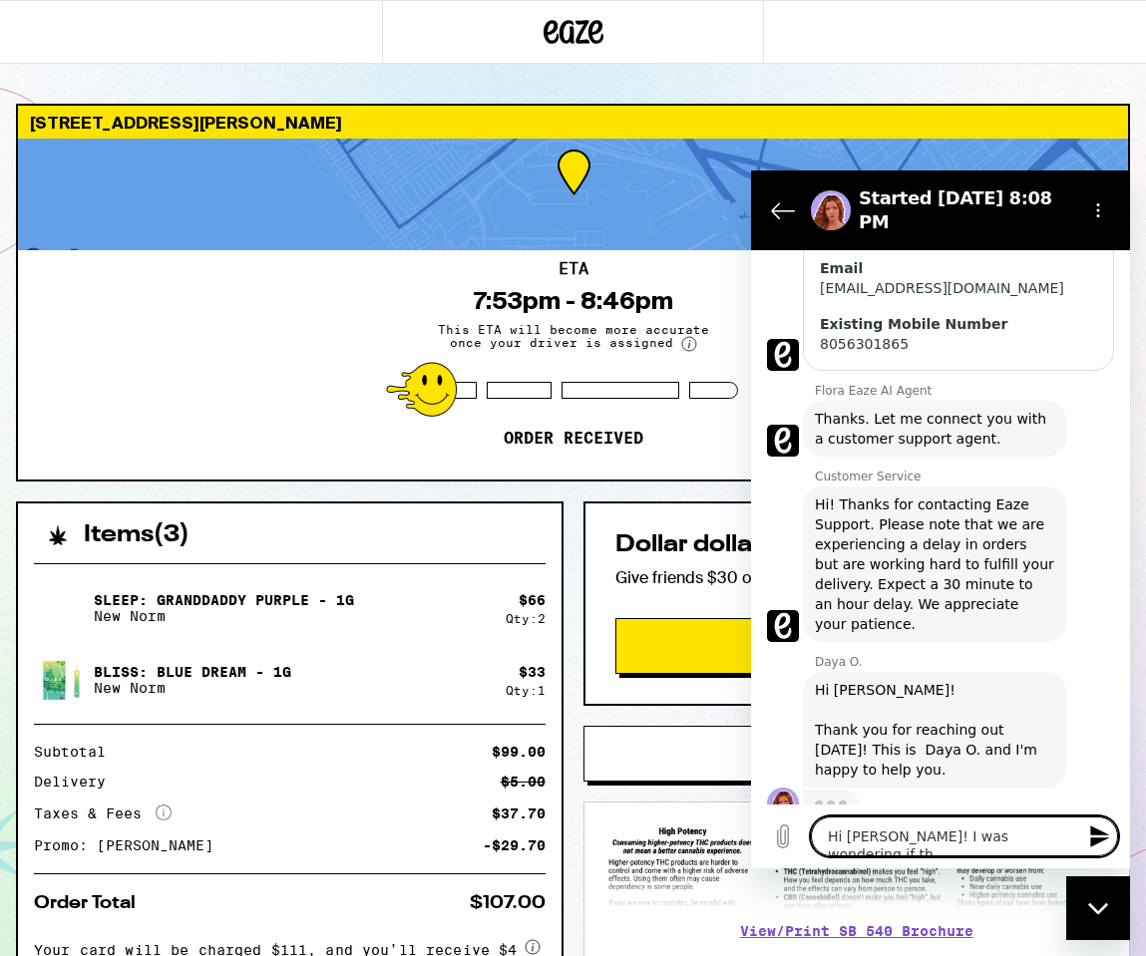
type textarea "x"
type textarea "Hi [PERSON_NAME]! I was wondering if ther"
type textarea "x"
type textarea "Hi [PERSON_NAME]! I was wondering if there"
type textarea "x"
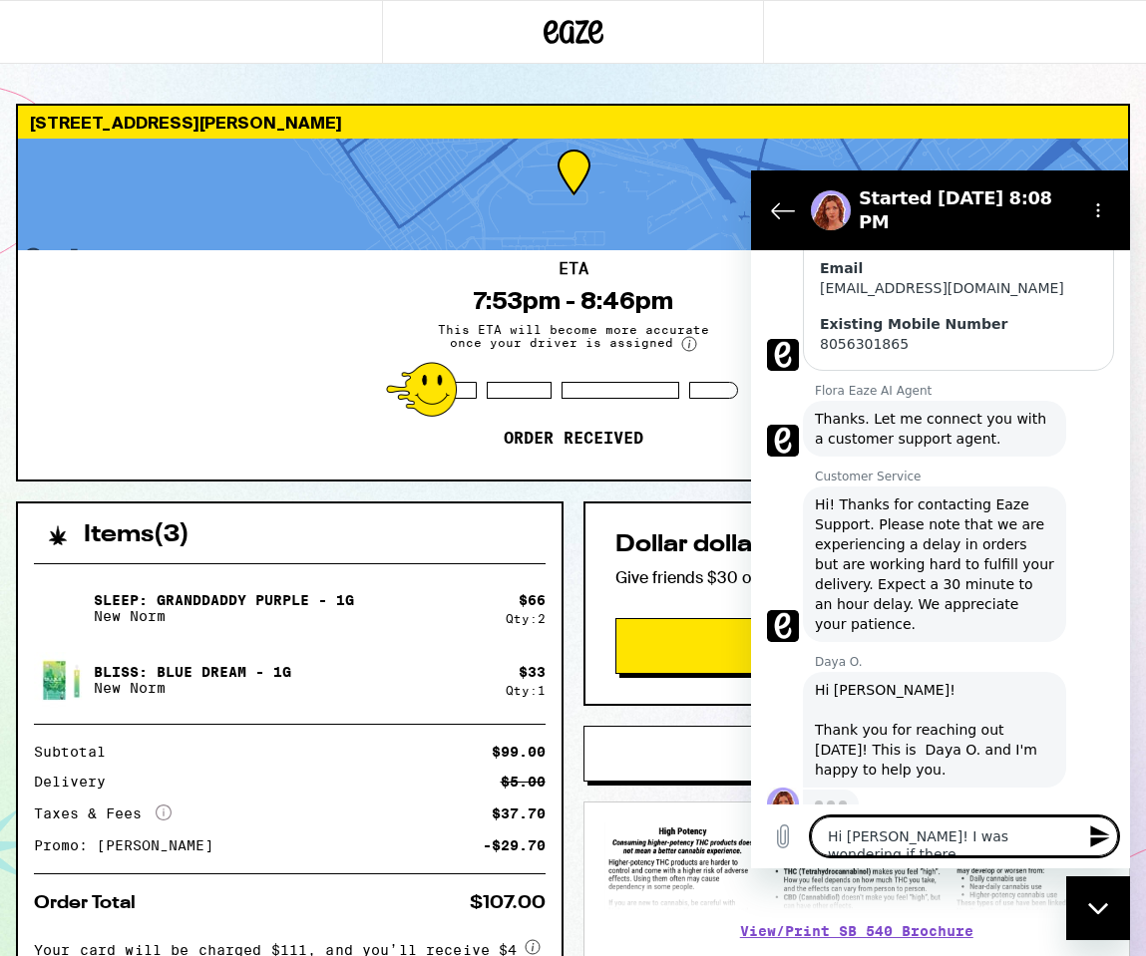
type textarea "Hi [PERSON_NAME]! I was wondering if there"
type textarea "x"
type textarea "Hi [PERSON_NAME]! I was wondering if there i"
type textarea "x"
type textarea "Hi [PERSON_NAME]! I was wondering if there is"
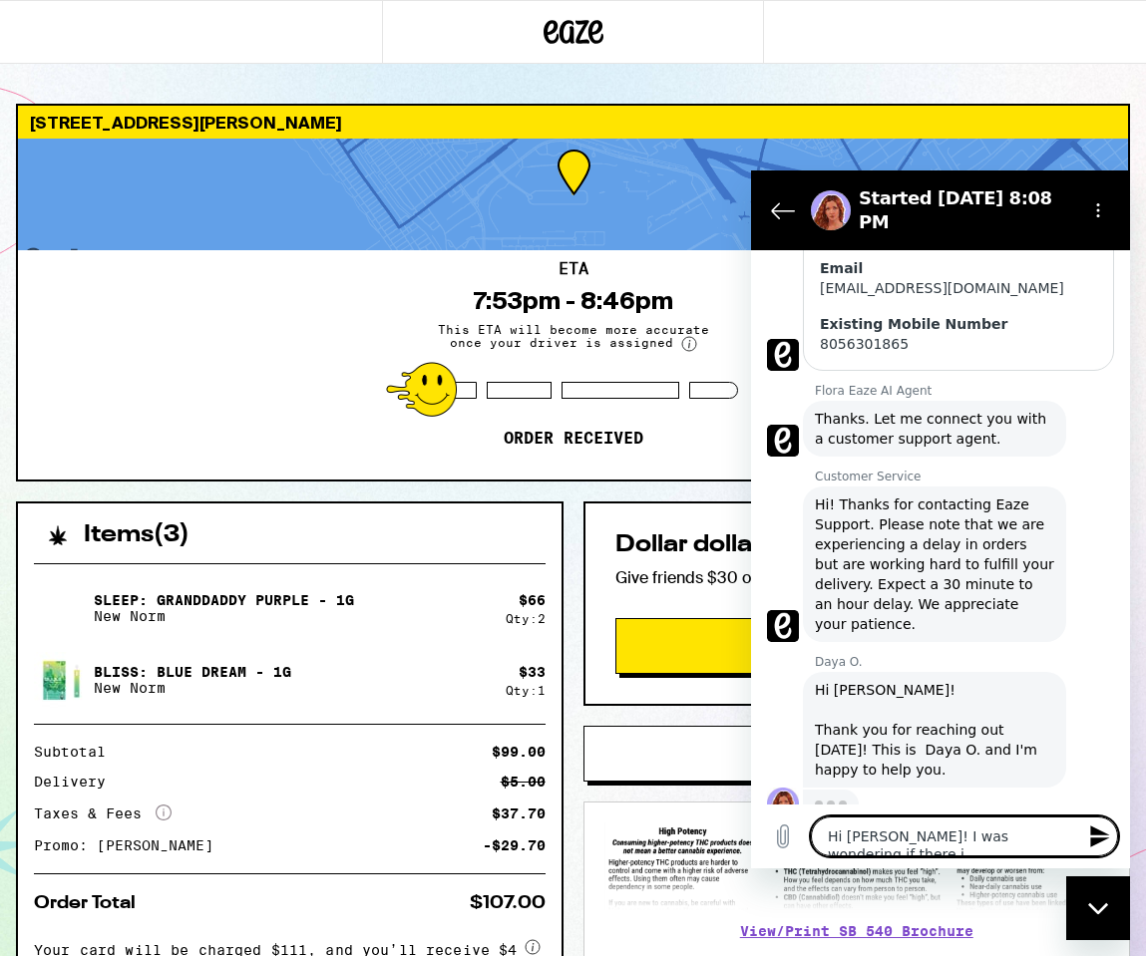
type textarea "x"
type textarea "Hi [PERSON_NAME]! I was wondering if there is"
type textarea "x"
type textarea "Hi [PERSON_NAME]! I was wondering if there is"
type textarea "x"
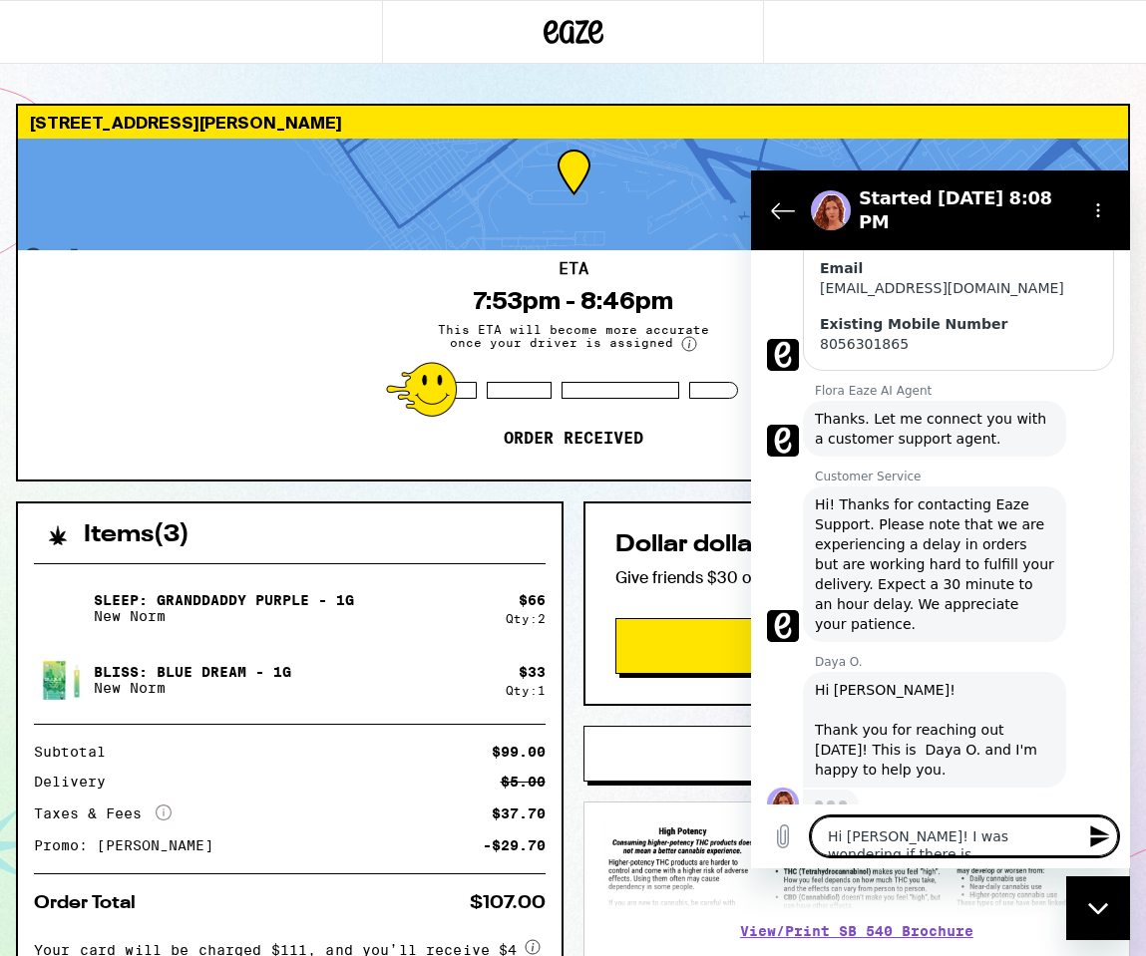
type textarea "Hi [PERSON_NAME]! I was wondering if there i"
type textarea "x"
type textarea "Hi [PERSON_NAME]! I was wondering if there"
type textarea "x"
type textarea "Hi [PERSON_NAME]! I was wondering if there"
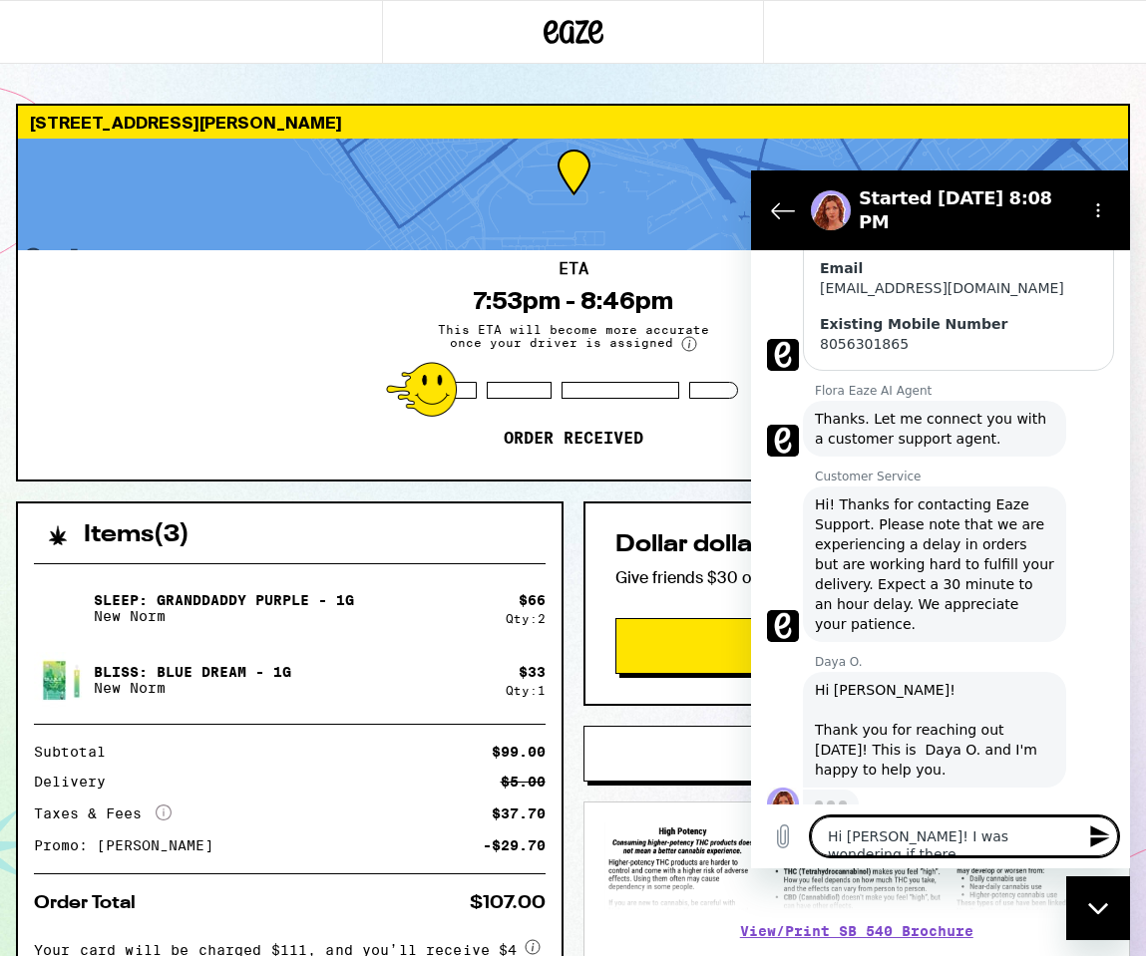
type textarea "x"
type textarea "Hi [PERSON_NAME]! I was wondering if ther"
type textarea "x"
type textarea "Hi [PERSON_NAME]! I was wondering if the"
type textarea "x"
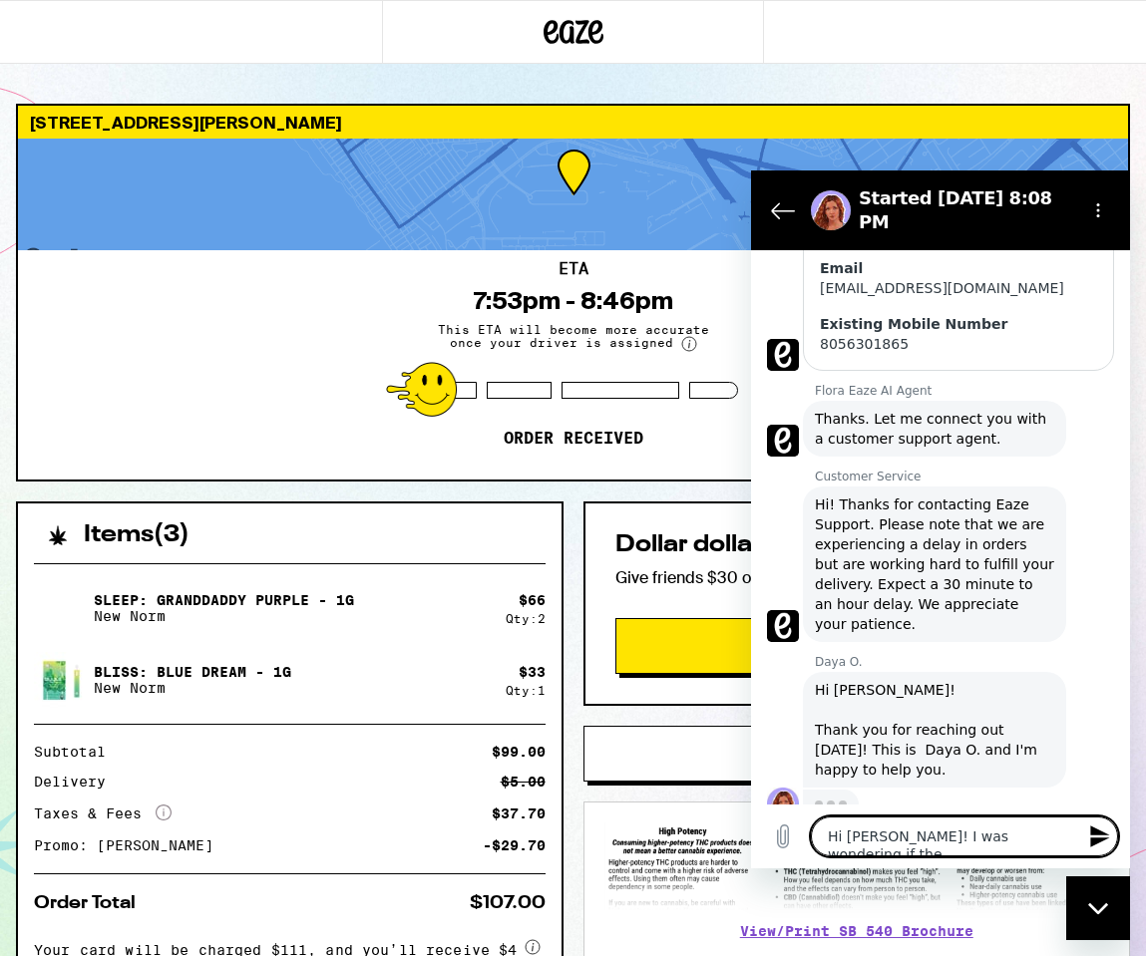
type textarea "Hi [PERSON_NAME]! I was wondering if th"
type textarea "x"
type textarea "Hi [PERSON_NAME]! I was wondering if t"
type textarea "x"
type textarea "Hi [PERSON_NAME]! I was wondering if"
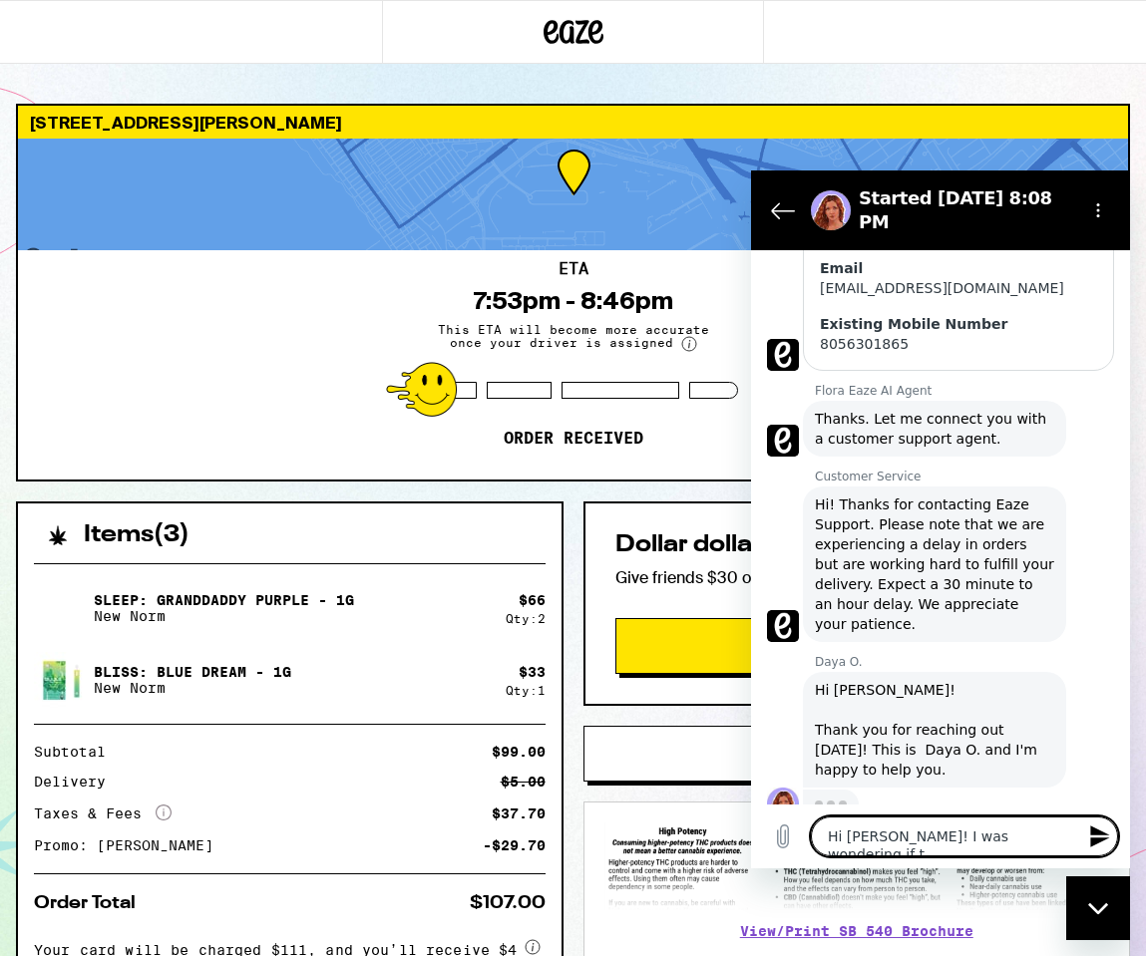
type textarea "x"
type textarea "Hi [PERSON_NAME]! I was wondering if I"
type textarea "x"
type textarea "Hi [PERSON_NAME]! I was wondering if I"
type textarea "x"
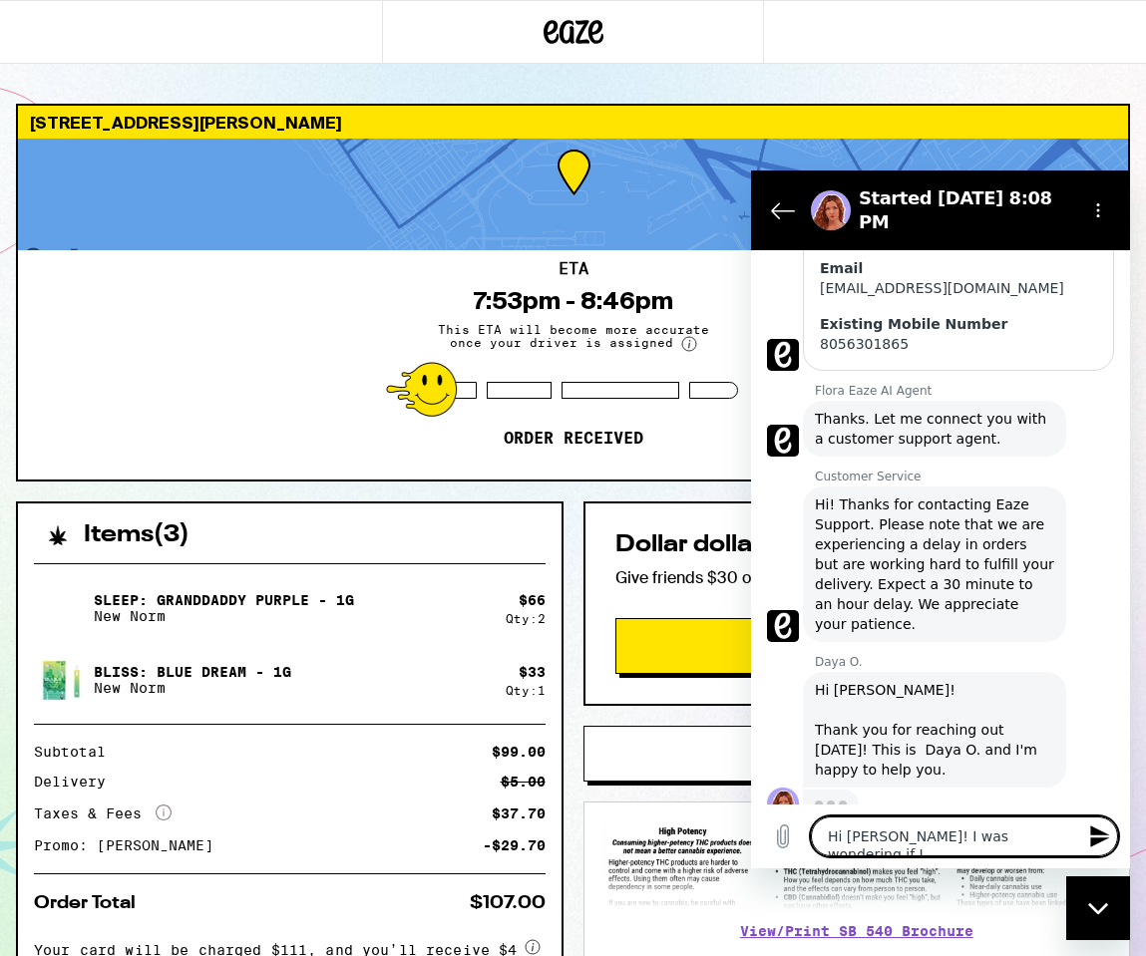
type textarea "Hi [PERSON_NAME]! I was wondering if I a"
type textarea "x"
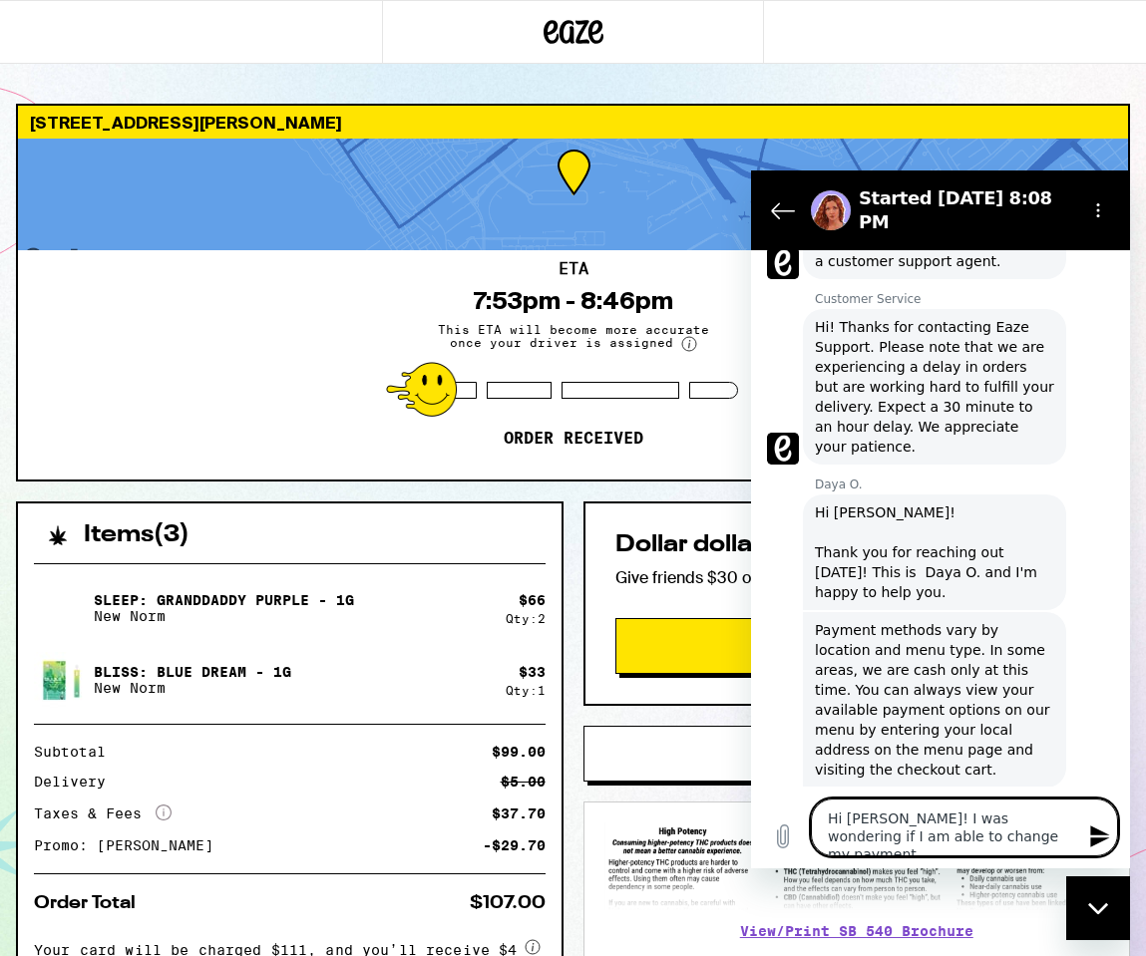
scroll to position [693, 0]
drag, startPoint x: 1006, startPoint y: 836, endPoint x: 891, endPoint y: 823, distance: 115.4
click at [891, 823] on textarea "Hi [PERSON_NAME]! I was wondering if I am able to change my payment" at bounding box center [964, 828] width 307 height 58
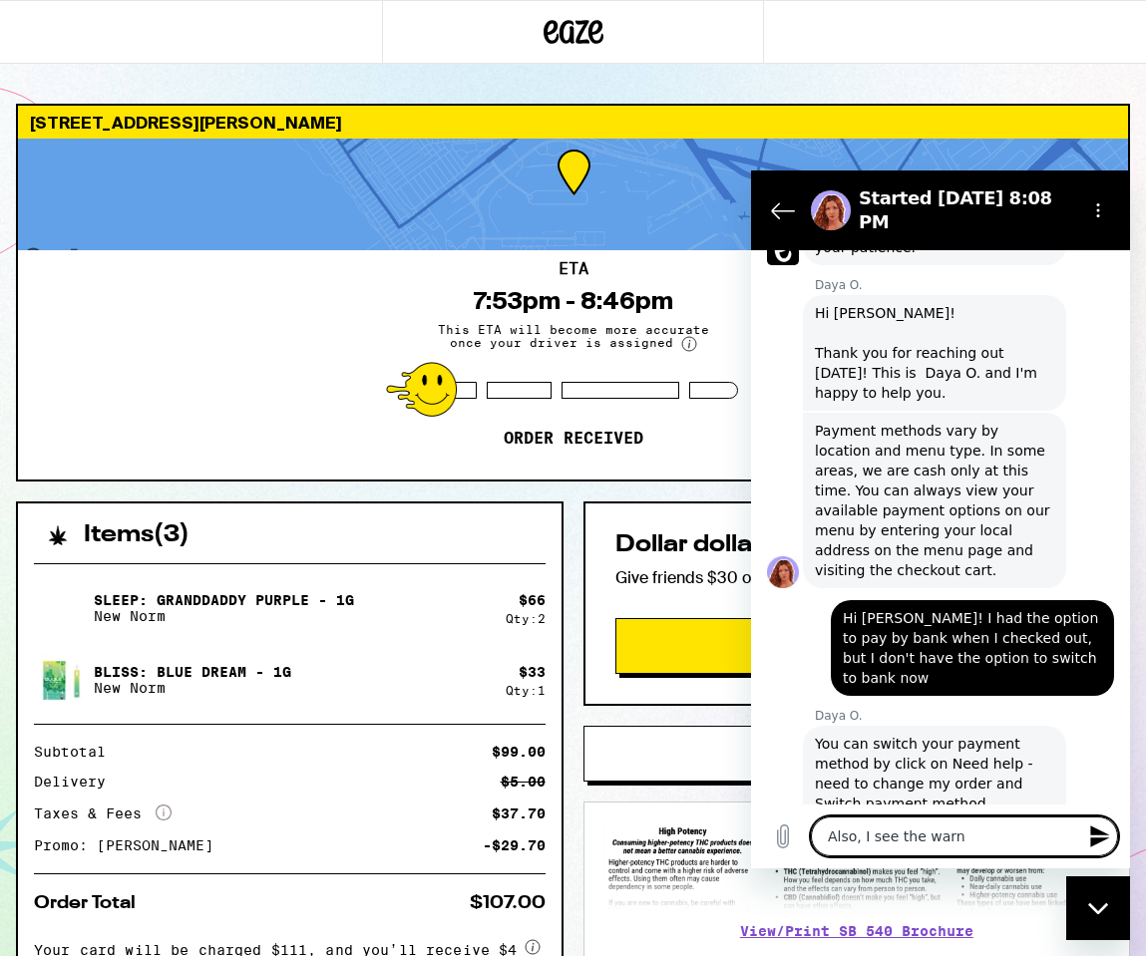
scroll to position [898, 0]
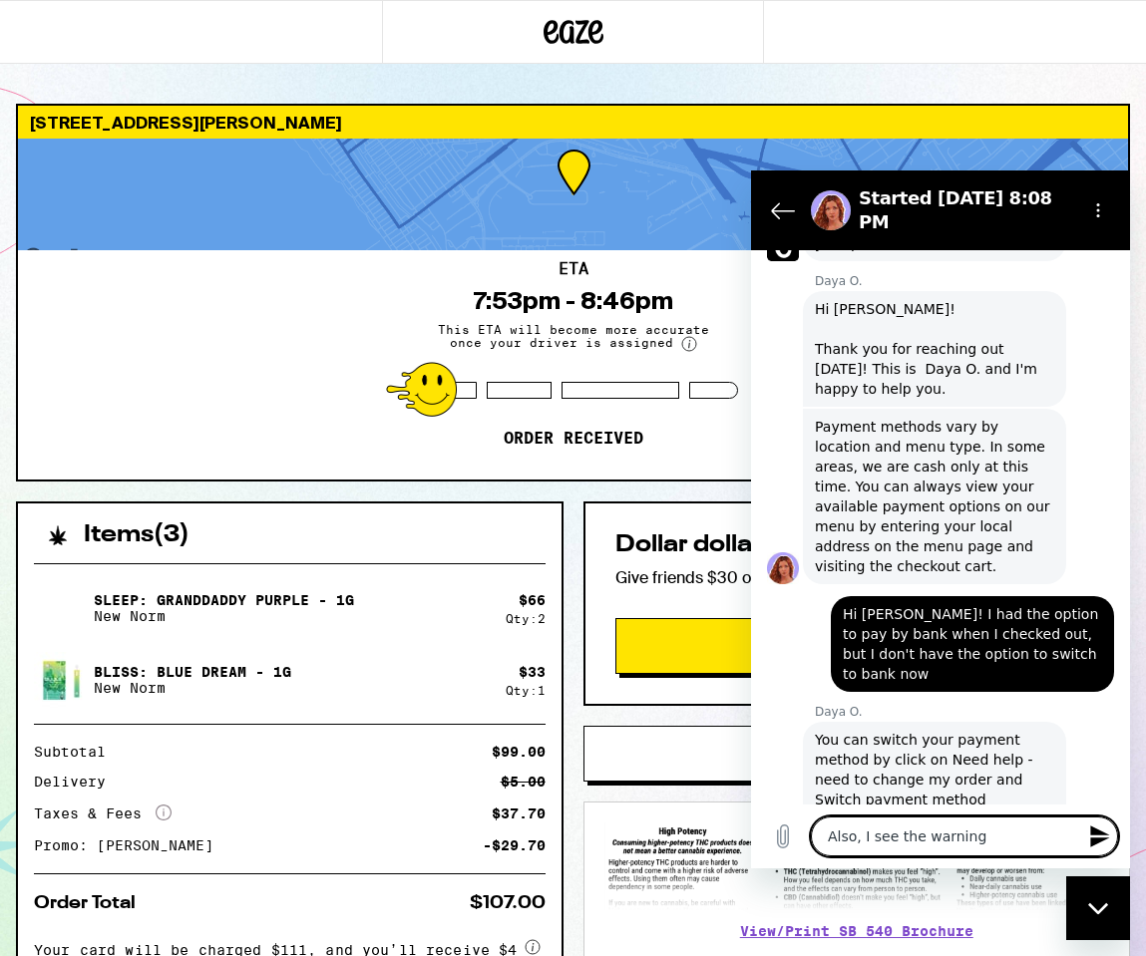
click at [993, 830] on textarea "Also, I see the warning" at bounding box center [964, 837] width 307 height 40
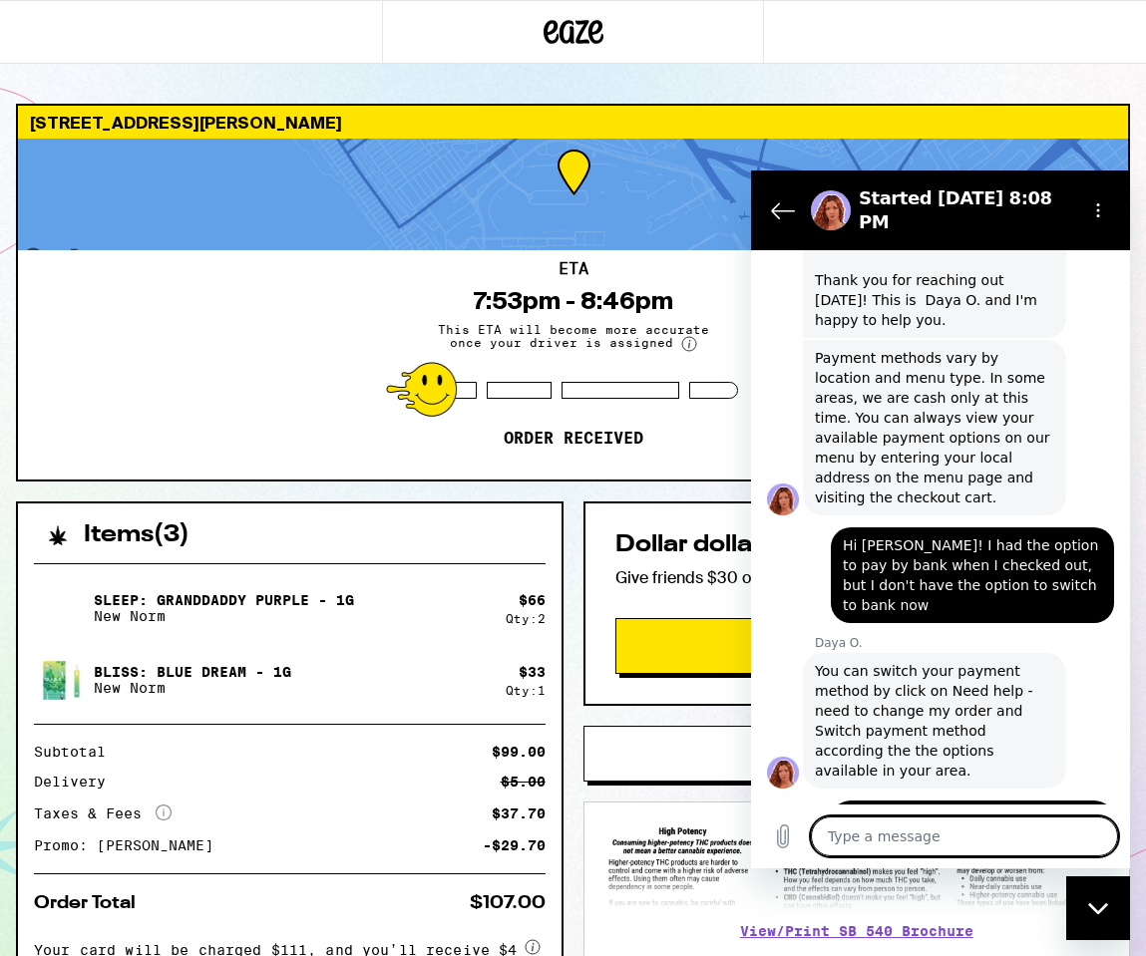
scroll to position [966, 0]
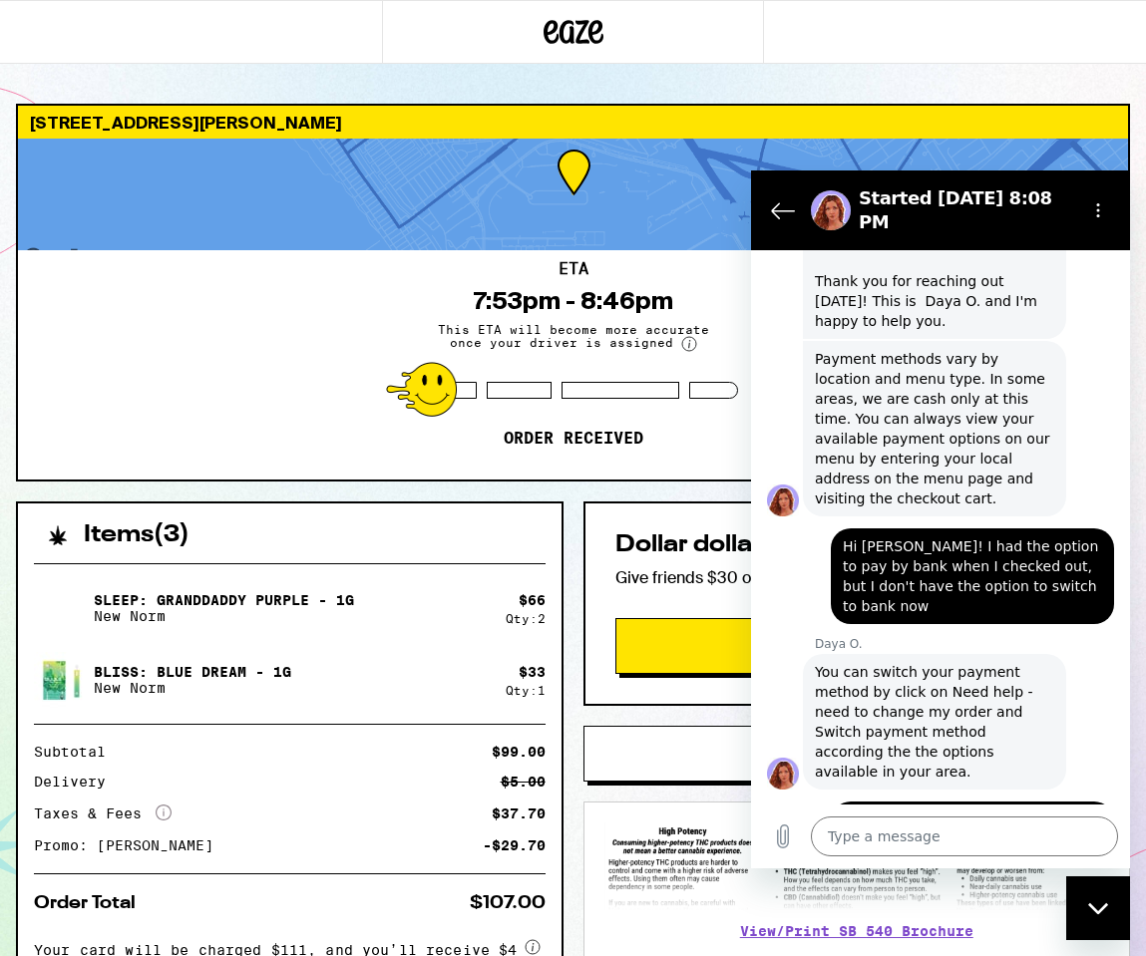
click at [937, 662] on span "You can switch your payment method by click on Need help - need to change my or…" at bounding box center [934, 722] width 239 height 120
click at [65, 765] on div "Subtotal $99.00 Delivery $5.00 Taxes & Fees More Info $37.70 Promo: [PERSON_NAM…" at bounding box center [290, 799] width 512 height 108
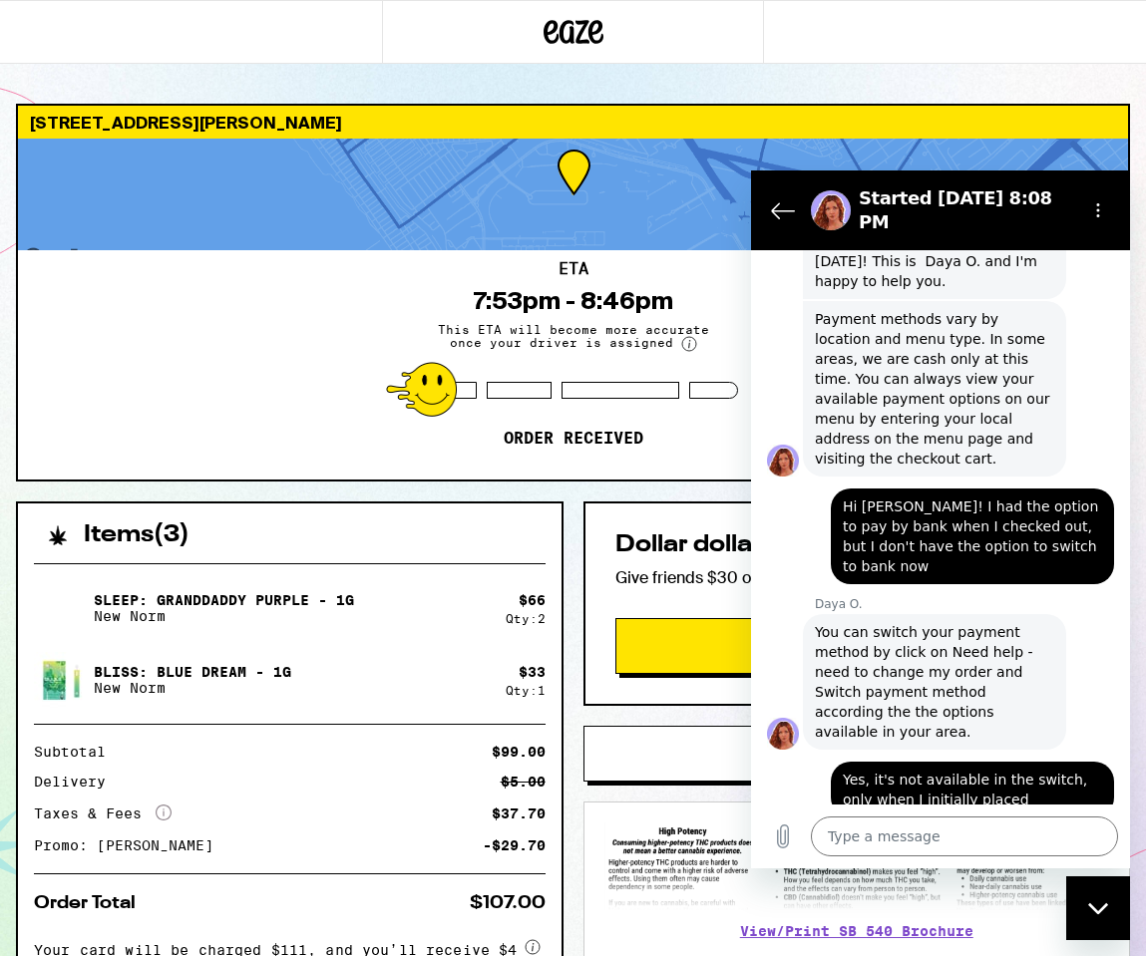
scroll to position [1004, 0]
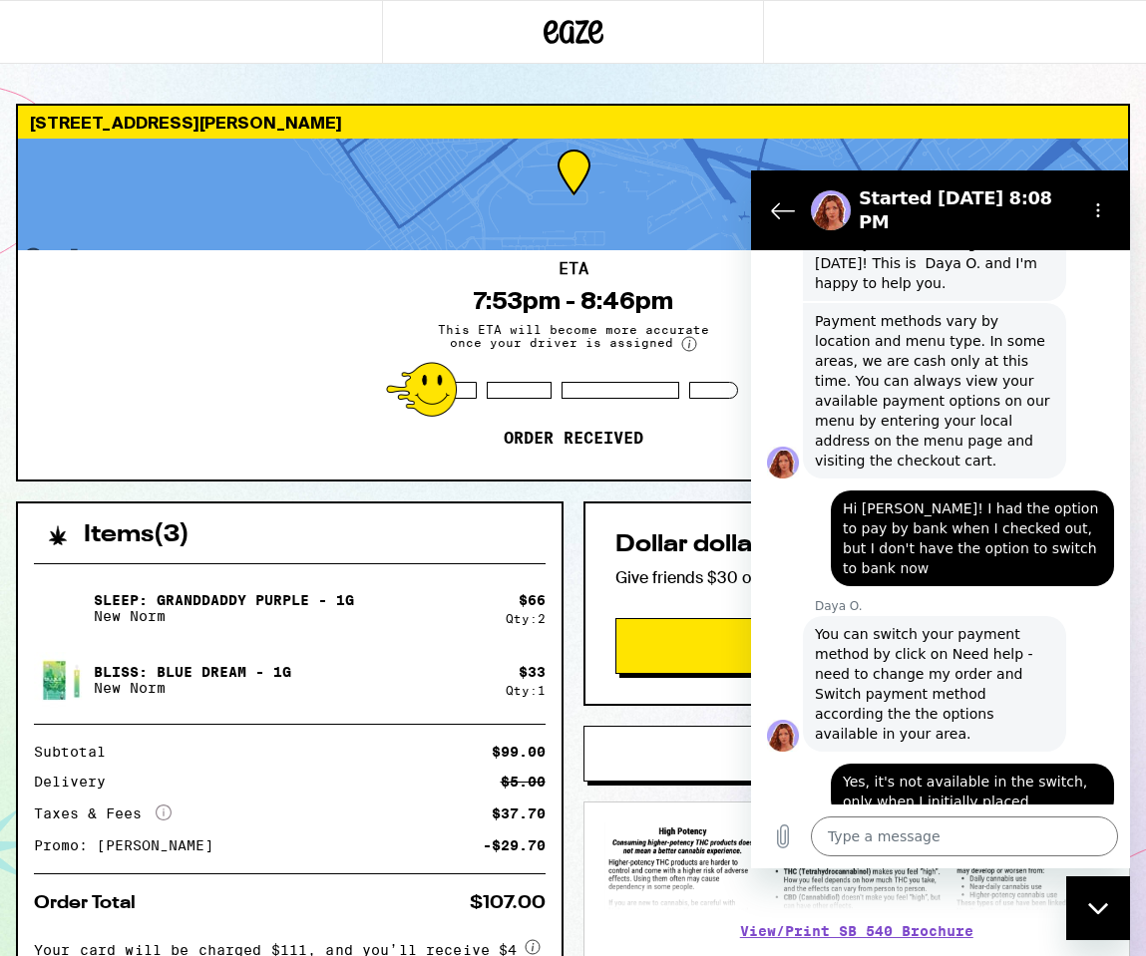
click at [936, 650] on span "You can switch your payment method by click on Need help - need to change my or…" at bounding box center [934, 684] width 239 height 120
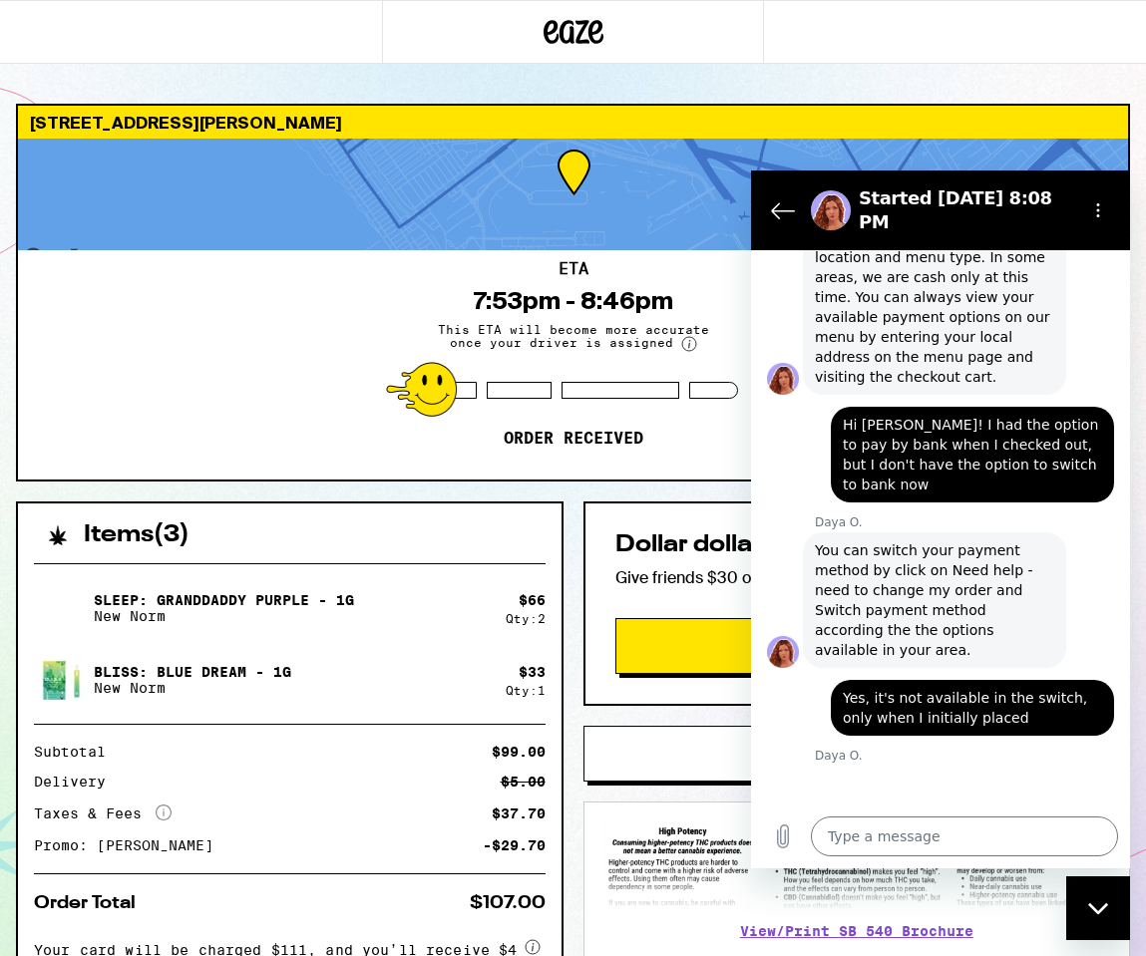
scroll to position [1092, 0]
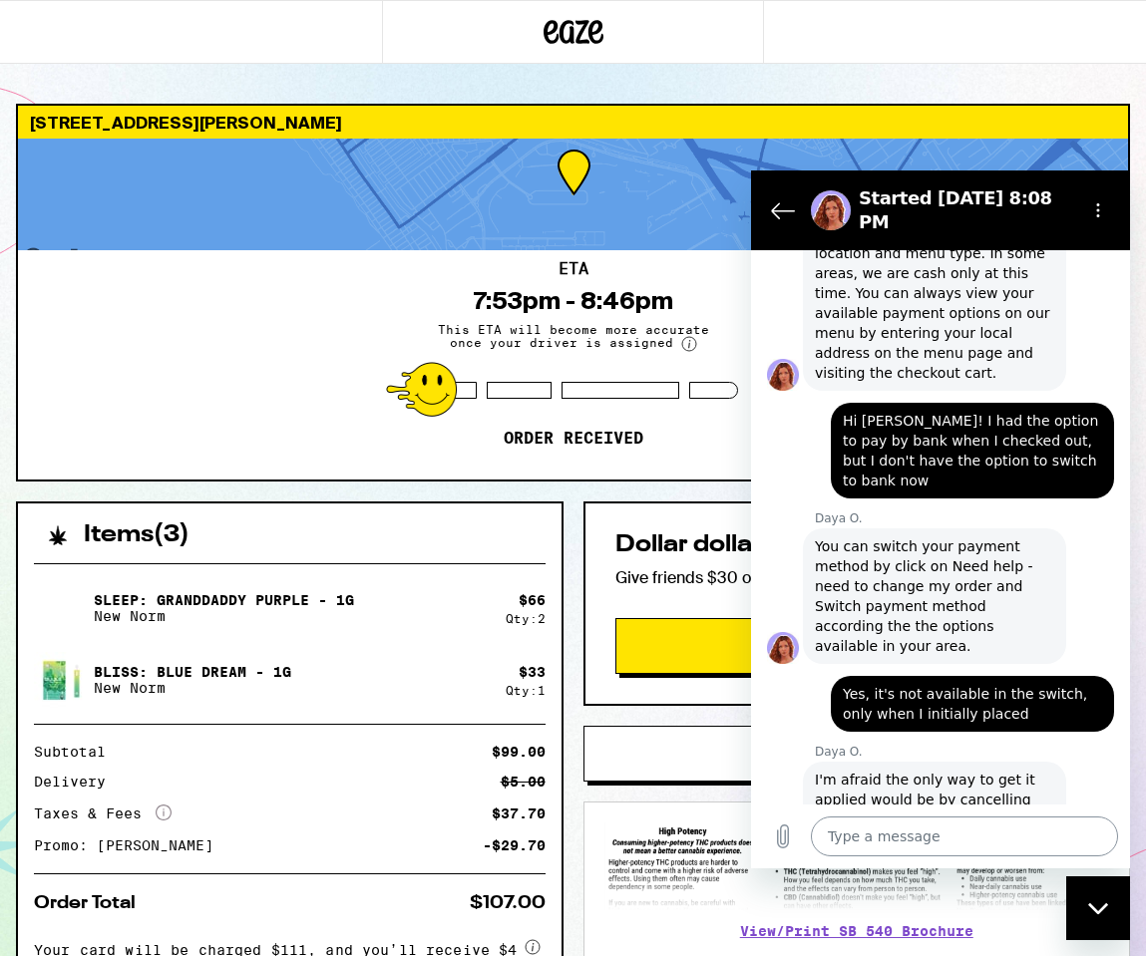
click at [969, 841] on textarea at bounding box center [964, 837] width 307 height 40
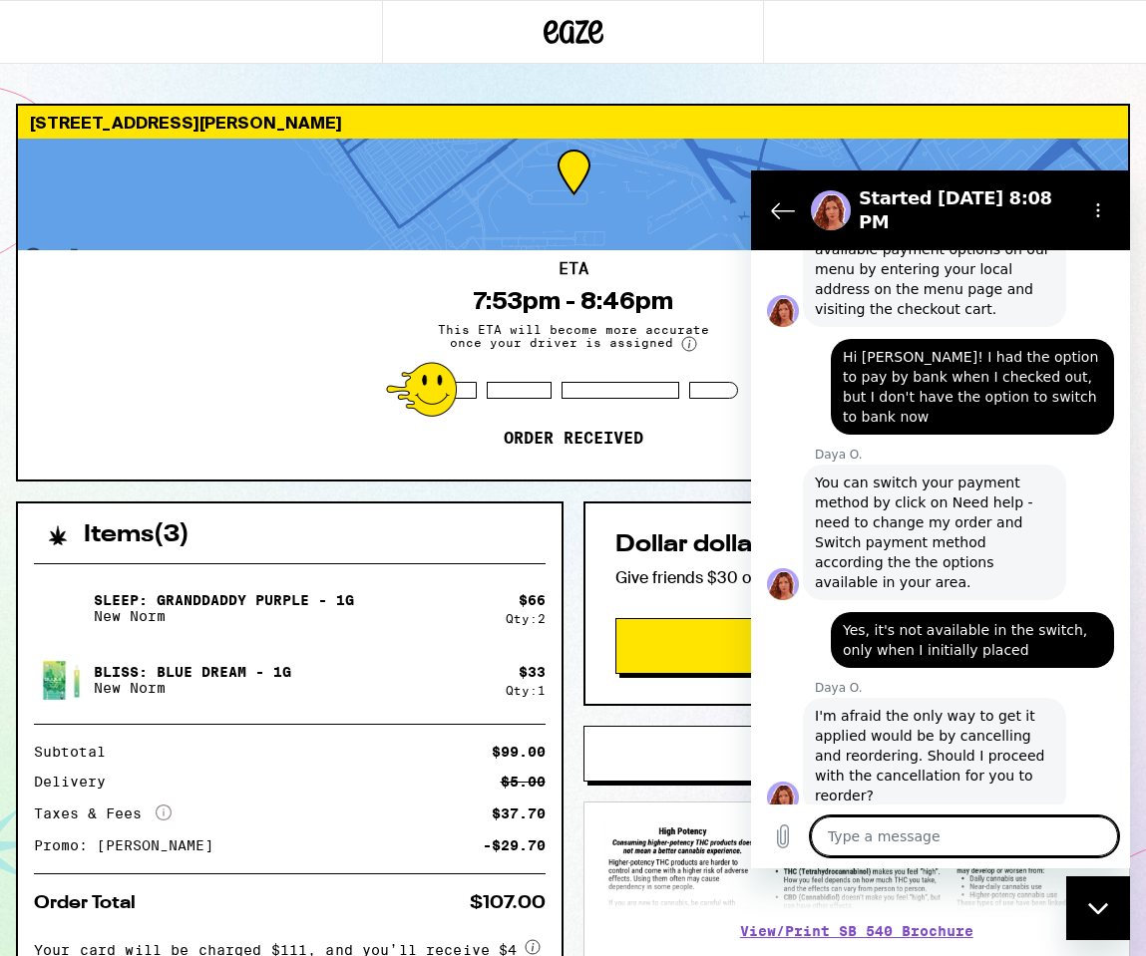
scroll to position [1160, 0]
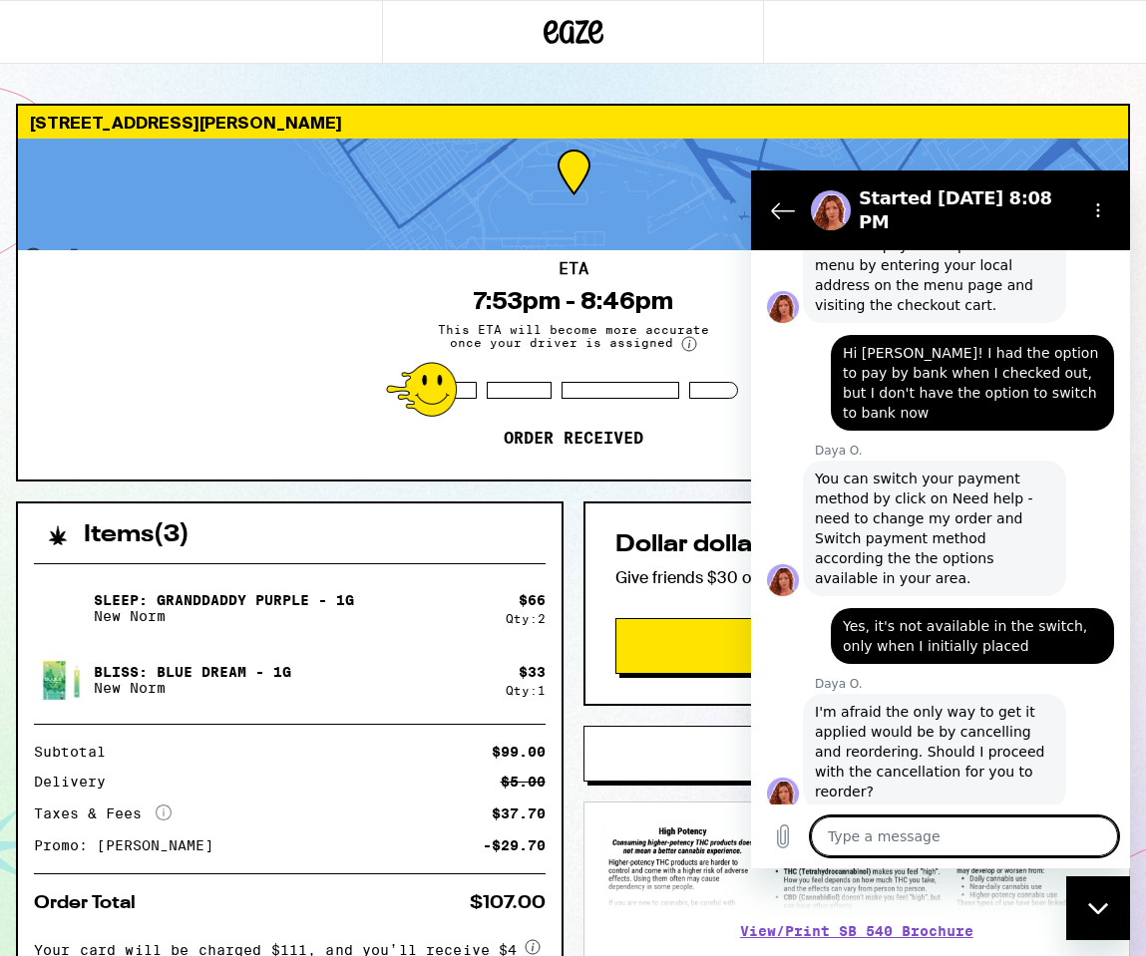
click at [1007, 676] on p "Daya O." at bounding box center [972, 684] width 315 height 16
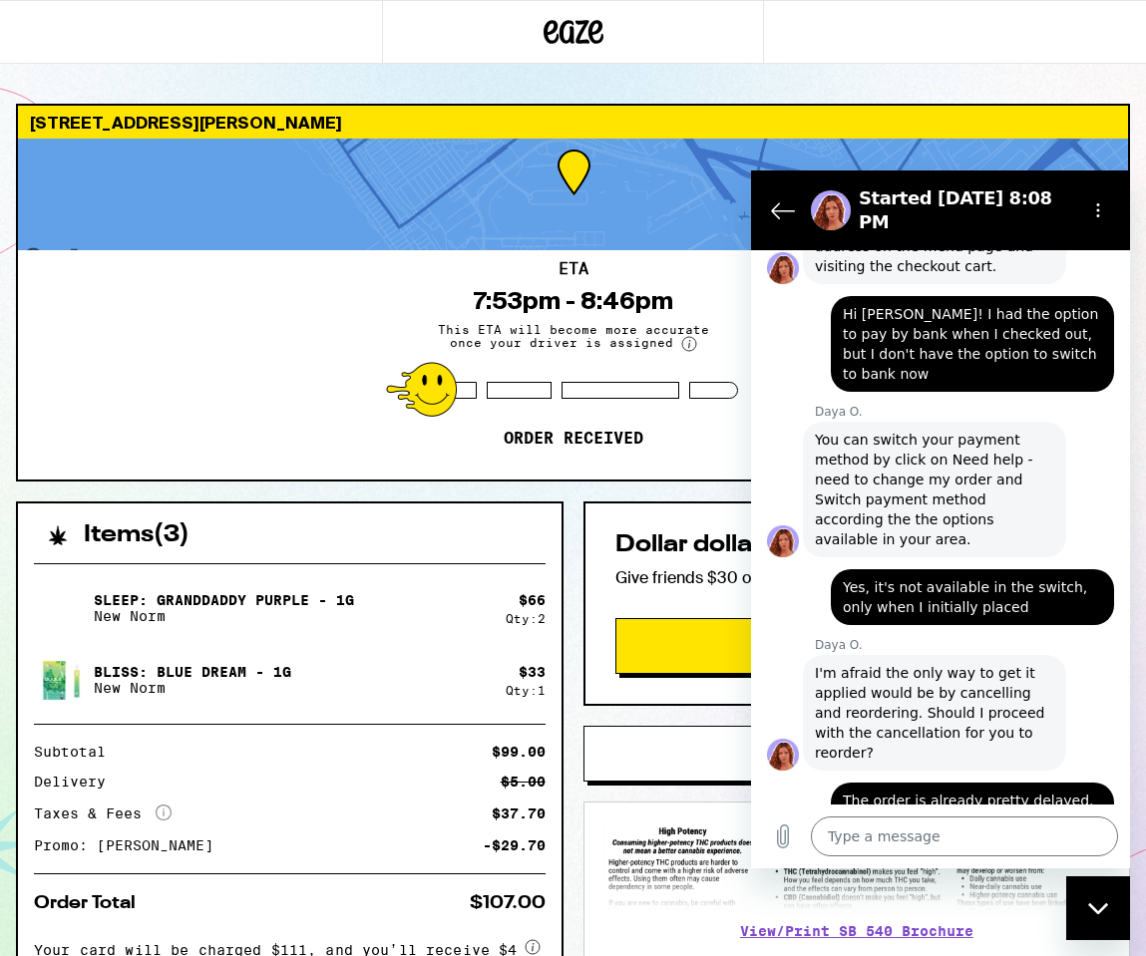
scroll to position [1198, 0]
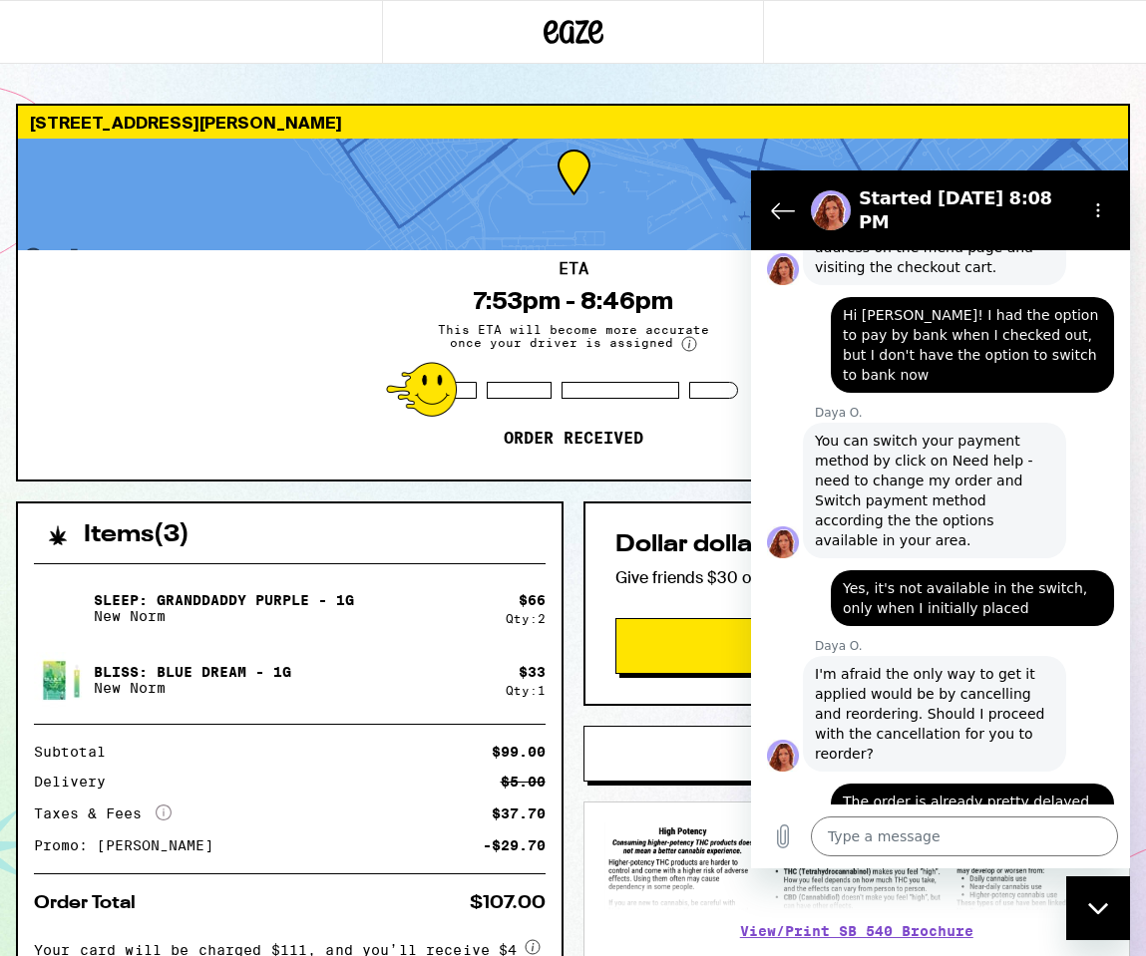
click at [988, 664] on span "I'm afraid the only way to get it applied would be by cancelling and reordering…" at bounding box center [934, 714] width 239 height 100
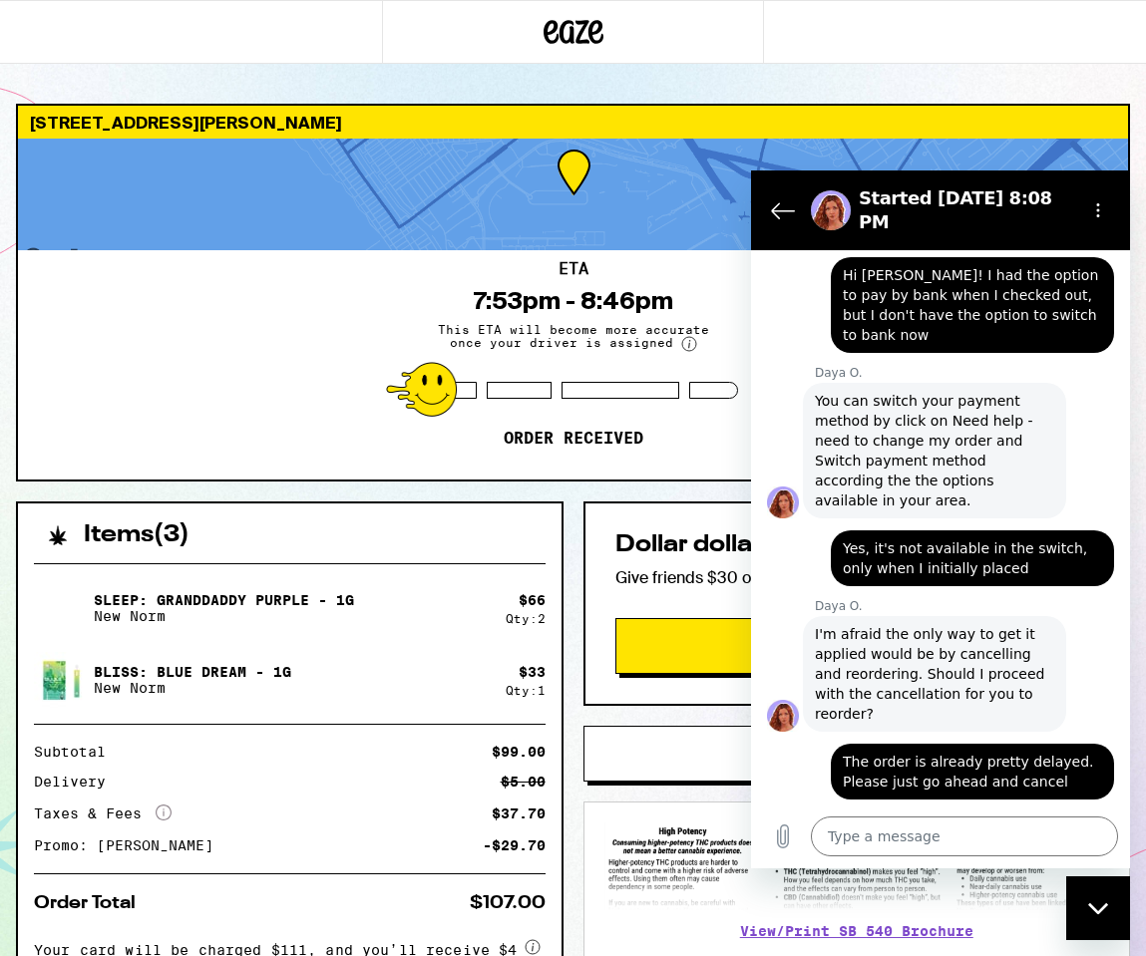
scroll to position [1235, 0]
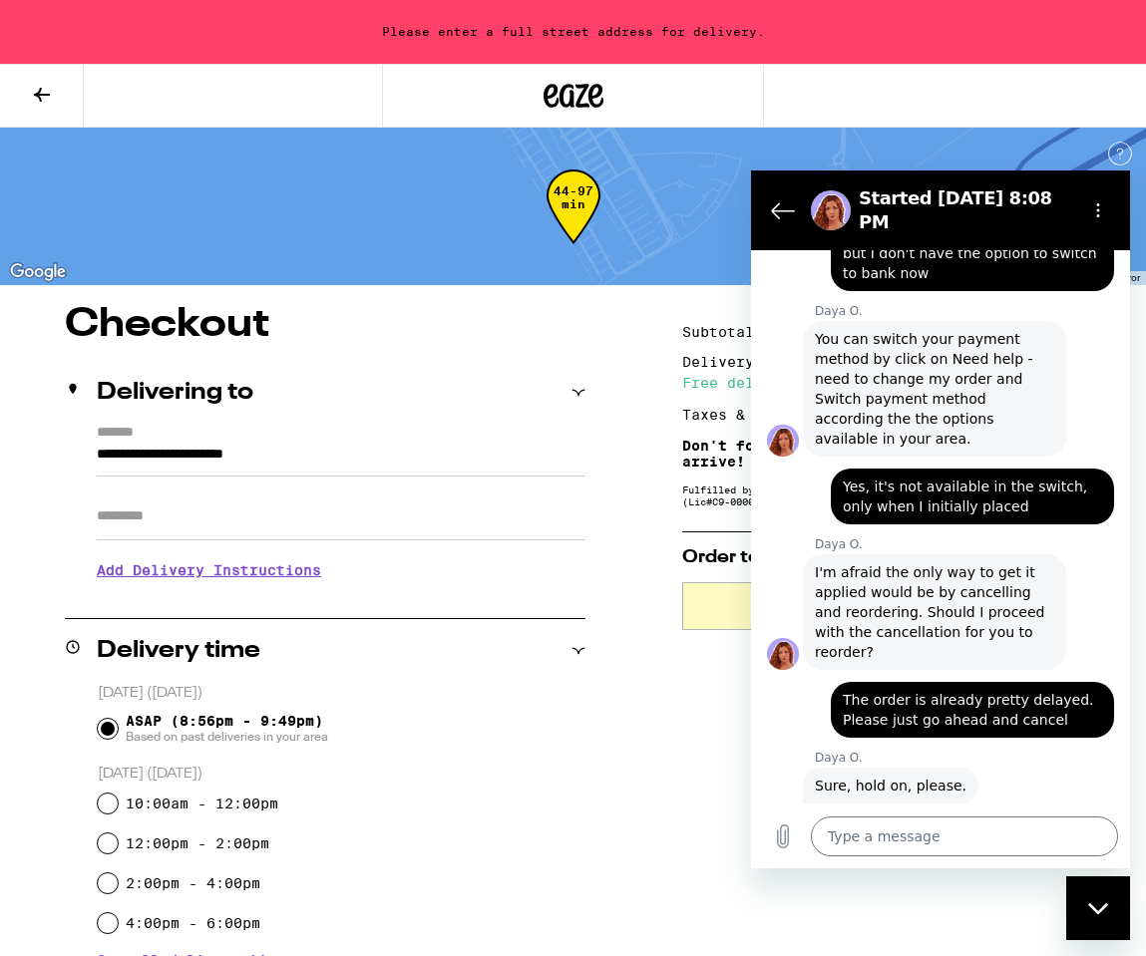
scroll to position [1303, 0]
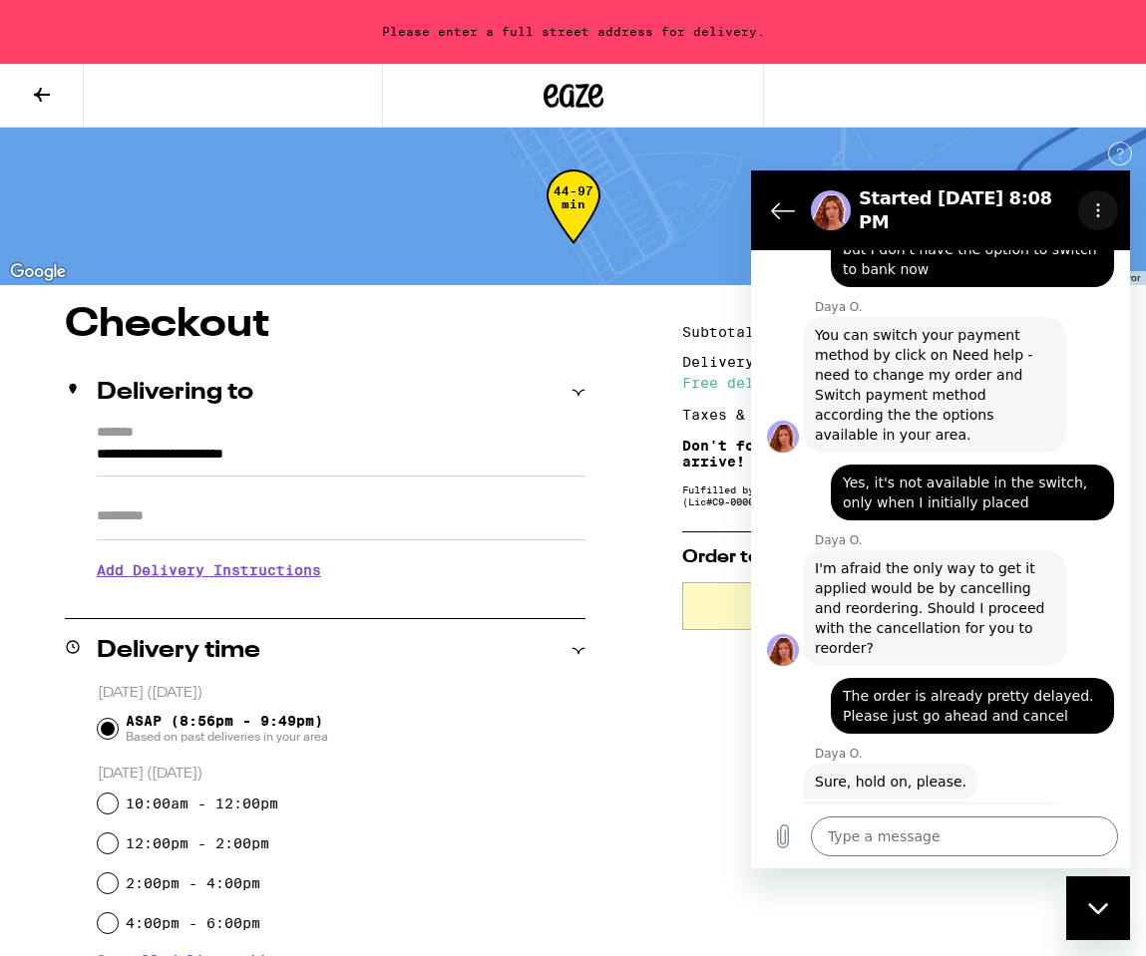
click at [1099, 206] on icon "Options menu" at bounding box center [1098, 210] width 16 height 16
